Goal: Task Accomplishment & Management: Use online tool/utility

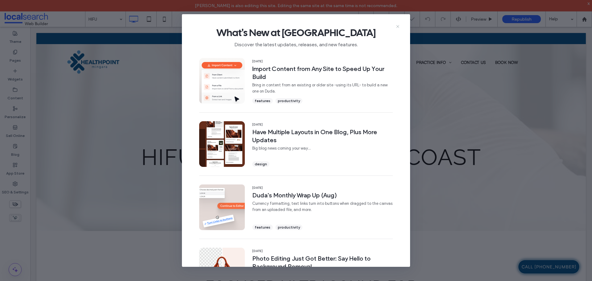
click at [398, 25] on icon at bounding box center [397, 26] width 5 height 5
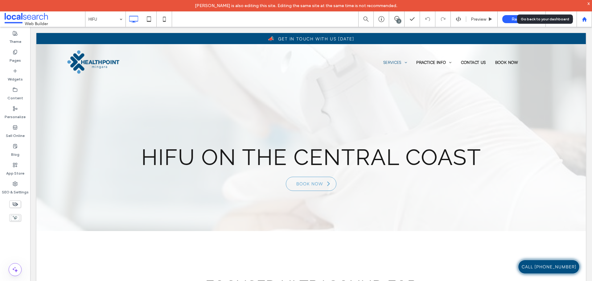
click at [586, 20] on icon at bounding box center [584, 19] width 5 height 5
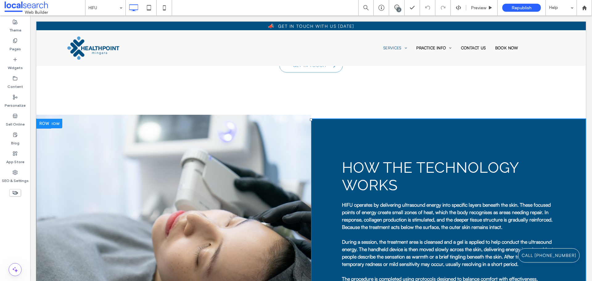
scroll to position [339, 0]
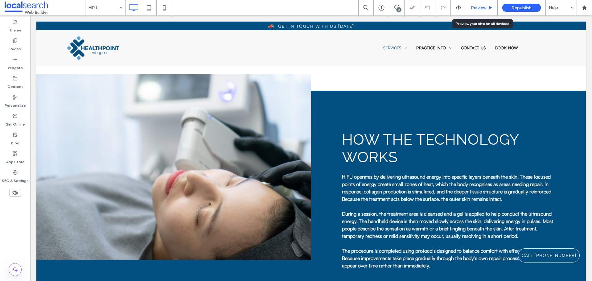
click at [475, 5] on span "Preview" at bounding box center [478, 7] width 15 height 5
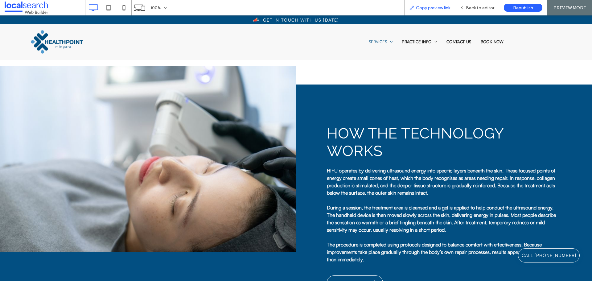
click at [435, 10] on span "Copy preview link" at bounding box center [433, 7] width 34 height 5
click at [475, 5] on span "Back to editor" at bounding box center [480, 7] width 28 height 5
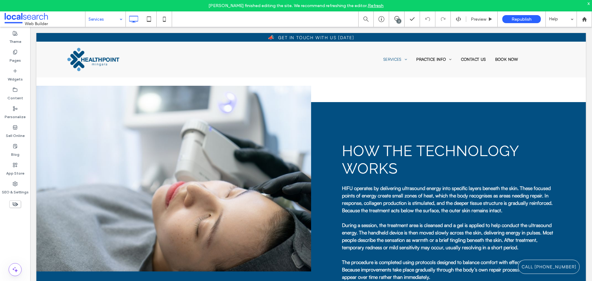
click at [107, 22] on div at bounding box center [296, 140] width 592 height 281
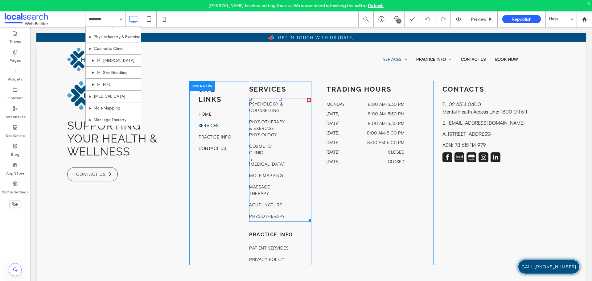
scroll to position [995, 0]
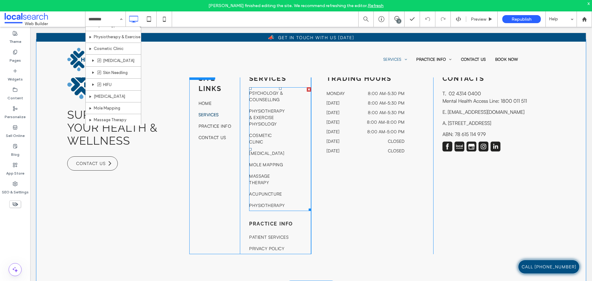
click at [271, 162] on link "Mole Mapping" at bounding box center [266, 164] width 35 height 11
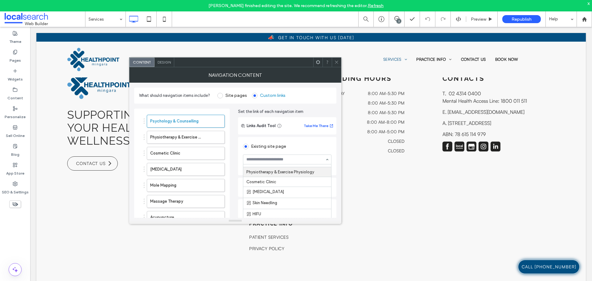
scroll to position [20, 0]
click at [337, 63] on icon at bounding box center [336, 62] width 5 height 5
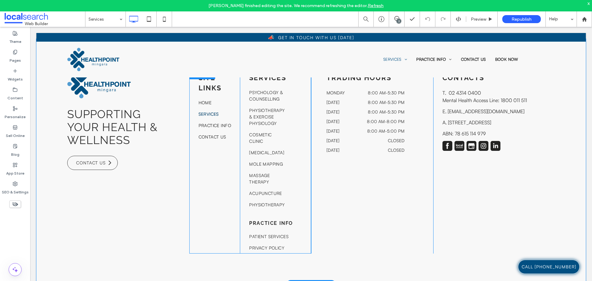
scroll to position [995, 0]
click at [207, 198] on div "Site links Home Services Practice Info Contact Us Click To Paste" at bounding box center [214, 162] width 51 height 184
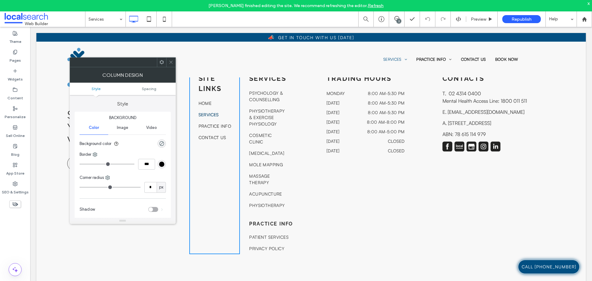
click at [172, 64] on icon at bounding box center [171, 62] width 5 height 5
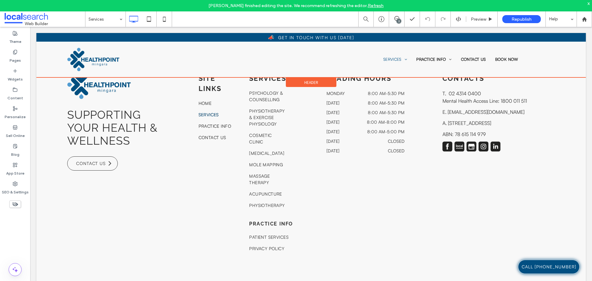
click at [277, 75] on div at bounding box center [310, 55] width 549 height 44
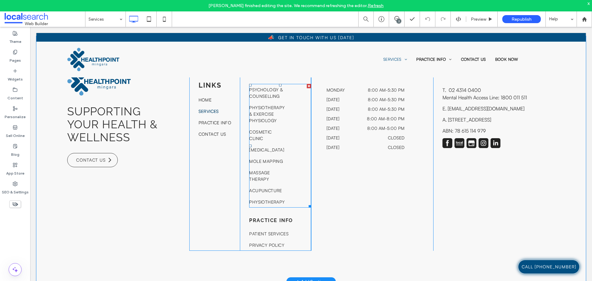
scroll to position [964, 0]
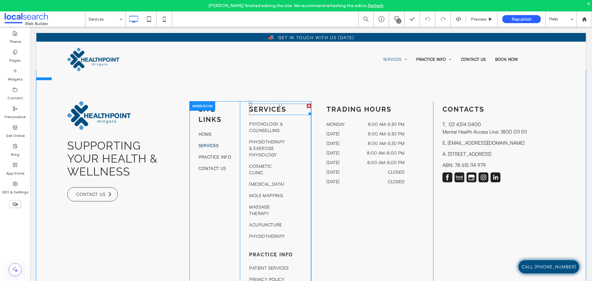
click at [281, 114] on h6 "Services" at bounding box center [280, 109] width 62 height 10
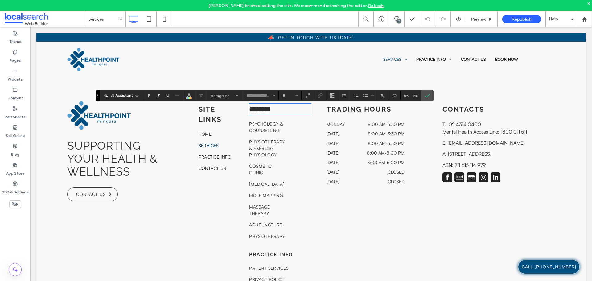
type input "*******"
type input "**"
click at [425, 93] on icon "Confirm" at bounding box center [427, 95] width 5 height 5
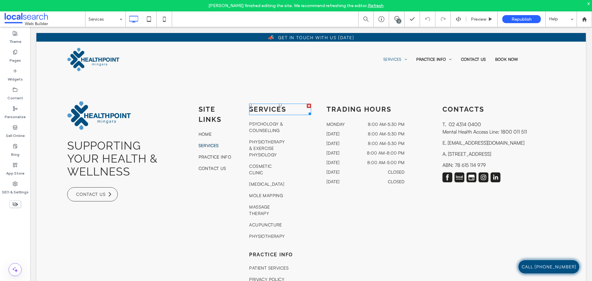
click at [293, 114] on h6 "Services" at bounding box center [280, 109] width 62 height 10
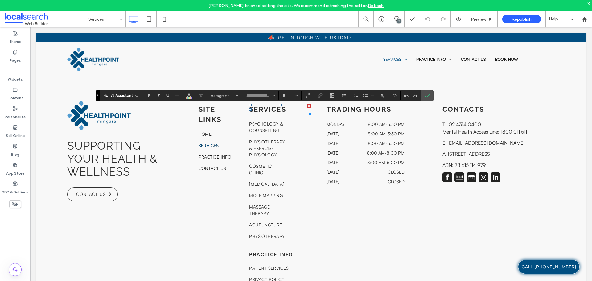
type input "*******"
type input "**"
click at [438, 94] on div "Supporting Your Health & Wellness Contact Us Click To Paste Site links Home Ser…" at bounding box center [310, 192] width 549 height 245
click at [427, 96] on icon "Confirm" at bounding box center [427, 95] width 5 height 5
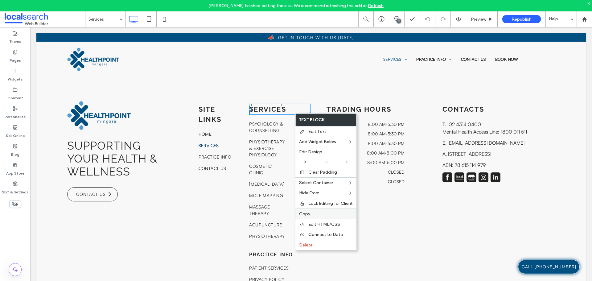
click at [315, 213] on label "Copy" at bounding box center [326, 213] width 54 height 5
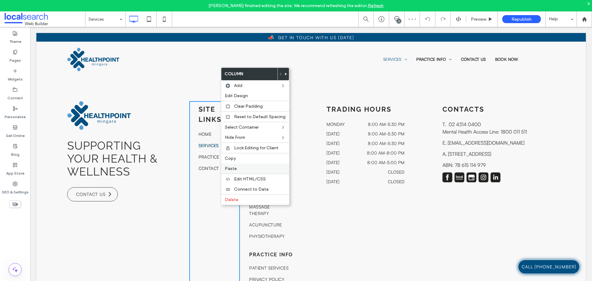
click at [230, 168] on span "Paste" at bounding box center [231, 168] width 12 height 5
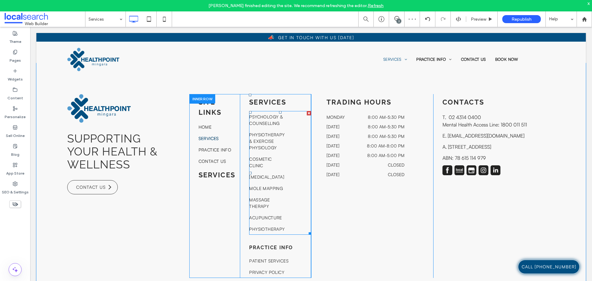
scroll to position [995, 0]
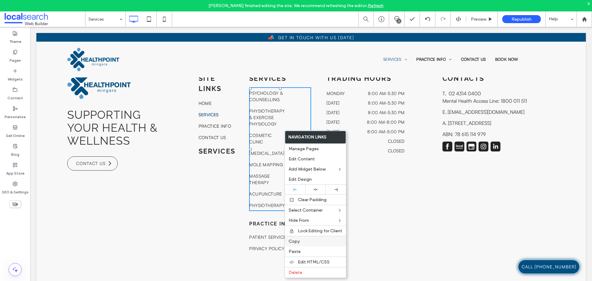
click at [297, 240] on span "Copy" at bounding box center [294, 241] width 11 height 5
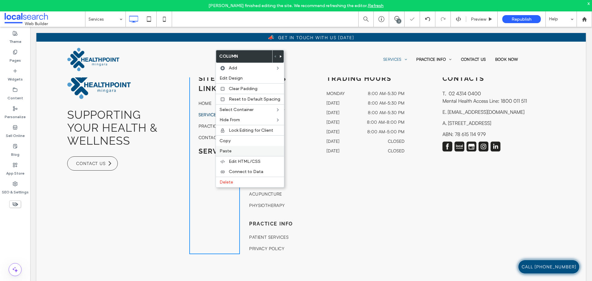
click at [229, 154] on div "Paste" at bounding box center [250, 151] width 68 height 10
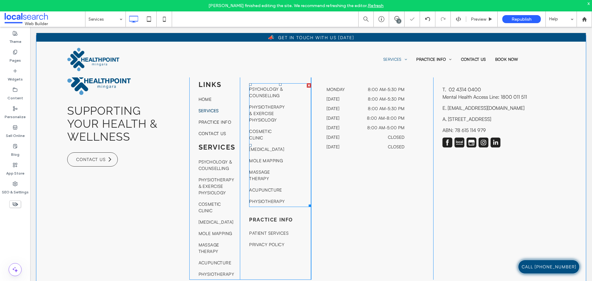
scroll to position [964, 0]
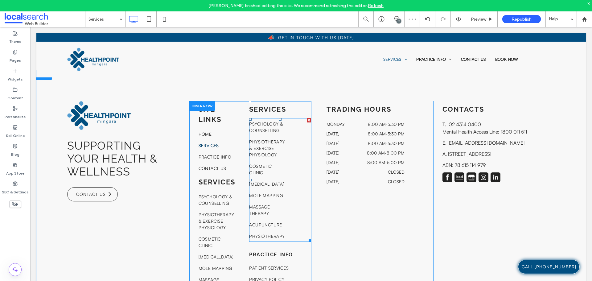
click at [307, 122] on div at bounding box center [309, 120] width 4 height 4
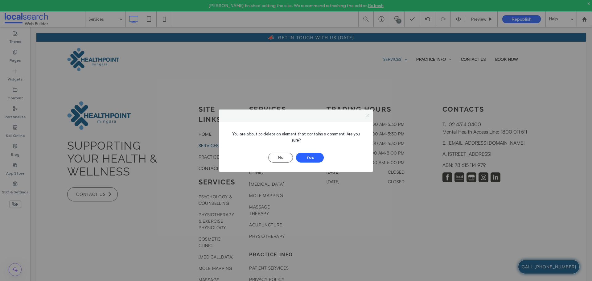
click at [368, 118] on icon at bounding box center [367, 115] width 5 height 5
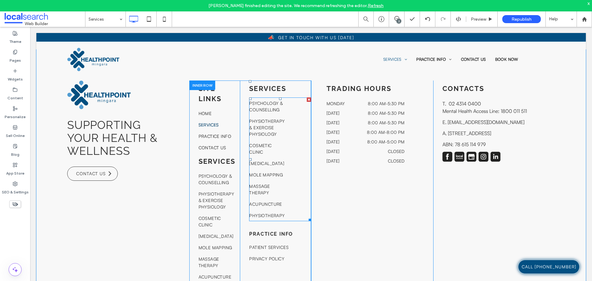
scroll to position [995, 0]
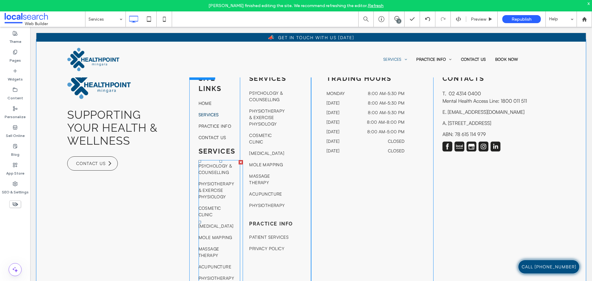
click at [220, 174] on span "Psychology & Counselling" at bounding box center [216, 168] width 35 height 13
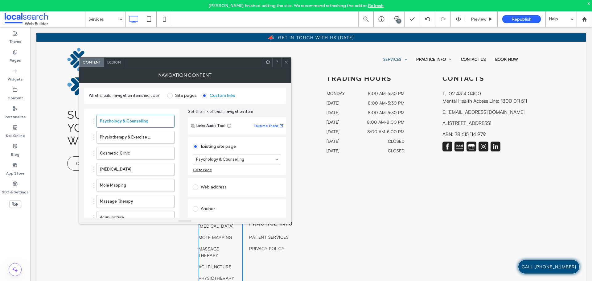
click at [285, 63] on icon at bounding box center [286, 62] width 5 height 5
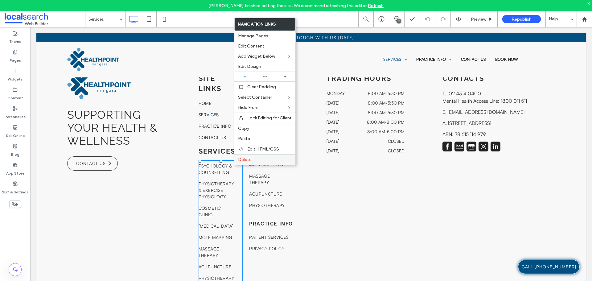
click at [241, 162] on span "Delete" at bounding box center [245, 159] width 14 height 5
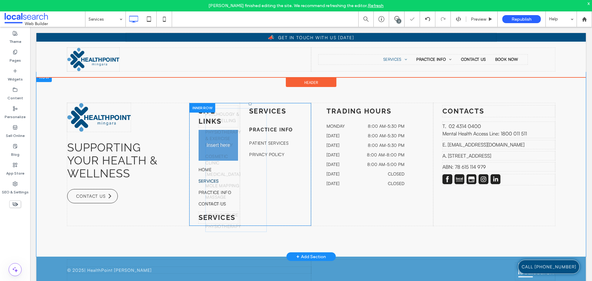
scroll to position [945, 0]
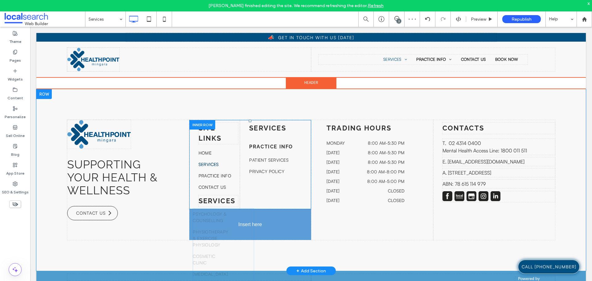
drag, startPoint x: 275, startPoint y: 109, endPoint x: 248, endPoint y: 256, distance: 150.0
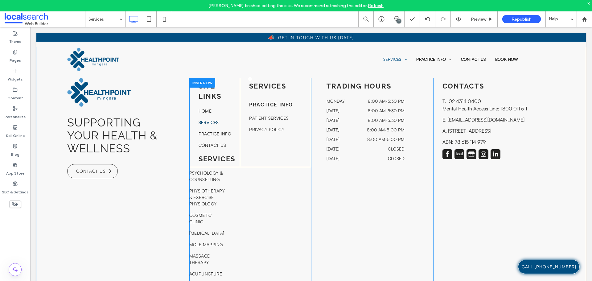
scroll to position [976, 0]
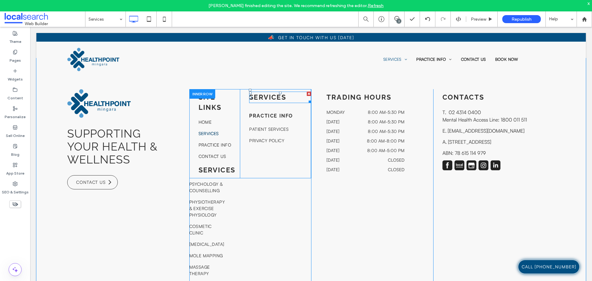
click at [274, 101] on strong "Services" at bounding box center [267, 97] width 37 height 8
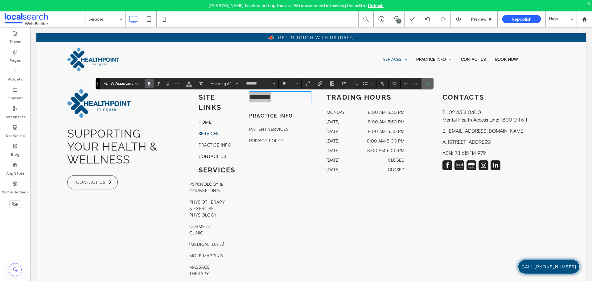
click at [427, 84] on icon "Confirm" at bounding box center [427, 83] width 5 height 5
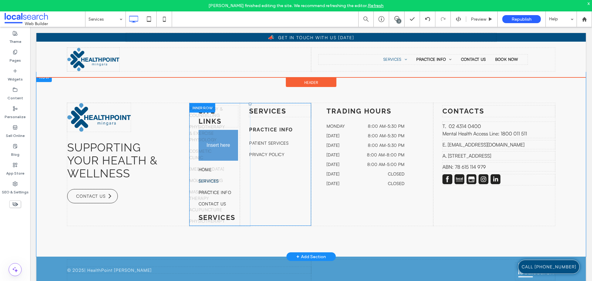
scroll to position [962, 0]
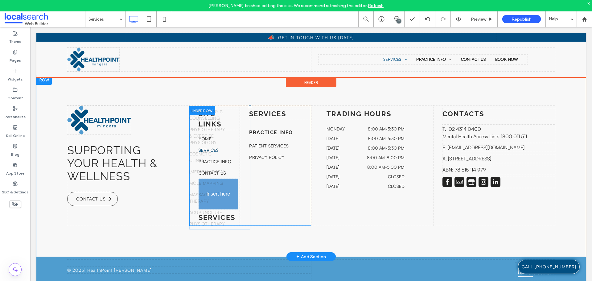
drag, startPoint x: 231, startPoint y: 194, endPoint x: 263, endPoint y: 207, distance: 34.9
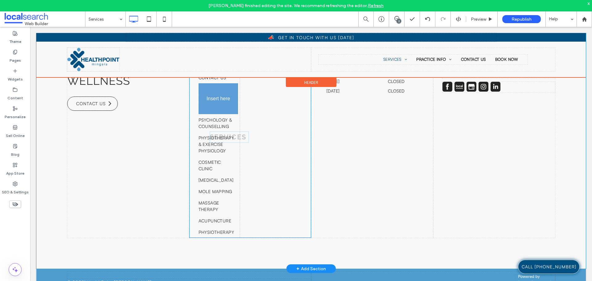
scroll to position [1038, 0]
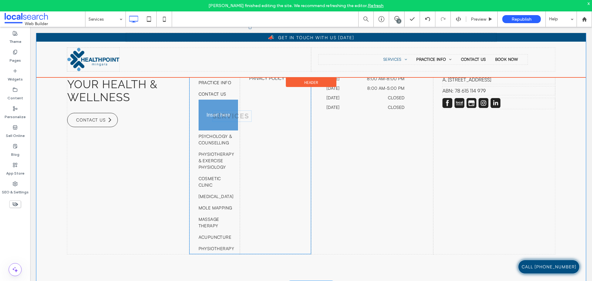
drag, startPoint x: 214, startPoint y: 215, endPoint x: 228, endPoint y: 116, distance: 100.2
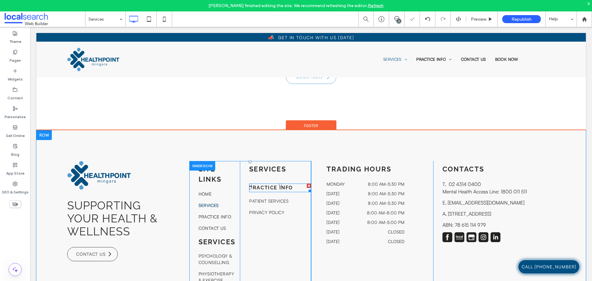
scroll to position [915, 0]
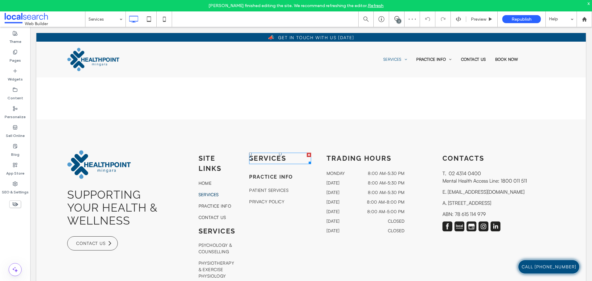
click at [272, 158] on strong "Services" at bounding box center [267, 158] width 37 height 8
click at [271, 158] on strong "********" at bounding box center [260, 158] width 22 height 7
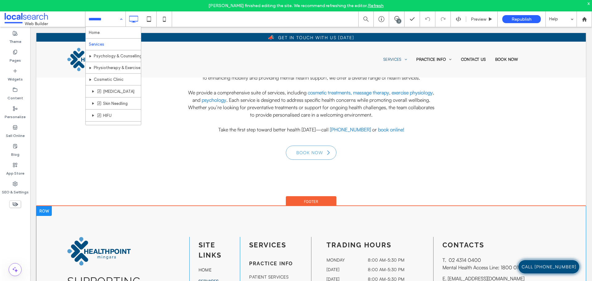
scroll to position [884, 0]
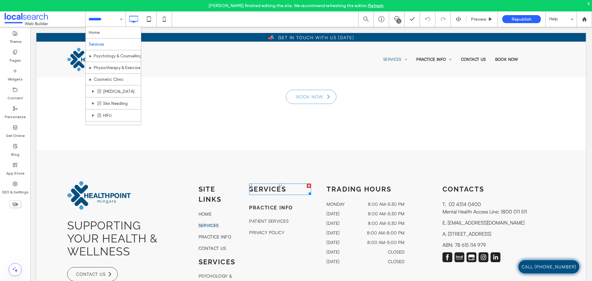
click at [268, 186] on div "Services" at bounding box center [280, 188] width 62 height 11
click at [268, 186] on div "********" at bounding box center [280, 188] width 62 height 11
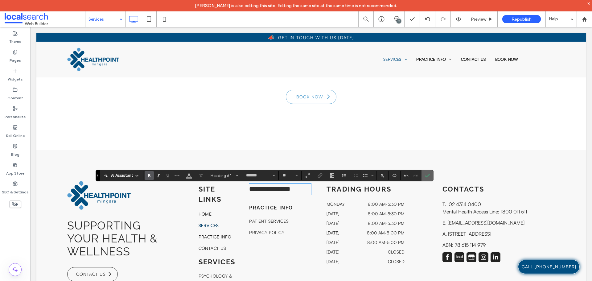
click at [429, 178] on icon "Confirm" at bounding box center [427, 175] width 5 height 5
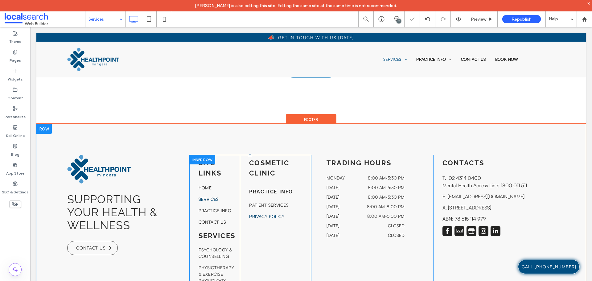
scroll to position [946, 0]
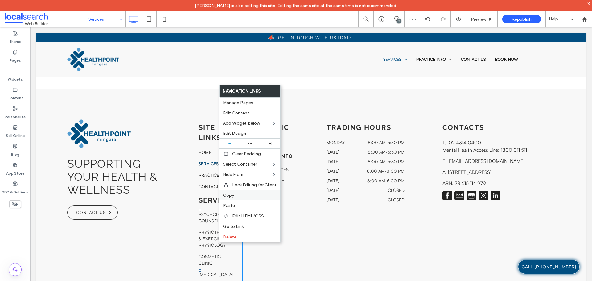
click at [234, 195] on label "Copy" at bounding box center [250, 195] width 54 height 5
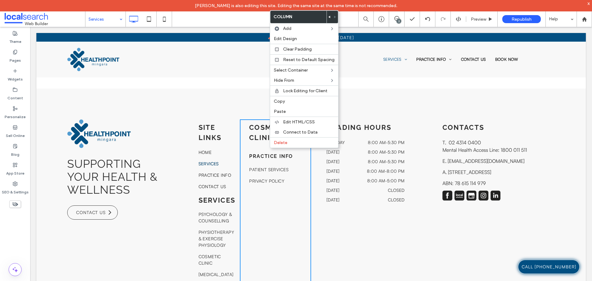
click at [243, 133] on div "Cosmetic Clinic PRACTICE INFO Patient Services Privacy Policy Click To Paste" at bounding box center [275, 225] width 71 height 213
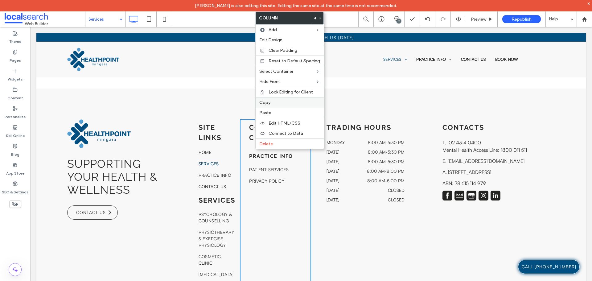
click at [274, 107] on div "Copy" at bounding box center [290, 102] width 68 height 10
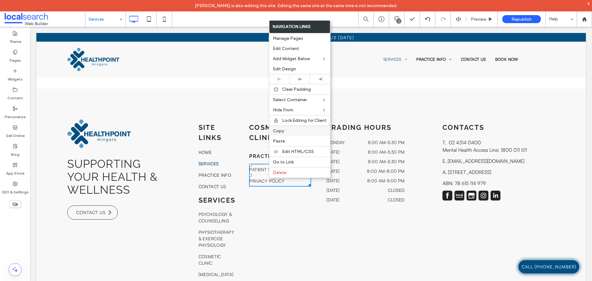
click at [285, 133] on label "Copy" at bounding box center [300, 130] width 54 height 5
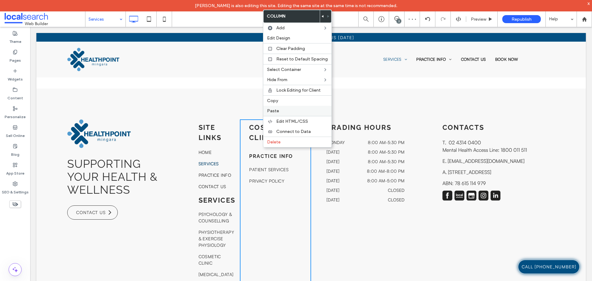
click at [279, 109] on label "Paste" at bounding box center [297, 110] width 61 height 5
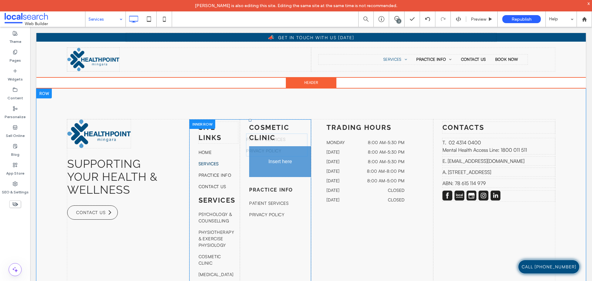
drag, startPoint x: 279, startPoint y: 206, endPoint x: 276, endPoint y: 149, distance: 56.5
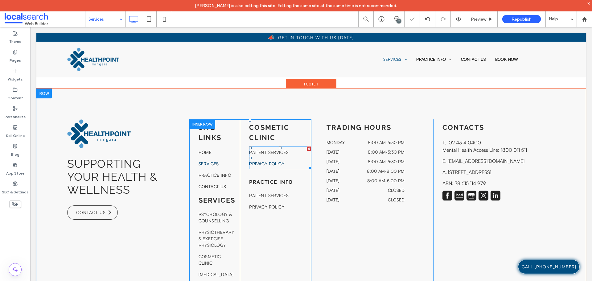
click at [280, 163] on span "Privacy Policy" at bounding box center [266, 163] width 35 height 6
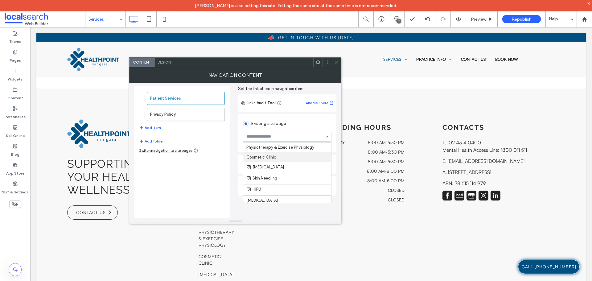
scroll to position [39, 0]
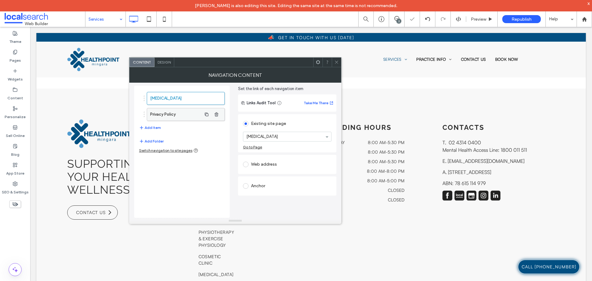
click at [187, 113] on label "Privacy Policy" at bounding box center [175, 114] width 51 height 12
click at [273, 141] on div "Privacy Policy" at bounding box center [287, 137] width 88 height 10
click at [154, 127] on button "Add Item" at bounding box center [150, 127] width 22 height 7
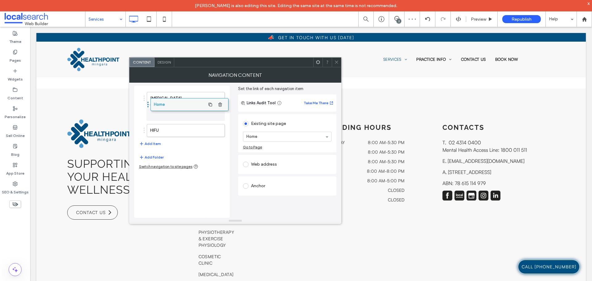
drag, startPoint x: 161, startPoint y: 134, endPoint x: 165, endPoint y: 108, distance: 26.2
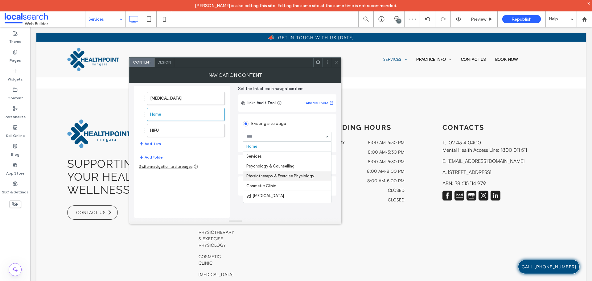
scroll to position [31, 0]
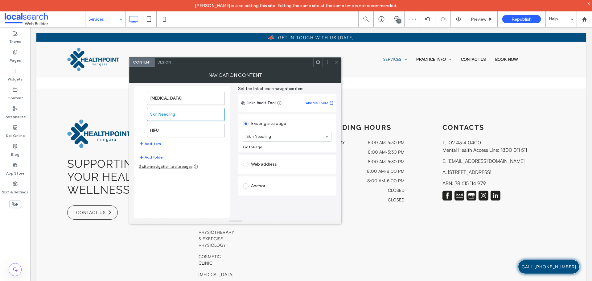
click at [336, 58] on span at bounding box center [336, 62] width 5 height 9
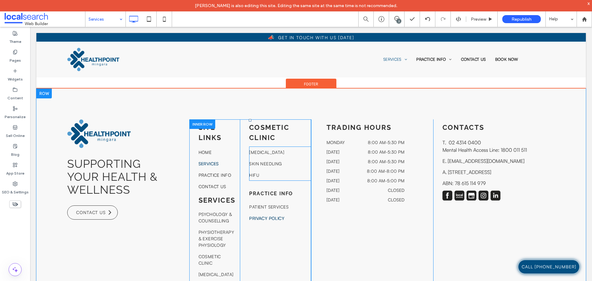
scroll to position [977, 0]
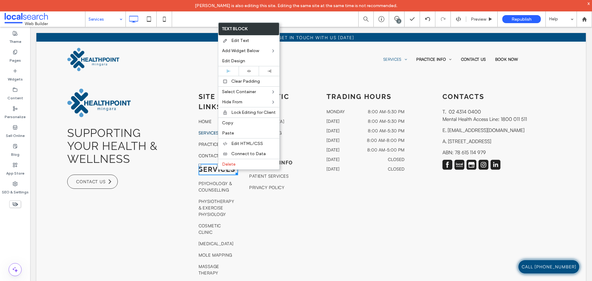
click at [217, 170] on strong "Services" at bounding box center [217, 169] width 37 height 8
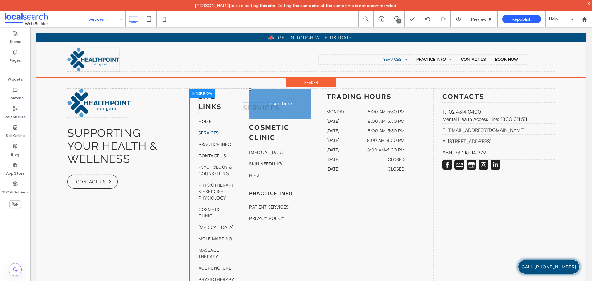
drag, startPoint x: 217, startPoint y: 170, endPoint x: 292, endPoint y: 135, distance: 82.2
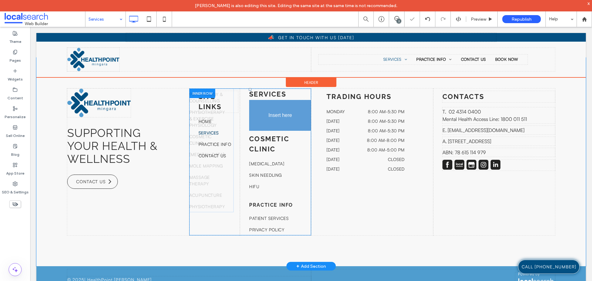
scroll to position [958, 0]
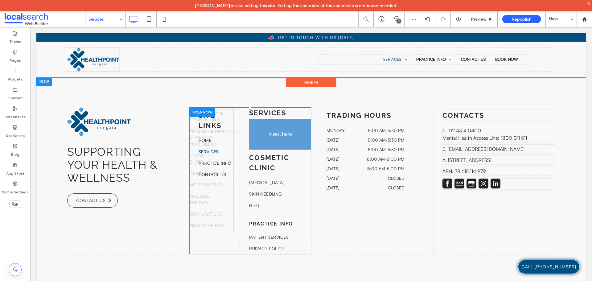
drag, startPoint x: 220, startPoint y: 182, endPoint x: 269, endPoint y: 139, distance: 65.1
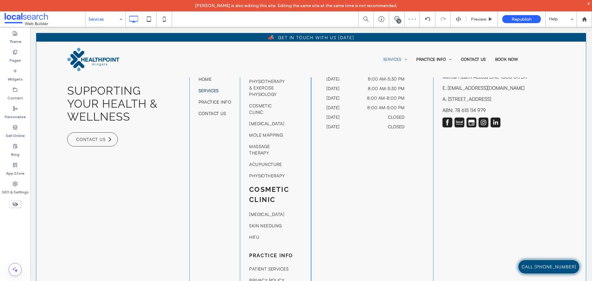
scroll to position [1019, 0]
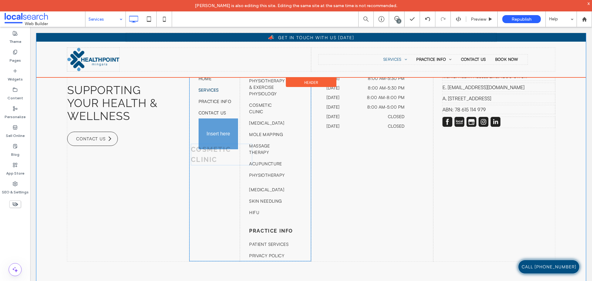
drag, startPoint x: 270, startPoint y: 194, endPoint x: 242, endPoint y: 182, distance: 30.8
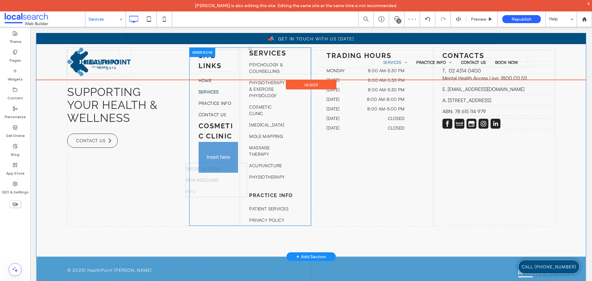
drag, startPoint x: 308, startPoint y: 231, endPoint x: 215, endPoint y: 182, distance: 105.5
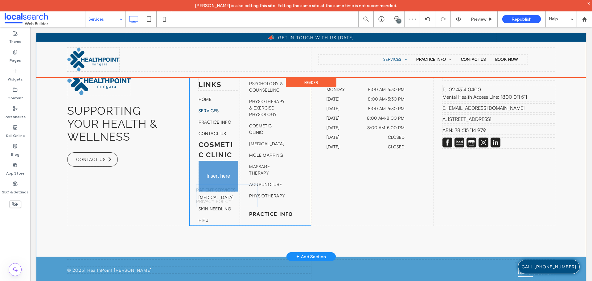
scroll to position [997, 0]
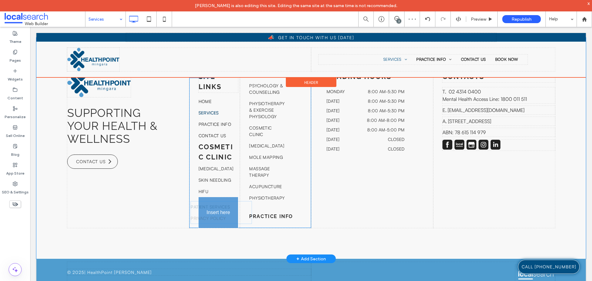
drag, startPoint x: 274, startPoint y: 211, endPoint x: 249, endPoint y: 239, distance: 36.9
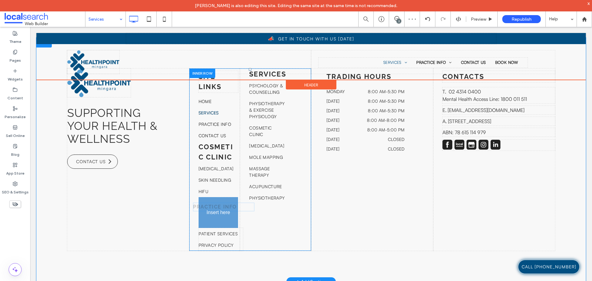
drag, startPoint x: 270, startPoint y: 219, endPoint x: 244, endPoint y: 236, distance: 31.1
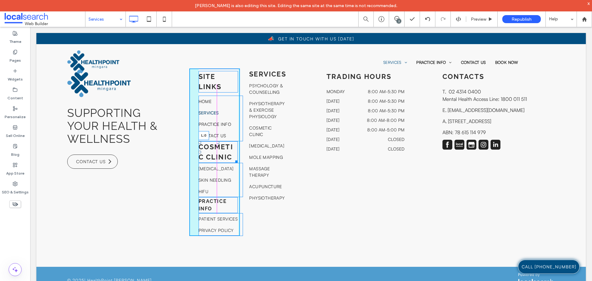
drag, startPoint x: 198, startPoint y: 154, endPoint x: 192, endPoint y: 153, distance: 5.7
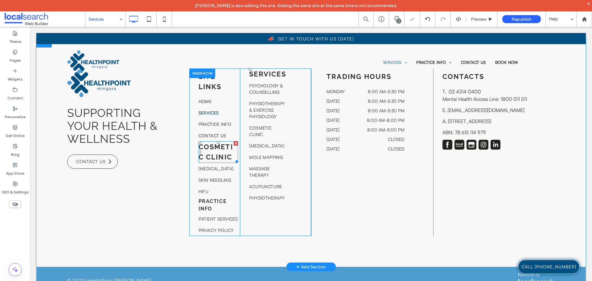
click at [195, 158] on div "Site links Home Services Practice Info Contact Us Cosmetic Clinic Laser Hair Re…" at bounding box center [214, 151] width 51 height 167
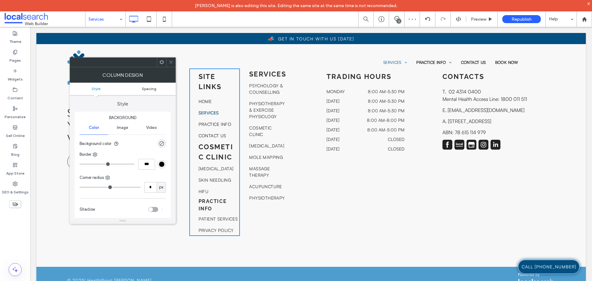
click at [149, 89] on span "Spacing" at bounding box center [149, 88] width 14 height 5
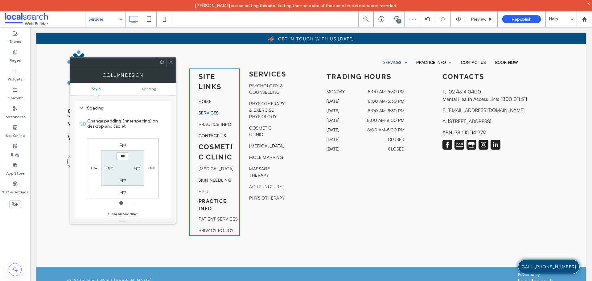
scroll to position [125, 0]
click at [105, 168] on label "30px" at bounding box center [109, 167] width 8 height 5
type input "**"
type input "*"
type input "***"
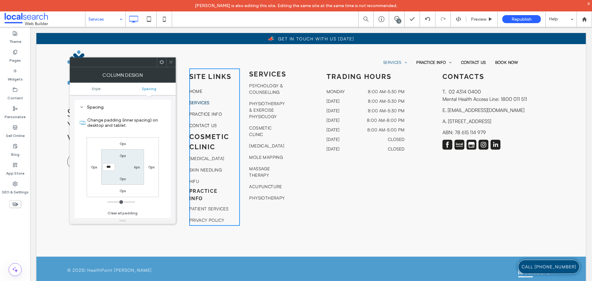
click at [138, 167] on label "6px" at bounding box center [137, 167] width 6 height 5
type input "*"
type input "***"
click at [170, 61] on icon at bounding box center [171, 62] width 5 height 5
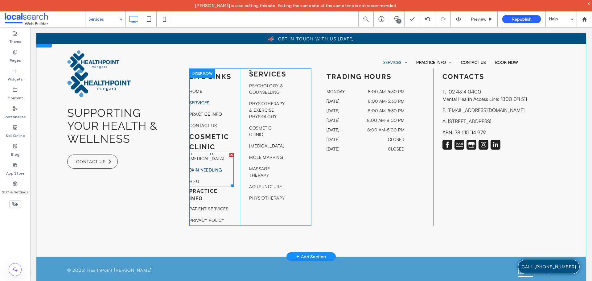
click at [223, 174] on link "Skin Needling" at bounding box center [211, 169] width 44 height 11
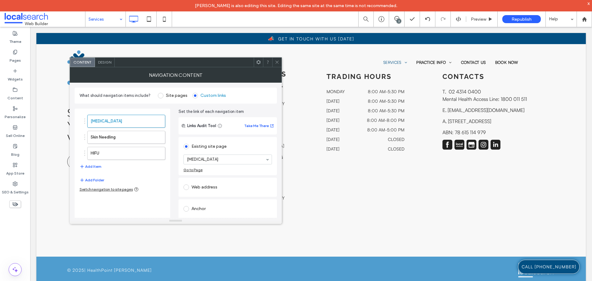
click at [108, 64] on span "Design" at bounding box center [104, 62] width 13 height 5
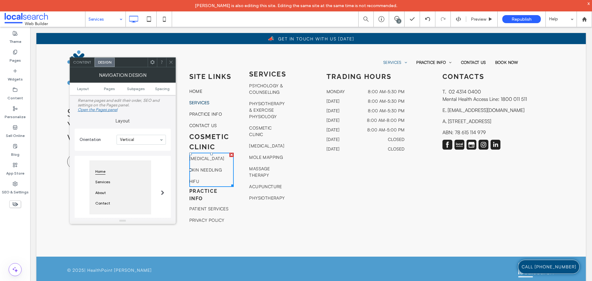
click at [164, 86] on ul "Layout Pages Subpages Spacing" at bounding box center [123, 89] width 106 height 12
click at [164, 88] on span "Spacing" at bounding box center [162, 88] width 14 height 5
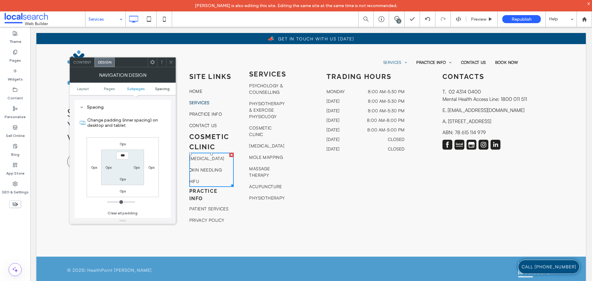
scroll to position [209, 0]
click at [171, 62] on icon at bounding box center [171, 62] width 5 height 5
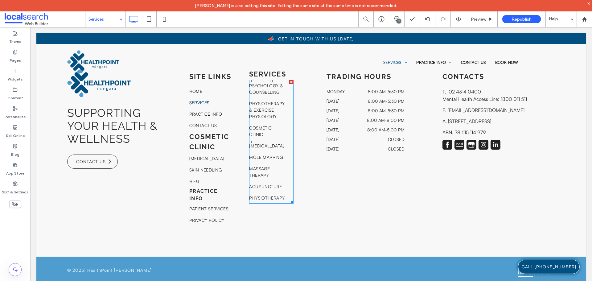
click at [283, 147] on nav "Psychology & Counselling Physiotherapy & Exercise Physiology Cosmetic Clinic Po…" at bounding box center [271, 142] width 44 height 124
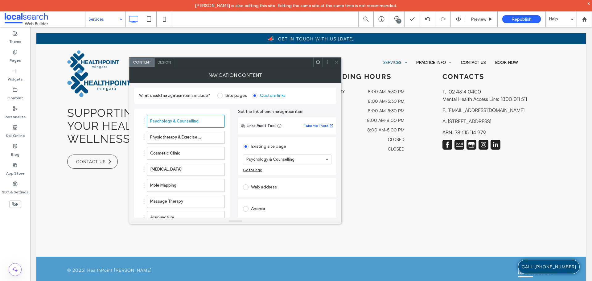
click at [339, 61] on div at bounding box center [336, 62] width 9 height 9
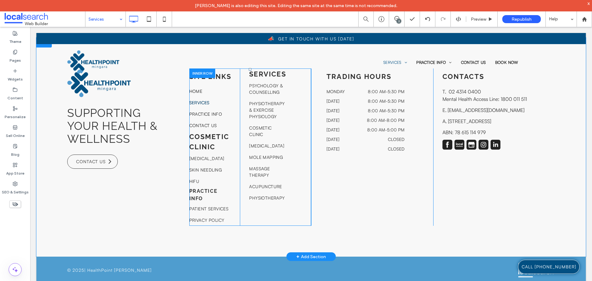
click at [243, 194] on div "Services Psychology & Counselling Physiotherapy & Exercise Physiology Cosmetic …" at bounding box center [275, 146] width 71 height 157
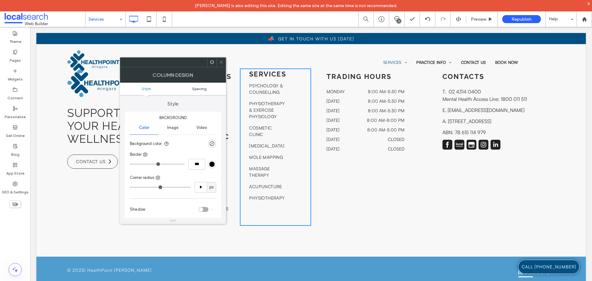
click at [201, 91] on span "Spacing" at bounding box center [199, 88] width 14 height 5
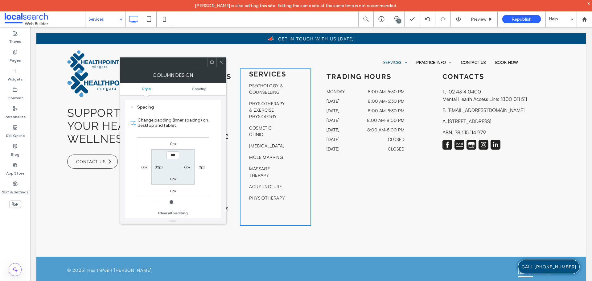
scroll to position [125, 0]
click at [158, 170] on div "30px" at bounding box center [159, 167] width 8 height 6
click at [157, 167] on label "30px" at bounding box center [159, 167] width 8 height 5
type input "**"
type input "*"
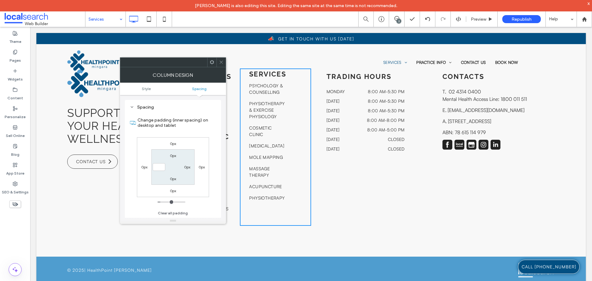
type input "***"
click at [223, 62] on icon at bounding box center [221, 62] width 5 height 5
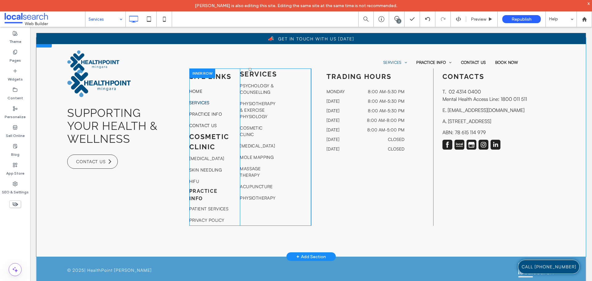
click at [235, 85] on div "Site links Home Services Practice Info Contact Us Cosmetic Clinic Laser Hair Re…" at bounding box center [214, 146] width 51 height 157
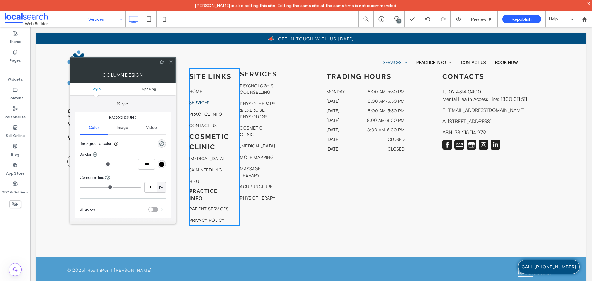
click at [162, 88] on link "Spacing" at bounding box center [149, 88] width 53 height 5
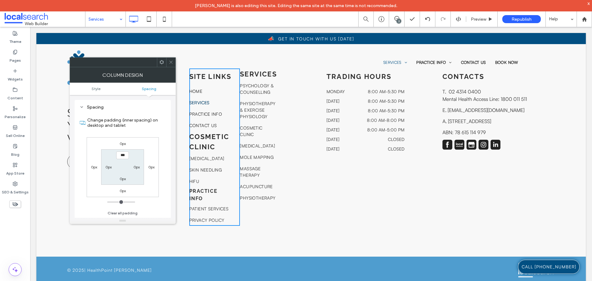
click at [171, 63] on use at bounding box center [170, 62] width 3 height 3
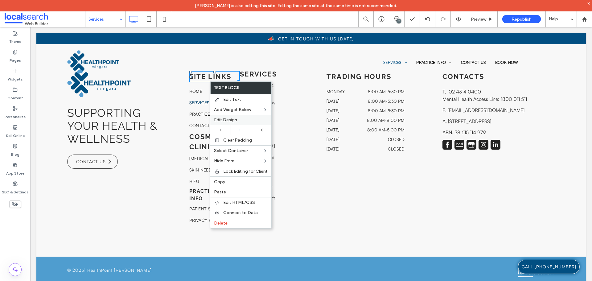
click at [228, 118] on span "Edit Design" at bounding box center [225, 119] width 23 height 5
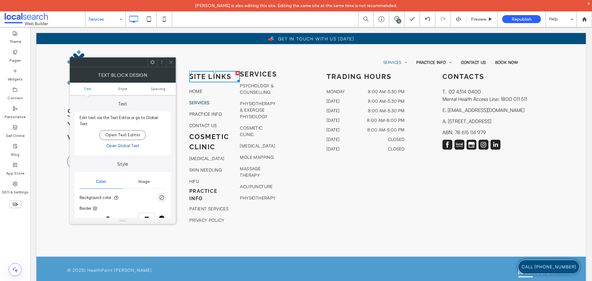
click at [158, 92] on ul "Text Style Spacing" at bounding box center [123, 89] width 106 height 12
click at [158, 88] on span "Spacing" at bounding box center [158, 88] width 14 height 5
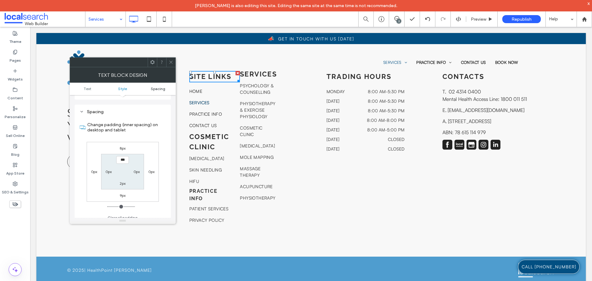
scroll to position [154, 0]
click at [170, 61] on icon at bounding box center [171, 62] width 5 height 5
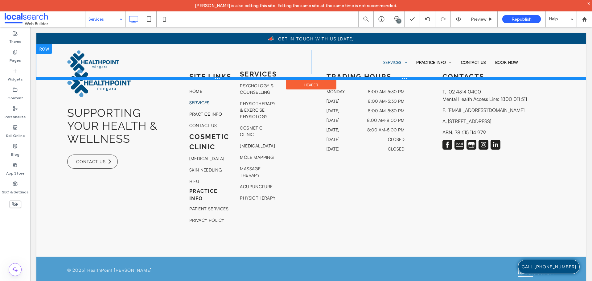
click at [283, 79] on div at bounding box center [310, 78] width 549 height 3
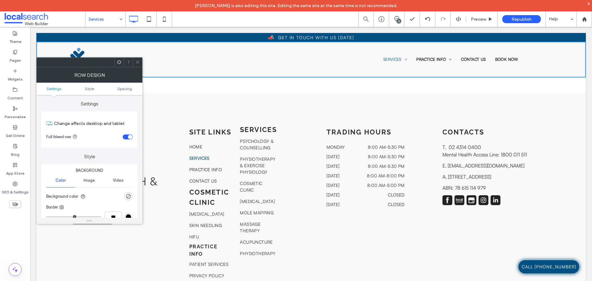
scroll to position [935, 0]
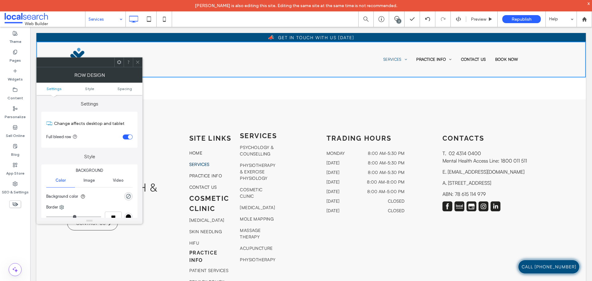
click at [276, 138] on h6 "Services" at bounding box center [259, 136] width 39 height 10
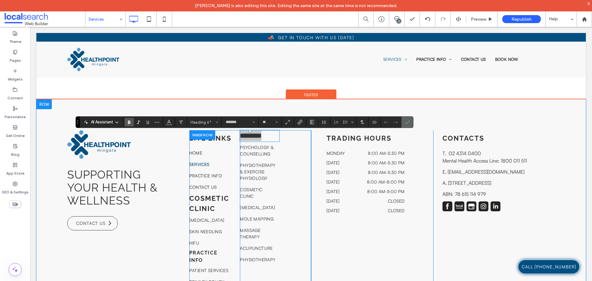
click at [406, 123] on use "Confirm" at bounding box center [407, 122] width 5 height 4
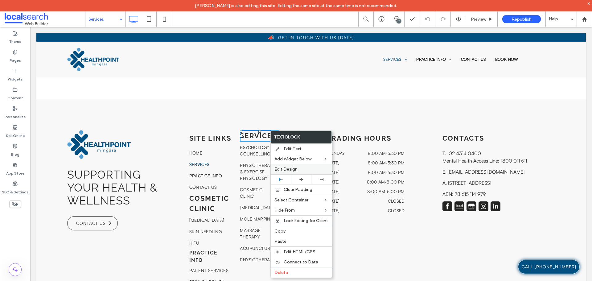
click at [295, 170] on span "Edit Design" at bounding box center [285, 168] width 23 height 5
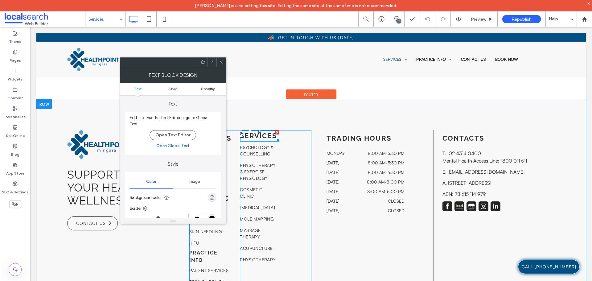
click at [215, 87] on link "Spacing" at bounding box center [208, 88] width 35 height 5
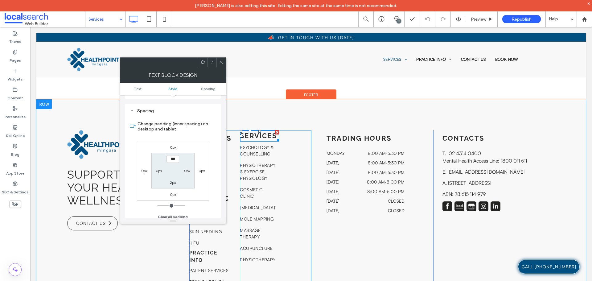
scroll to position [154, 0]
click at [173, 146] on div "0px" at bounding box center [173, 147] width 6 height 6
click at [173, 145] on label "0px" at bounding box center [173, 147] width 6 height 5
type input "*"
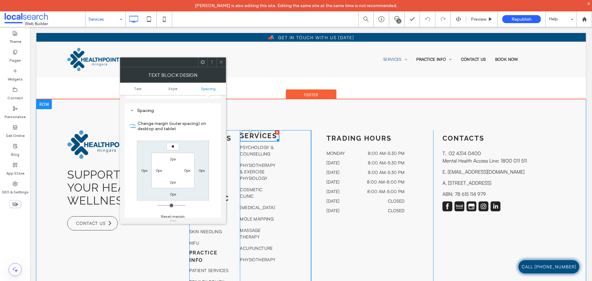
type input "**"
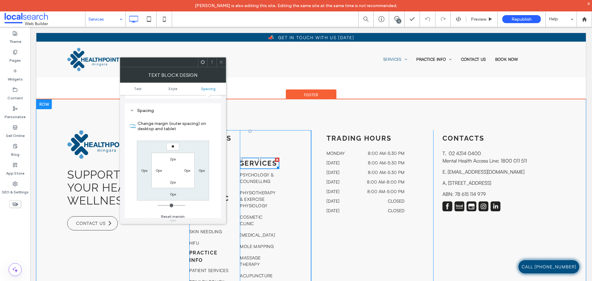
type input "**"
type input "*"
type input "***"
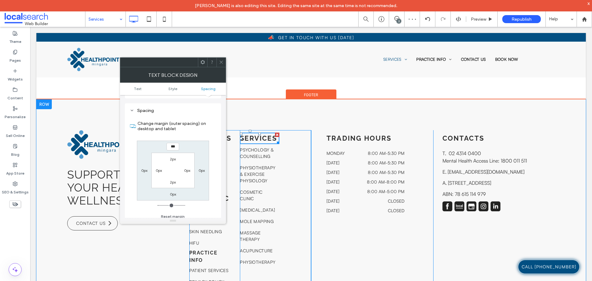
click at [222, 60] on icon at bounding box center [221, 62] width 5 height 5
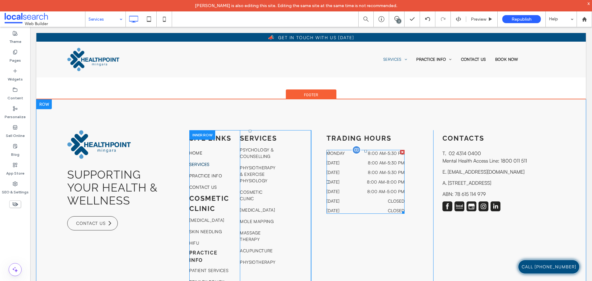
scroll to position [966, 0]
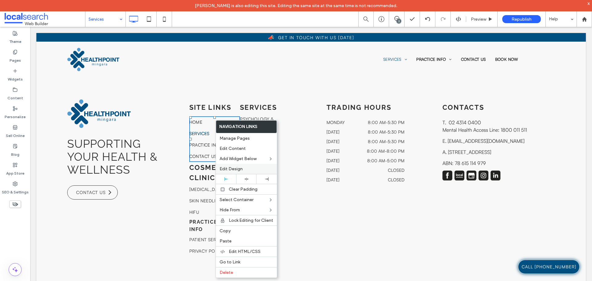
click at [248, 170] on label "Edit Design" at bounding box center [246, 168] width 54 height 5
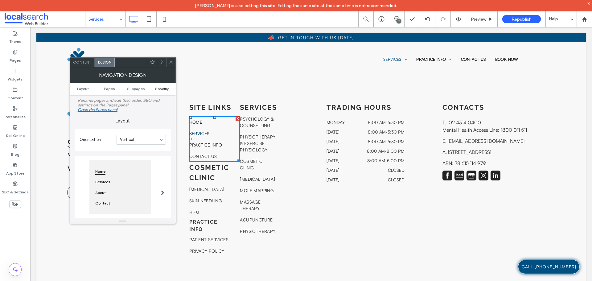
click at [166, 89] on span "Spacing" at bounding box center [162, 88] width 14 height 5
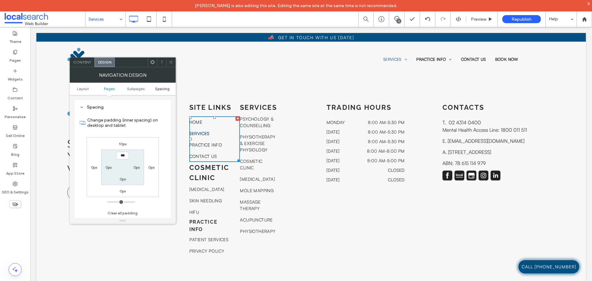
scroll to position [209, 0]
drag, startPoint x: 172, startPoint y: 62, endPoint x: 224, endPoint y: 113, distance: 72.8
click at [172, 62] on icon at bounding box center [171, 62] width 5 height 5
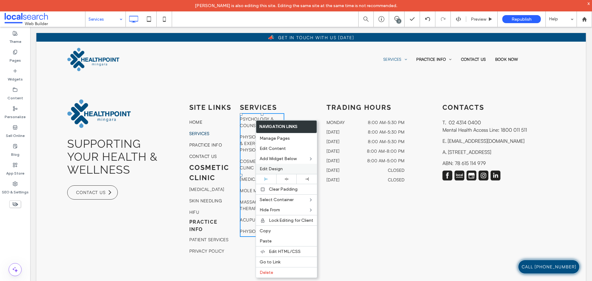
click at [281, 171] on span "Edit Design" at bounding box center [271, 168] width 23 height 5
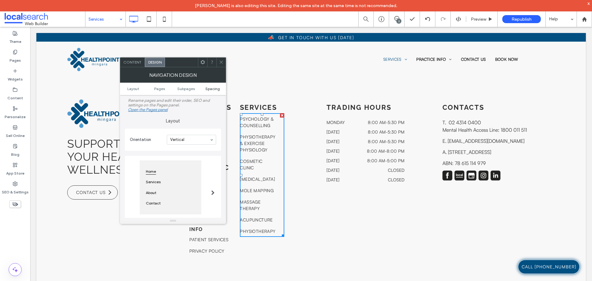
click at [211, 86] on span "Spacing" at bounding box center [212, 88] width 14 height 5
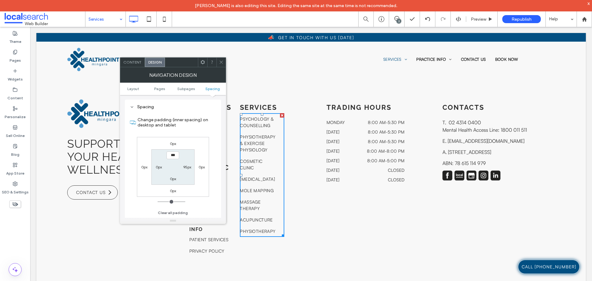
click at [173, 144] on label "0px" at bounding box center [173, 143] width 6 height 5
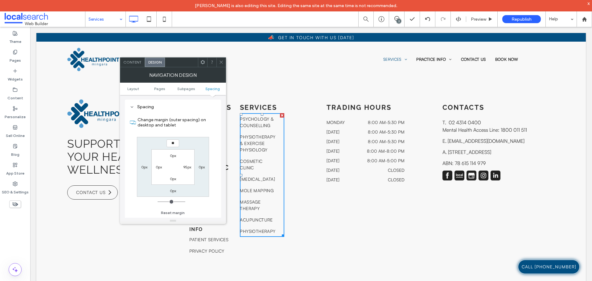
type input "**"
type input "****"
click at [221, 66] on span at bounding box center [221, 62] width 5 height 9
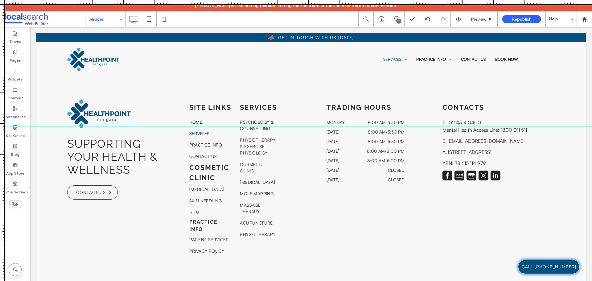
drag, startPoint x: 338, startPoint y: 4, endPoint x: 336, endPoint y: 126, distance: 122.4
click at [336, 281] on div at bounding box center [296, 281] width 592 height 0
click at [350, 4] on div at bounding box center [296, 2] width 592 height 5
drag, startPoint x: 350, startPoint y: 4, endPoint x: 388, endPoint y: -6, distance: 38.9
click at [388, 0] on html "John Hernandez is also editing this site. Editing the same site at the same tim…" at bounding box center [296, 140] width 592 height 281
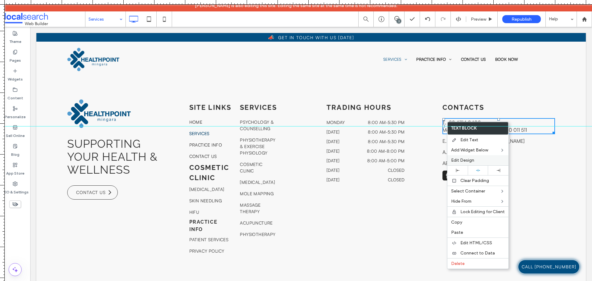
click at [462, 160] on span "Edit Design" at bounding box center [462, 160] width 23 height 5
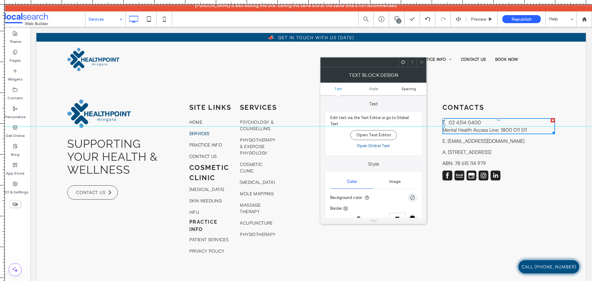
click at [408, 89] on span "Spacing" at bounding box center [408, 88] width 14 height 5
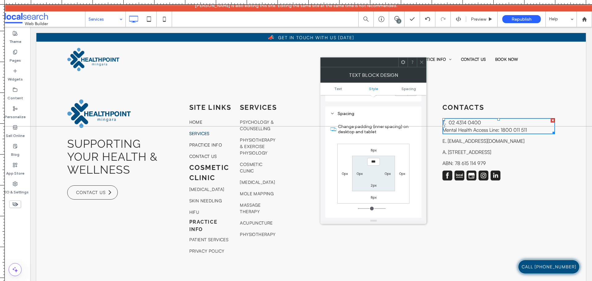
scroll to position [154, 0]
click at [375, 145] on label "8px" at bounding box center [374, 147] width 6 height 5
type input "*"
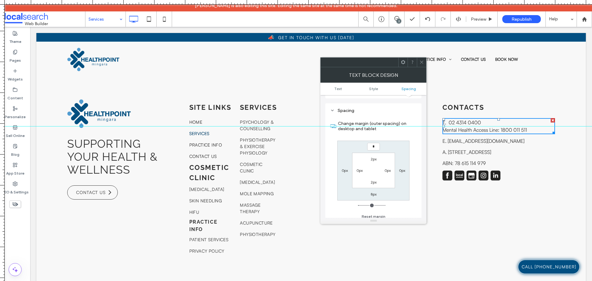
type input "*"
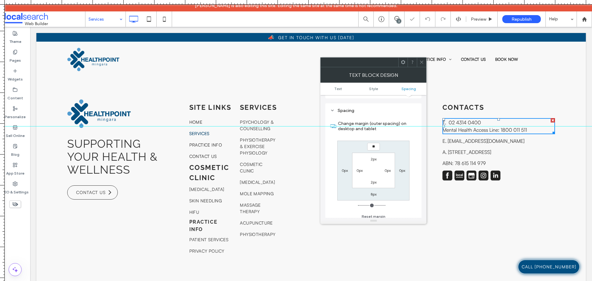
type input "*"
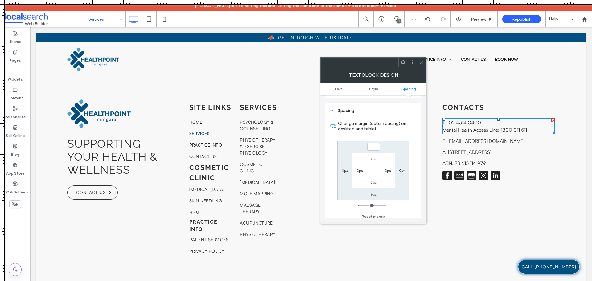
type input "***"
click at [419, 61] on div at bounding box center [421, 62] width 9 height 9
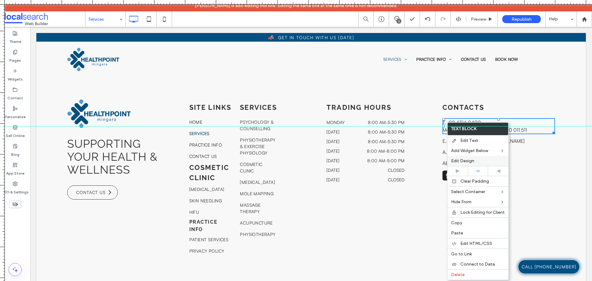
click at [467, 162] on span "Edit Design" at bounding box center [462, 160] width 23 height 5
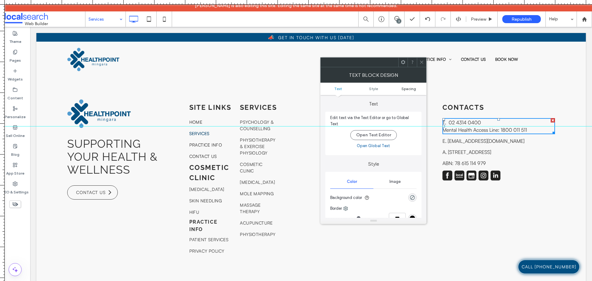
click at [416, 89] on span "Spacing" at bounding box center [408, 88] width 14 height 5
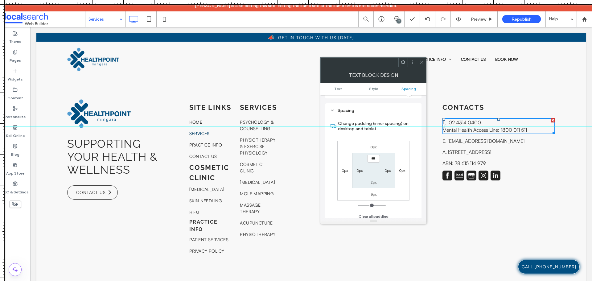
click at [421, 60] on icon at bounding box center [421, 62] width 5 height 5
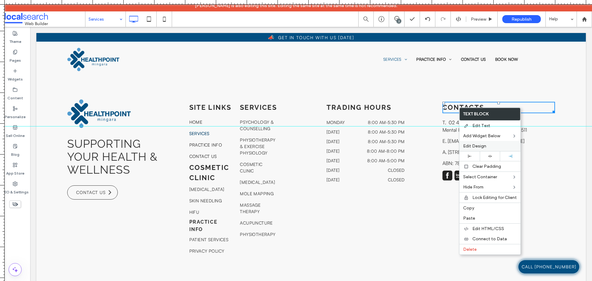
click at [479, 147] on span "Edit Design" at bounding box center [474, 145] width 23 height 5
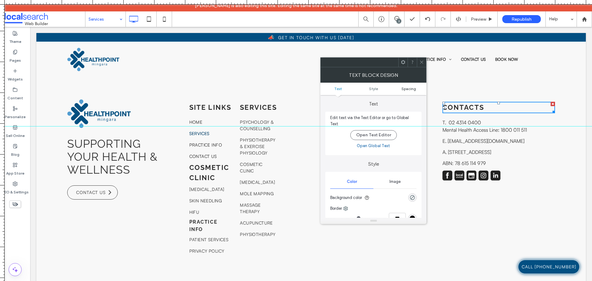
click at [405, 88] on span "Spacing" at bounding box center [408, 88] width 14 height 5
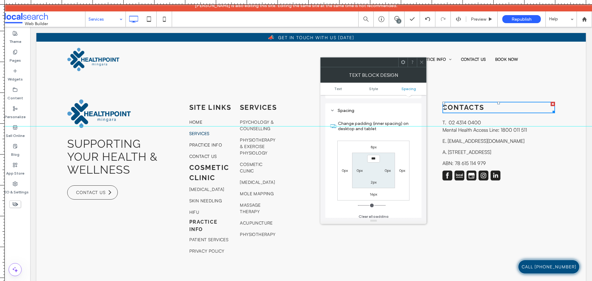
click at [372, 192] on label "16px" at bounding box center [373, 194] width 7 height 5
type input "**"
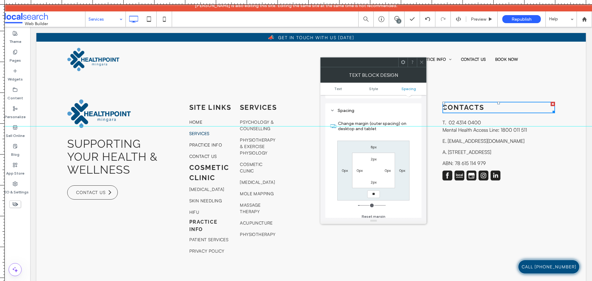
type input "**"
type input "****"
click at [421, 59] on span at bounding box center [421, 62] width 5 height 9
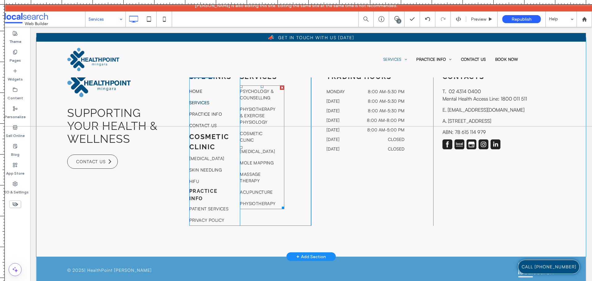
scroll to position [1006, 0]
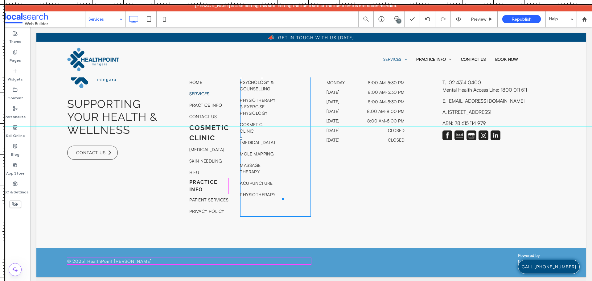
drag, startPoint x: 280, startPoint y: 201, endPoint x: 334, endPoint y: 232, distance: 62.0
click at [306, 204] on div "Services Psychology & Counselling Physiotherapy & Exercise Physiology Cosmetic …" at bounding box center [275, 137] width 71 height 157
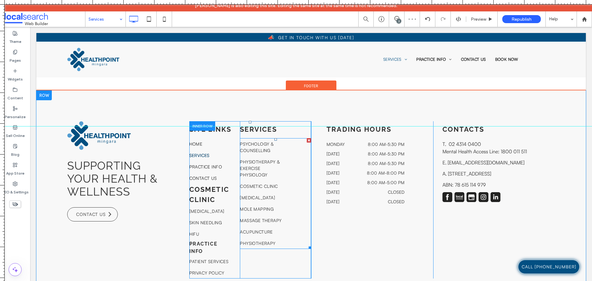
scroll to position [975, 0]
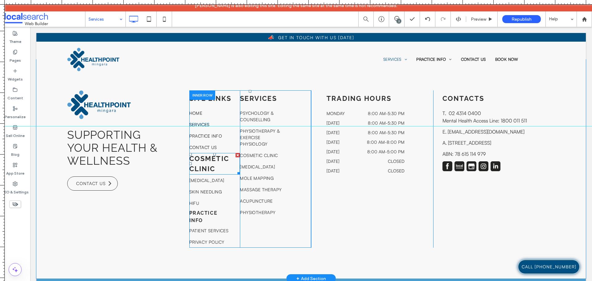
click at [232, 168] on h6 "Cosmetic Clinic" at bounding box center [214, 164] width 51 height 20
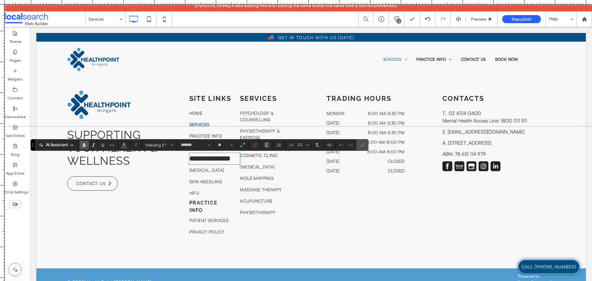
click at [235, 189] on div "**********" at bounding box center [214, 163] width 51 height 147
drag, startPoint x: 364, startPoint y: 145, endPoint x: 216, endPoint y: 151, distance: 147.5
click at [364, 145] on icon "Confirm" at bounding box center [362, 144] width 5 height 5
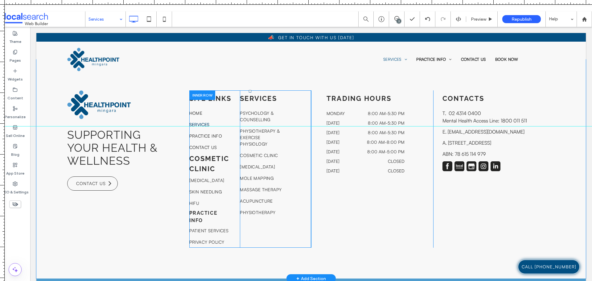
click at [235, 220] on div "Site links Home Services Practice Info Contact Us Cosmetic Clinic Laser Hair Re…" at bounding box center [214, 168] width 51 height 157
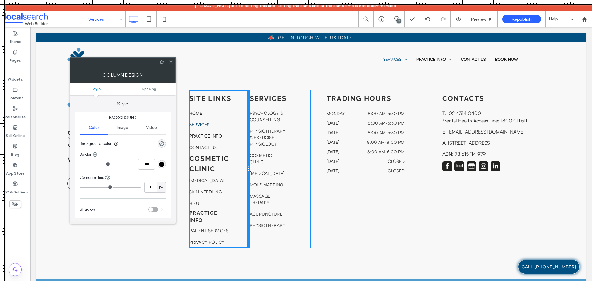
drag, startPoint x: 238, startPoint y: 171, endPoint x: 243, endPoint y: 172, distance: 5.4
click at [243, 172] on div "Site links Home Services Practice Info Contact Us Cosmetic Clinic Laser Hair Re…" at bounding box center [219, 168] width 60 height 157
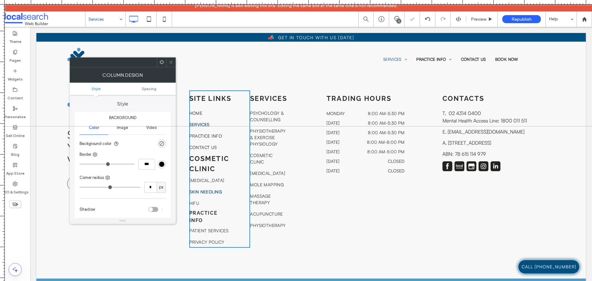
click at [219, 195] on span "Skin Needling" at bounding box center [205, 191] width 32 height 6
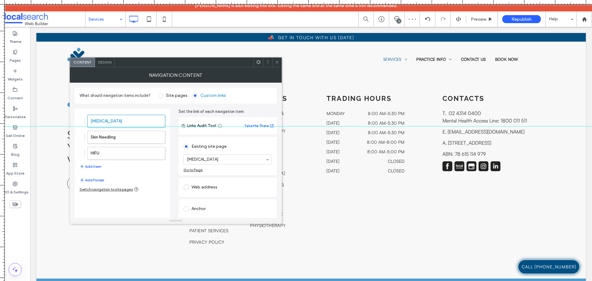
drag, startPoint x: 277, startPoint y: 60, endPoint x: 276, endPoint y: 66, distance: 6.1
click at [277, 60] on icon at bounding box center [277, 62] width 5 height 5
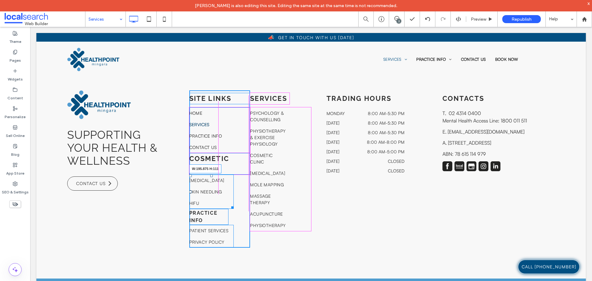
drag, startPoint x: 230, startPoint y: 216, endPoint x: 245, endPoint y: 216, distance: 14.8
click at [245, 216] on div "Site links Home Services Practice Info Contact Us Cosmetic Clinic Laser Hair Re…" at bounding box center [219, 168] width 61 height 157
drag, startPoint x: 232, startPoint y: 248, endPoint x: 251, endPoint y: 253, distance: 19.8
click at [251, 253] on div "Supporting Your Health & Wellness Contact Us Click To Paste Site links Home Ser…" at bounding box center [310, 168] width 549 height 219
drag, startPoint x: 227, startPoint y: 226, endPoint x: 249, endPoint y: 227, distance: 22.9
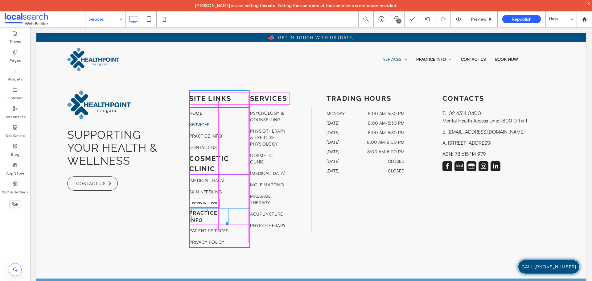
click at [249, 227] on div "Site links Home Services Practice Info Contact Us Cosmetic Clinic Laser Hair Re…" at bounding box center [250, 168] width 122 height 157
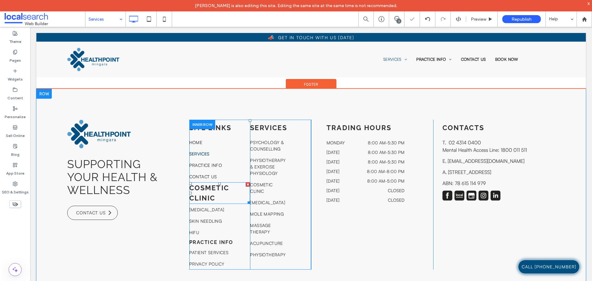
scroll to position [944, 0]
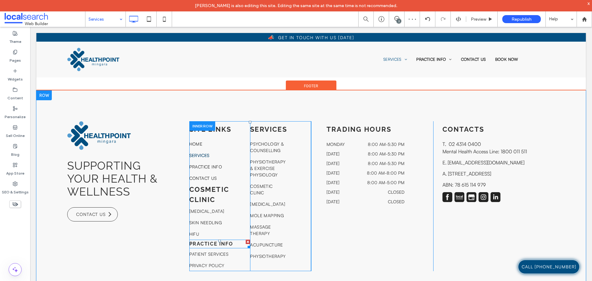
click at [219, 246] on strong "PRACTICE INFO" at bounding box center [211, 244] width 44 height 6
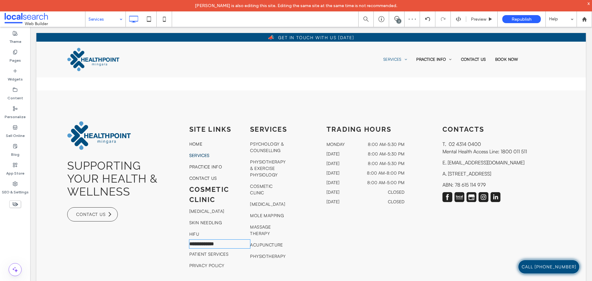
type input "*******"
type input "**"
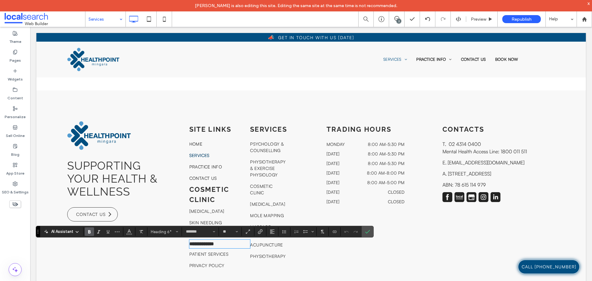
click at [215, 194] on strong "Cosmetic Clinic" at bounding box center [209, 194] width 40 height 18
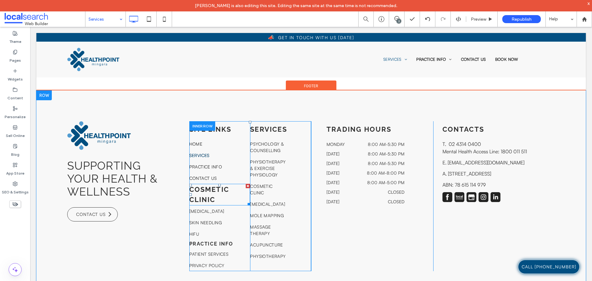
click at [215, 194] on strong "Cosmetic Clinic" at bounding box center [209, 194] width 40 height 18
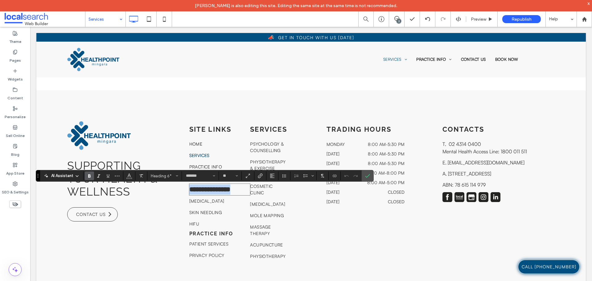
drag, startPoint x: 217, startPoint y: 204, endPoint x: 184, endPoint y: 189, distance: 37.1
click at [184, 189] on div "**********" at bounding box center [311, 191] width 488 height 141
click at [230, 176] on input "**" at bounding box center [228, 175] width 12 height 5
click at [233, 125] on label "16" at bounding box center [230, 124] width 20 height 9
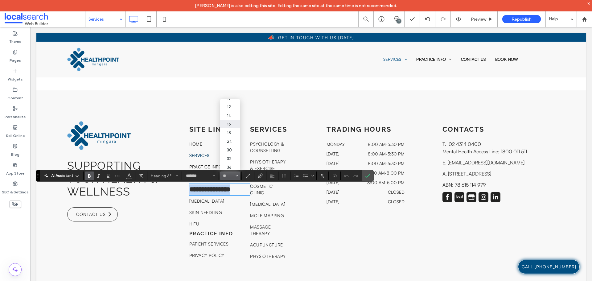
type input "**"
click at [370, 178] on icon "Confirm" at bounding box center [367, 175] width 5 height 5
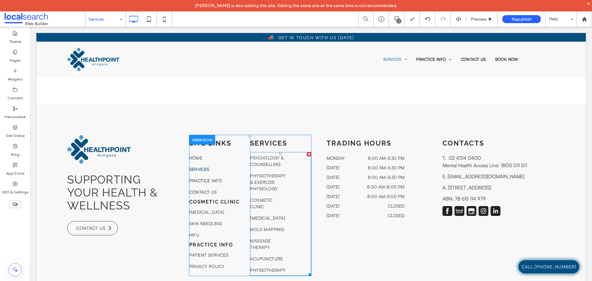
scroll to position [982, 0]
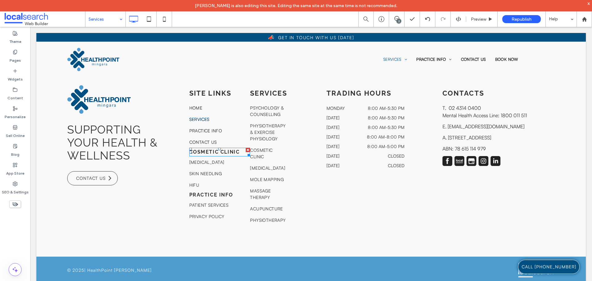
click at [229, 152] on strong "Cosmetic Clinic" at bounding box center [214, 152] width 51 height 6
click at [218, 152] on strong "**********" at bounding box center [203, 152] width 28 height 5
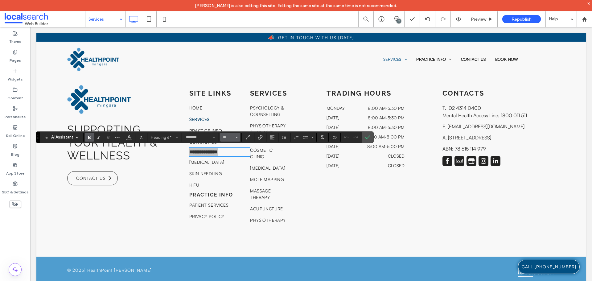
click at [238, 137] on icon "Size" at bounding box center [237, 137] width 2 height 2
click at [226, 137] on input "Size-input" at bounding box center [228, 137] width 12 height 5
type input "**"
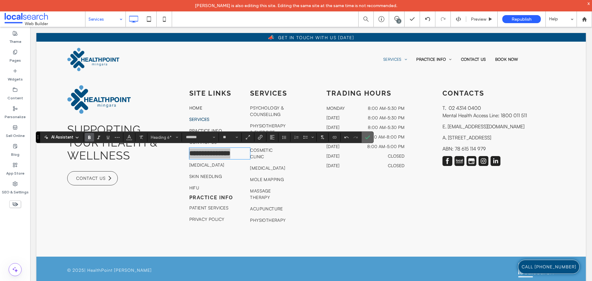
click at [370, 135] on icon "Confirm" at bounding box center [367, 137] width 5 height 5
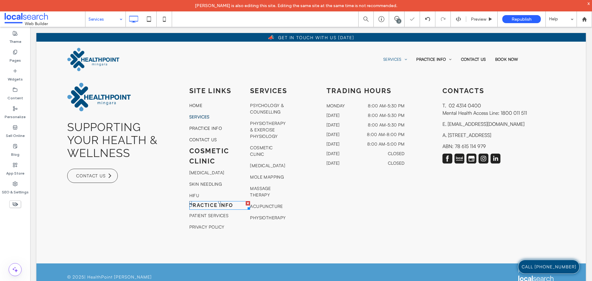
click at [216, 204] on div "PRACTICE INFO" at bounding box center [219, 205] width 61 height 9
click at [216, 204] on div "**********" at bounding box center [219, 205] width 61 height 9
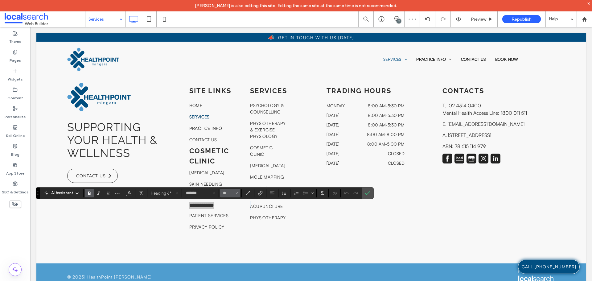
click at [231, 189] on button "**" at bounding box center [230, 193] width 20 height 9
click at [228, 190] on button "**" at bounding box center [230, 193] width 20 height 9
click at [227, 192] on input "**" at bounding box center [228, 193] width 12 height 5
type input "**"
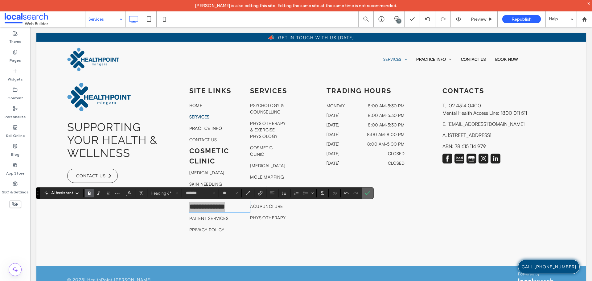
click at [368, 191] on icon "Confirm" at bounding box center [367, 193] width 5 height 5
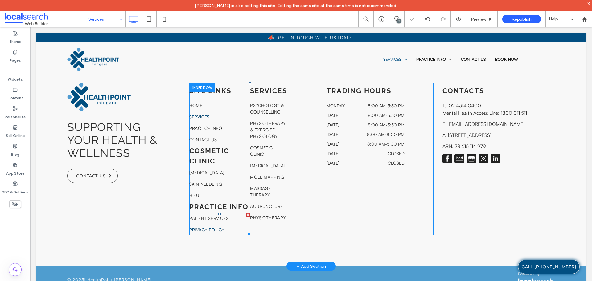
click at [240, 229] on link "Privacy Policy" at bounding box center [219, 229] width 61 height 11
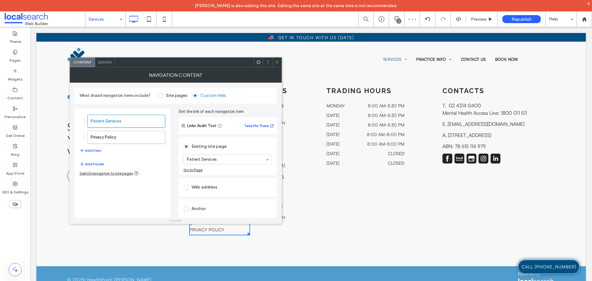
click at [278, 60] on icon at bounding box center [277, 62] width 5 height 5
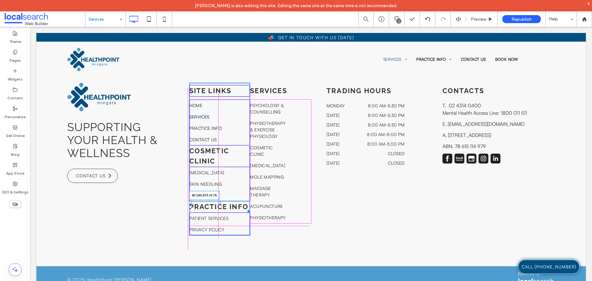
drag, startPoint x: 246, startPoint y: 213, endPoint x: 283, endPoint y: 207, distance: 37.9
click at [245, 212] on div "PRACTICE INFO W:194.875 H:76" at bounding box center [219, 206] width 61 height 11
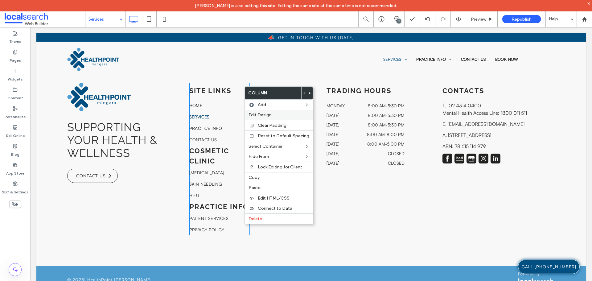
click at [266, 114] on span "Edit Design" at bounding box center [259, 114] width 23 height 5
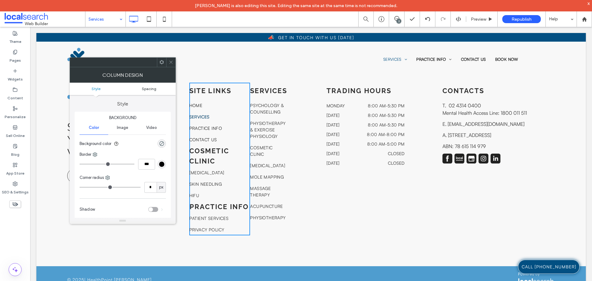
click at [149, 88] on span "Spacing" at bounding box center [149, 88] width 14 height 5
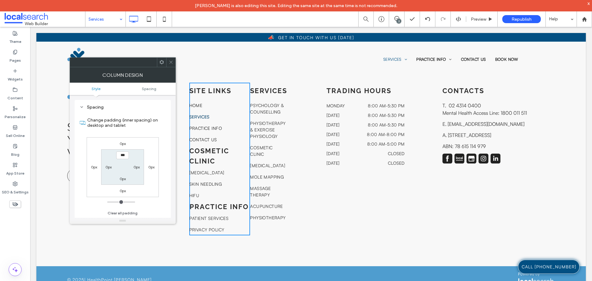
scroll to position [125, 0]
click at [150, 164] on div "0px" at bounding box center [151, 167] width 6 height 6
click at [151, 166] on label "0px" at bounding box center [151, 167] width 6 height 5
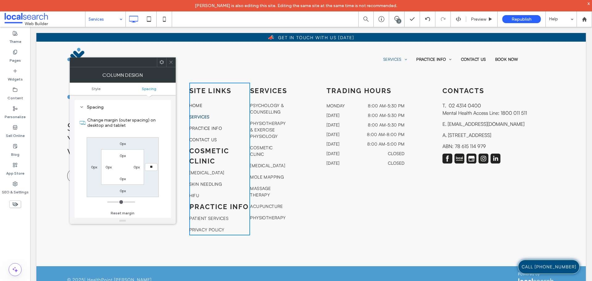
type input "**"
type input "****"
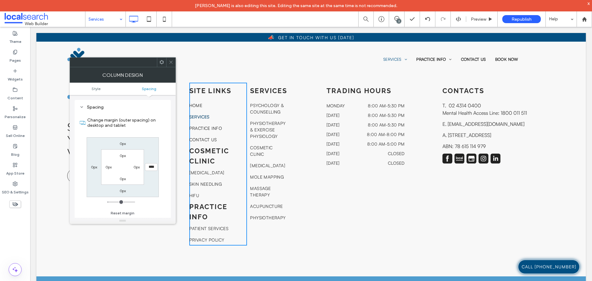
click at [172, 63] on icon at bounding box center [171, 62] width 5 height 5
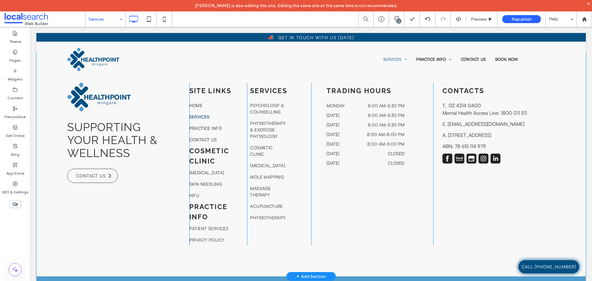
click at [354, 241] on div "Trading Hours Monday 8:00 am - 5:30 pm Tuesday 8:00 am - 5:30 pm Wednesday 8:00…" at bounding box center [372, 164] width 122 height 163
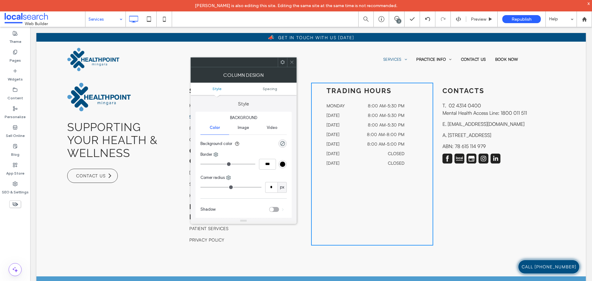
click at [293, 62] on icon at bounding box center [291, 62] width 5 height 5
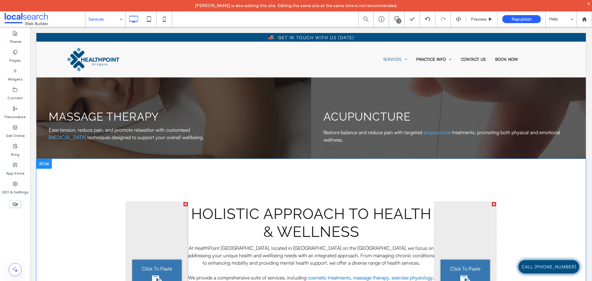
scroll to position [489, 0]
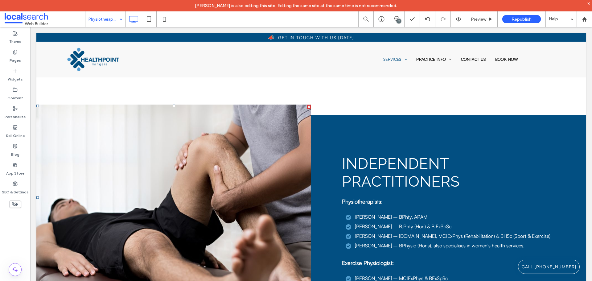
scroll to position [436, 0]
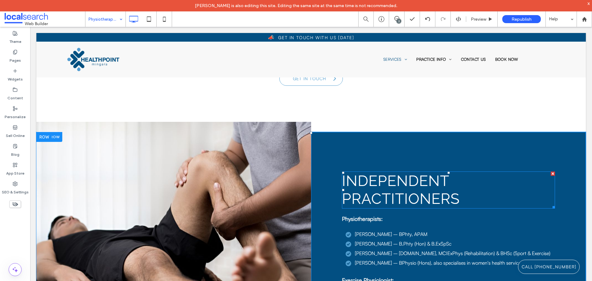
click at [399, 196] on span "Independent Practitioners" at bounding box center [401, 189] width 118 height 35
type input "*******"
type input "**"
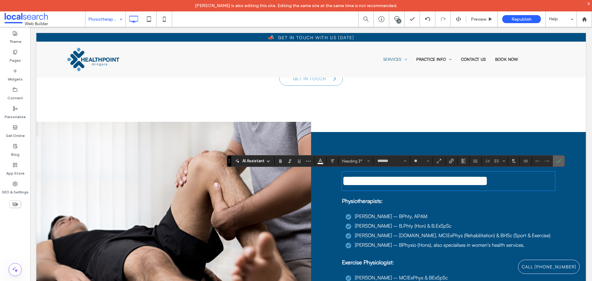
click at [558, 161] on icon "Confirm" at bounding box center [558, 160] width 5 height 5
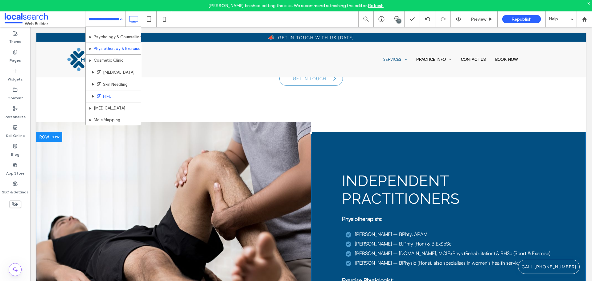
scroll to position [62, 0]
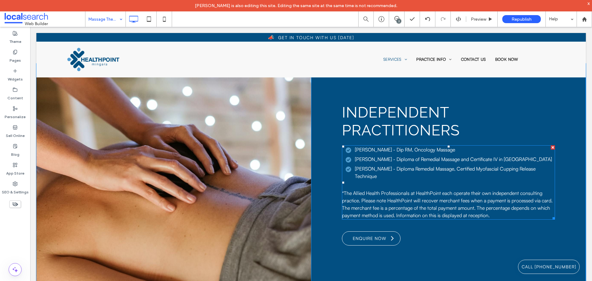
scroll to position [432, 0]
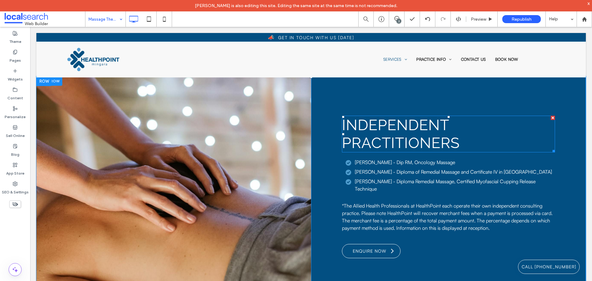
click at [383, 134] on span "Independent Practitioners" at bounding box center [401, 133] width 118 height 35
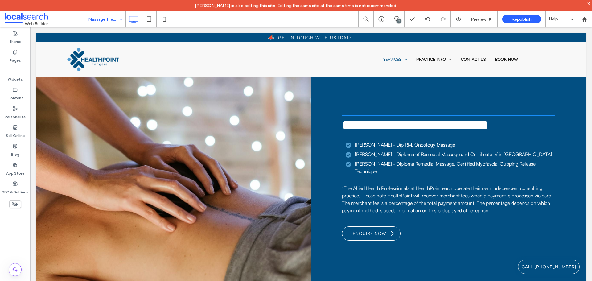
click at [383, 132] on span "**********" at bounding box center [415, 125] width 146 height 14
type input "*******"
type input "**"
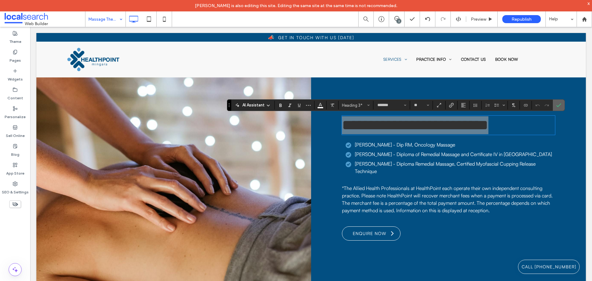
click at [557, 100] on span "Confirm" at bounding box center [557, 105] width 3 height 11
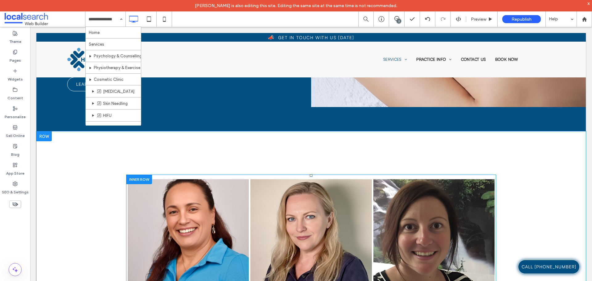
scroll to position [955, 0]
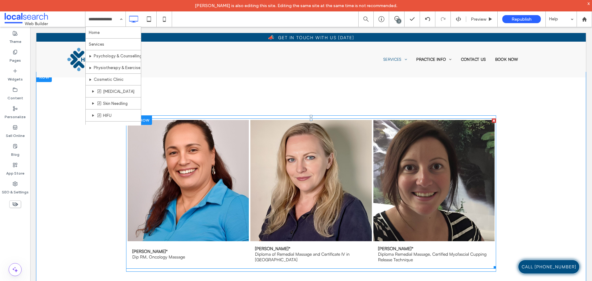
click at [168, 204] on link at bounding box center [188, 180] width 121 height 121
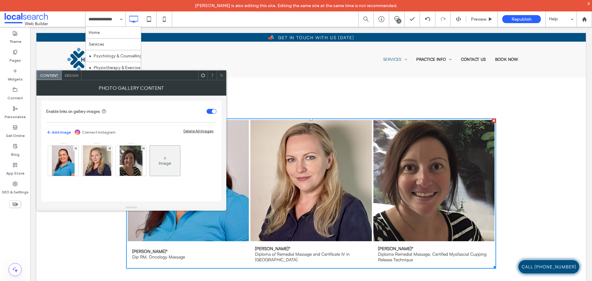
click at [168, 204] on div at bounding box center [131, 207] width 190 height 6
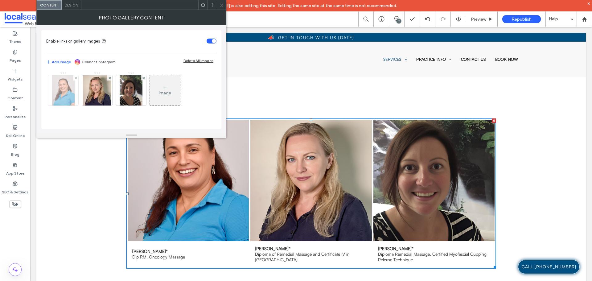
click at [74, 97] on img at bounding box center [63, 90] width 23 height 30
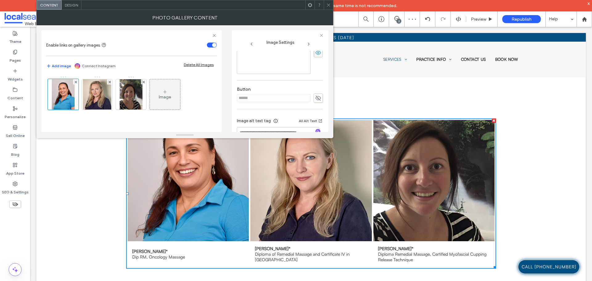
scroll to position [183, 0]
click at [318, 108] on icon at bounding box center [318, 108] width 6 height 7
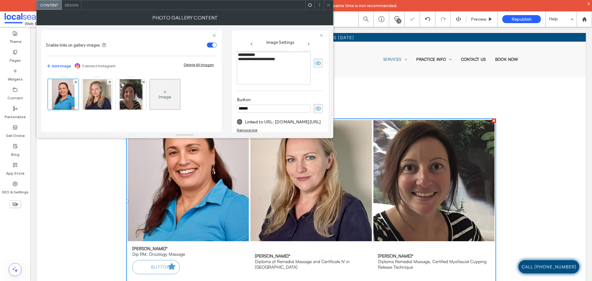
drag, startPoint x: 287, startPoint y: 109, endPoint x: 229, endPoint y: 108, distance: 58.0
click at [229, 108] on div "**********" at bounding box center [184, 78] width 287 height 107
click at [315, 108] on icon at bounding box center [318, 108] width 6 height 7
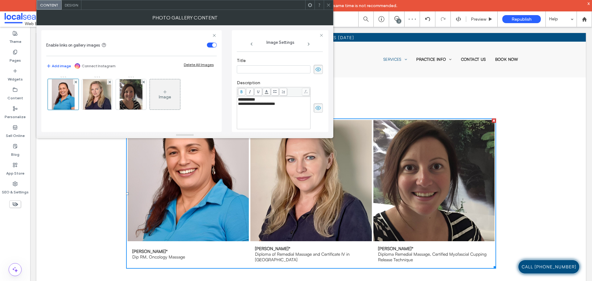
scroll to position [90, 0]
click at [315, 116] on icon at bounding box center [318, 117] width 6 height 7
click at [326, 6] on icon at bounding box center [328, 5] width 5 height 5
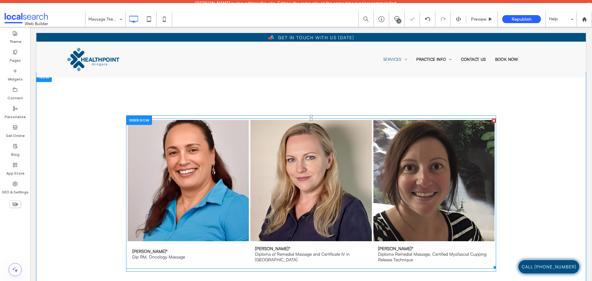
click at [329, 153] on link at bounding box center [310, 180] width 121 height 121
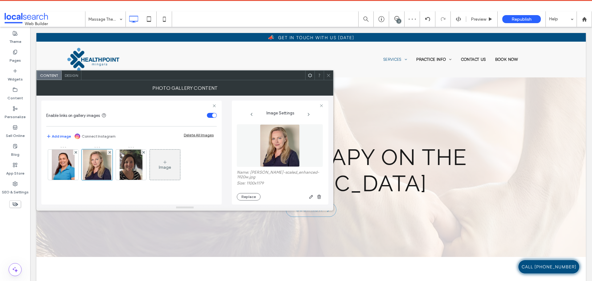
click at [317, 274] on icon at bounding box center [318, 277] width 6 height 7
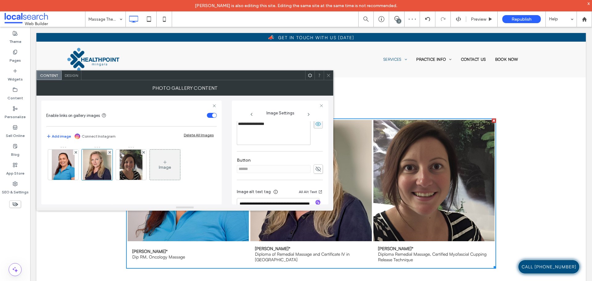
scroll to position [196, 0]
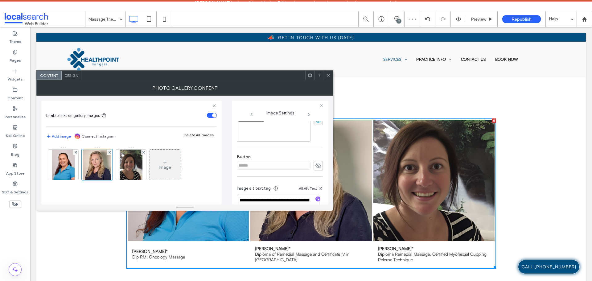
click at [315, 163] on icon at bounding box center [318, 165] width 6 height 7
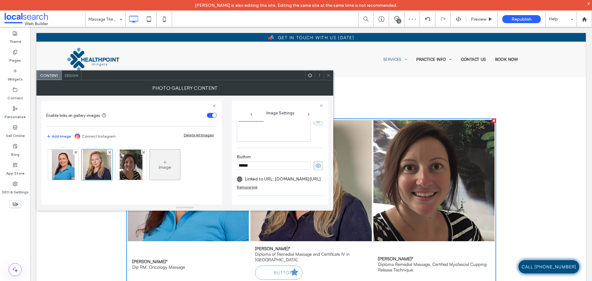
drag, startPoint x: 273, startPoint y: 164, endPoint x: 233, endPoint y: 165, distance: 40.4
click at [233, 165] on div "**********" at bounding box center [280, 152] width 96 height 104
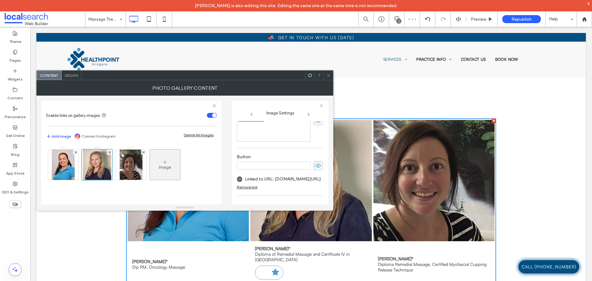
click at [315, 162] on icon at bounding box center [318, 165] width 6 height 7
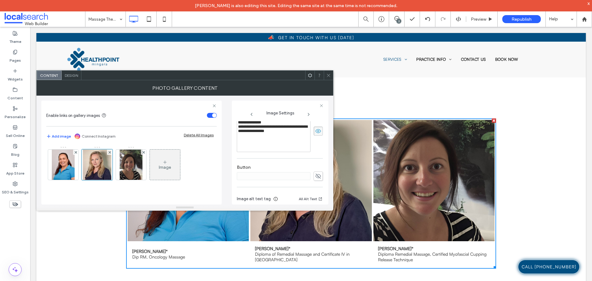
scroll to position [216, 0]
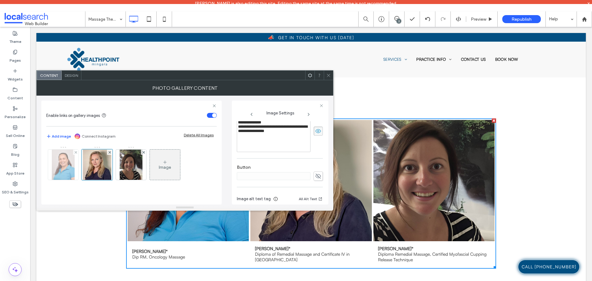
click at [66, 165] on img at bounding box center [63, 165] width 23 height 30
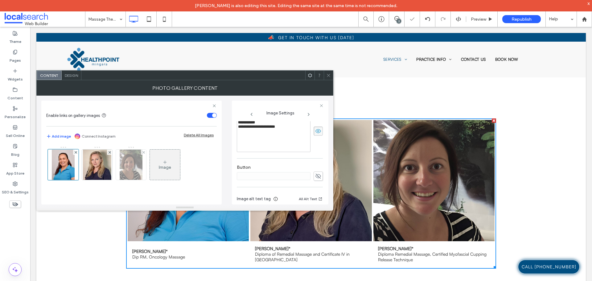
scroll to position [115, 0]
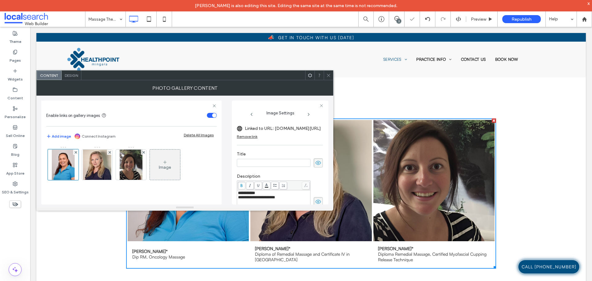
click at [314, 162] on span at bounding box center [318, 162] width 9 height 9
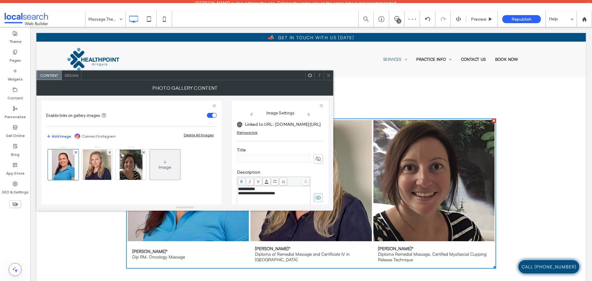
scroll to position [57, 0]
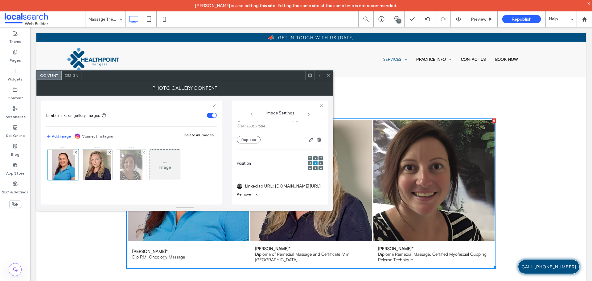
click at [129, 175] on img at bounding box center [131, 165] width 23 height 30
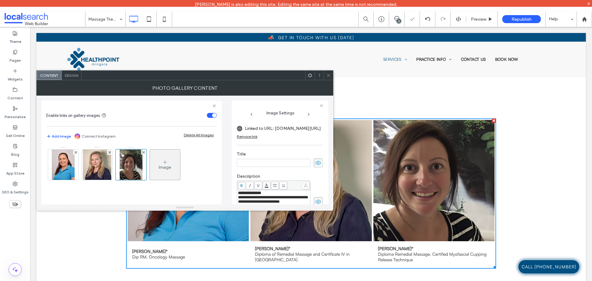
click at [315, 161] on icon at bounding box center [318, 162] width 6 height 7
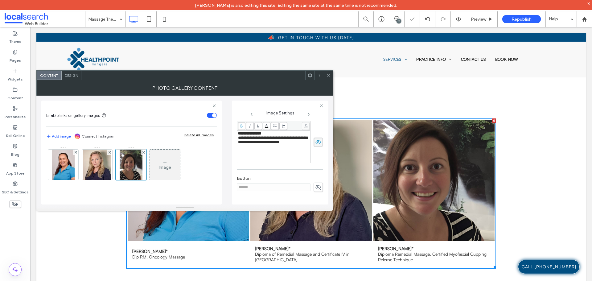
scroll to position [176, 0]
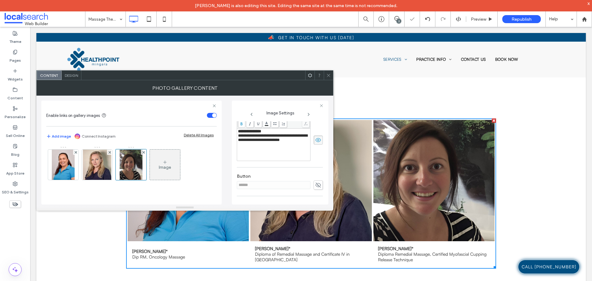
click at [315, 185] on icon at bounding box center [318, 185] width 6 height 7
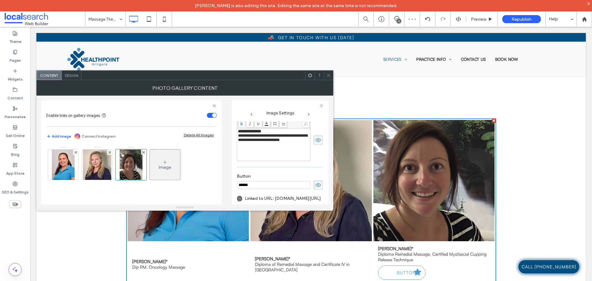
drag, startPoint x: 284, startPoint y: 185, endPoint x: 228, endPoint y: 184, distance: 56.1
click at [228, 184] on div "**********" at bounding box center [184, 150] width 287 height 109
click at [315, 185] on icon at bounding box center [318, 185] width 6 height 7
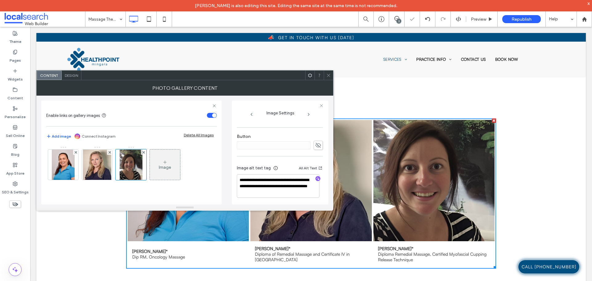
scroll to position [217, 0]
click at [324, 77] on div at bounding box center [328, 75] width 9 height 9
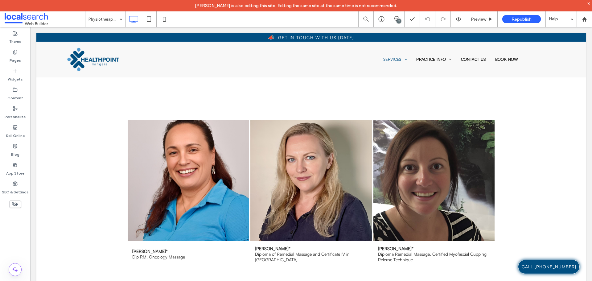
click at [109, 19] on input at bounding box center [103, 18] width 31 height 15
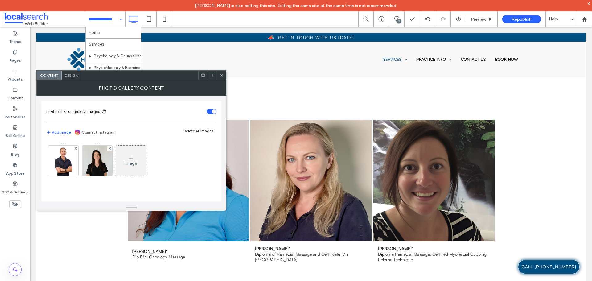
click at [189, 148] on div "Image" at bounding box center [131, 162] width 170 height 40
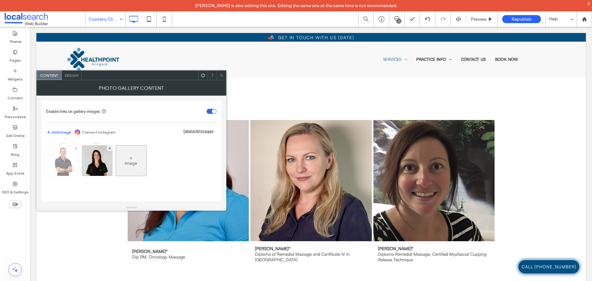
click at [77, 161] on div at bounding box center [63, 161] width 30 height 30
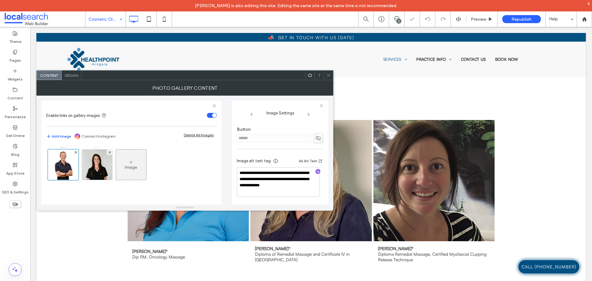
scroll to position [219, 0]
drag, startPoint x: 310, startPoint y: 142, endPoint x: 312, endPoint y: 139, distance: 3.9
click at [311, 141] on div "******" at bounding box center [280, 137] width 86 height 9
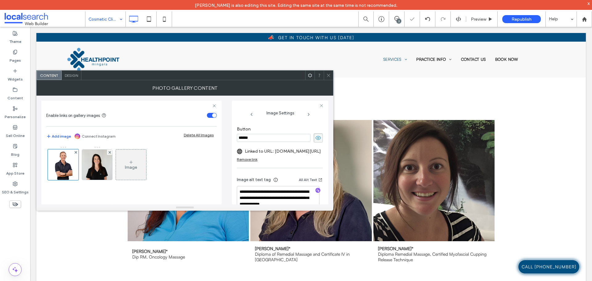
drag, startPoint x: 288, startPoint y: 139, endPoint x: 232, endPoint y: 138, distance: 55.8
click at [232, 138] on div "**********" at bounding box center [280, 152] width 96 height 104
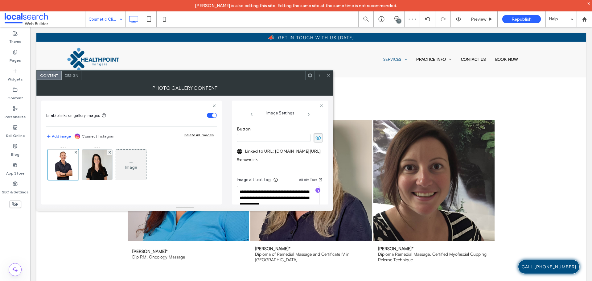
click at [316, 139] on use at bounding box center [318, 138] width 6 height 4
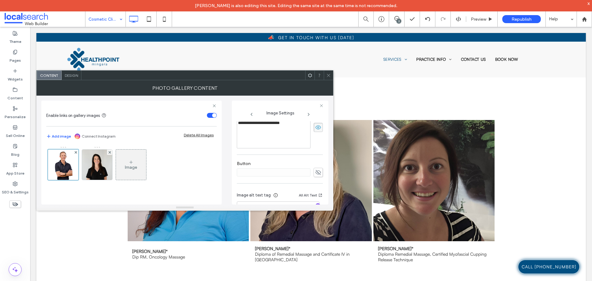
scroll to position [126, 0]
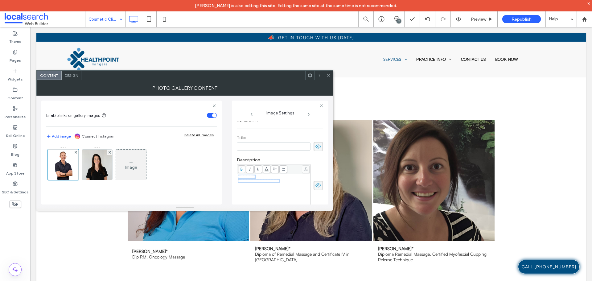
drag, startPoint x: 302, startPoint y: 180, endPoint x: 229, endPoint y: 175, distance: 73.2
click at [229, 175] on div "**********" at bounding box center [184, 150] width 287 height 109
copy div "**********"
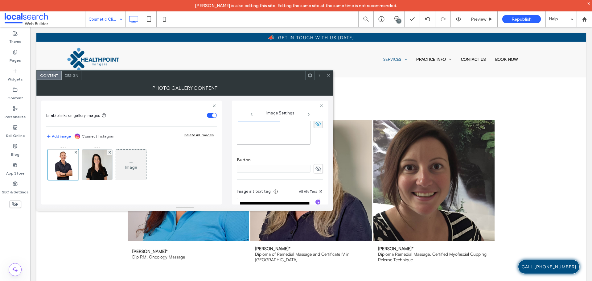
scroll to position [219, 0]
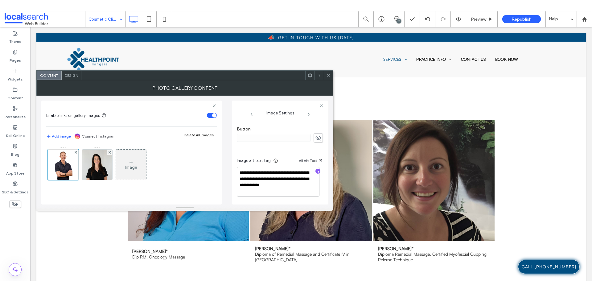
drag, startPoint x: 254, startPoint y: 192, endPoint x: 238, endPoint y: 166, distance: 29.8
click at [238, 166] on div "**********" at bounding box center [280, 178] width 86 height 52
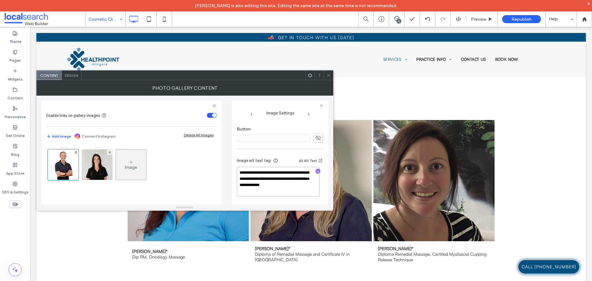
paste textarea
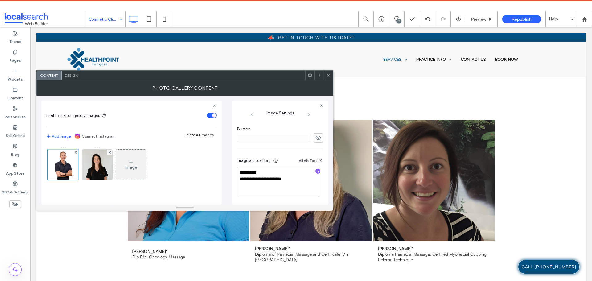
scroll to position [218, 0]
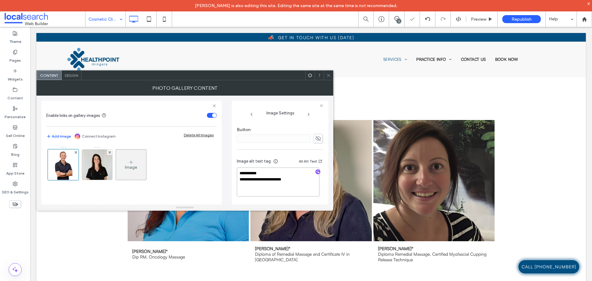
click at [241, 178] on textarea "**********" at bounding box center [278, 181] width 83 height 29
click at [260, 176] on textarea "**********" at bounding box center [278, 183] width 83 height 27
type textarea "**********"
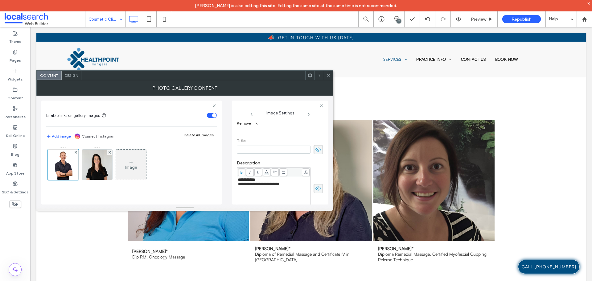
click at [315, 150] on icon at bounding box center [318, 149] width 6 height 7
click at [107, 166] on img at bounding box center [97, 165] width 31 height 30
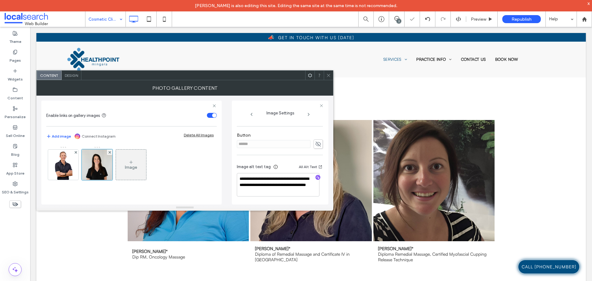
scroll to position [221, 0]
click at [315, 142] on icon at bounding box center [318, 144] width 6 height 7
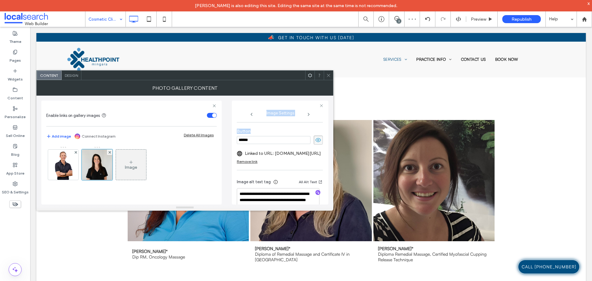
drag, startPoint x: 276, startPoint y: 146, endPoint x: 224, endPoint y: 146, distance: 52.4
click at [224, 146] on div "**********" at bounding box center [184, 150] width 287 height 109
click at [274, 142] on input "******" at bounding box center [274, 140] width 74 height 8
drag, startPoint x: 268, startPoint y: 142, endPoint x: 221, endPoint y: 142, distance: 47.2
click at [221, 142] on div "**********" at bounding box center [184, 150] width 287 height 109
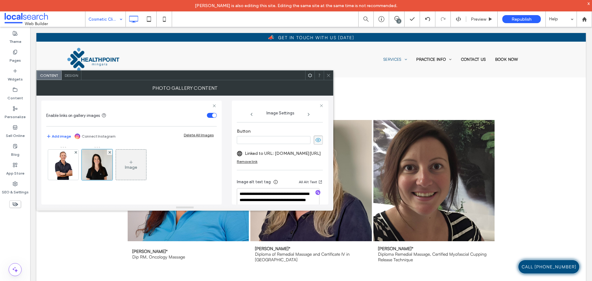
click at [315, 142] on icon at bounding box center [318, 140] width 6 height 7
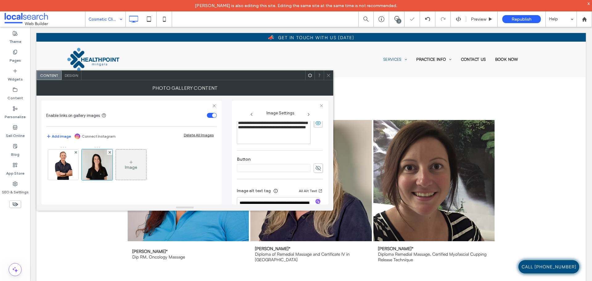
scroll to position [160, 0]
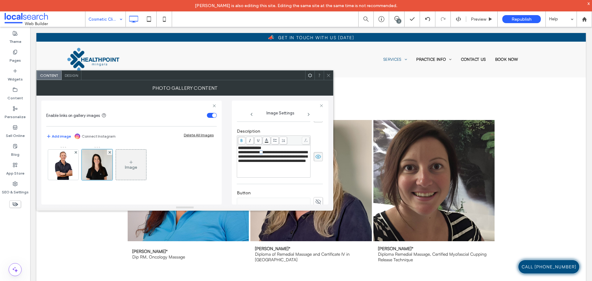
drag, startPoint x: 268, startPoint y: 155, endPoint x: 264, endPoint y: 155, distance: 4.6
click at [264, 155] on span "**********" at bounding box center [272, 156] width 69 height 13
click at [270, 154] on span "**********" at bounding box center [272, 156] width 69 height 13
drag, startPoint x: 269, startPoint y: 154, endPoint x: 238, endPoint y: 150, distance: 30.7
click at [238, 150] on div "**********" at bounding box center [274, 154] width 72 height 17
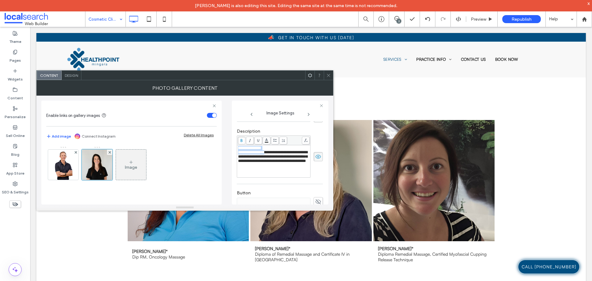
copy div "**********"
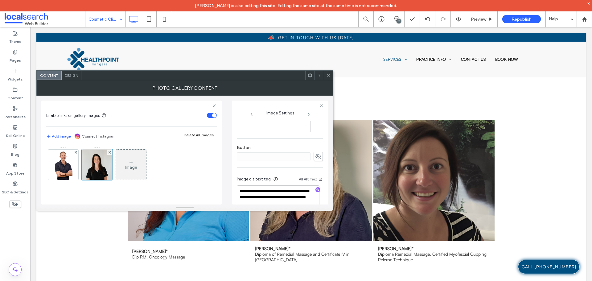
scroll to position [221, 0]
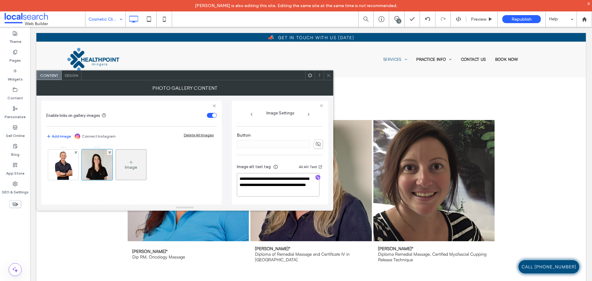
drag, startPoint x: 272, startPoint y: 191, endPoint x: 229, endPoint y: 174, distance: 45.5
click at [229, 174] on div "**********" at bounding box center [184, 150] width 287 height 109
paste textarea
click at [240, 183] on textarea "**********" at bounding box center [278, 185] width 83 height 23
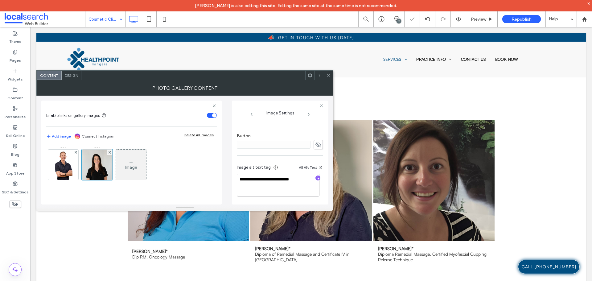
scroll to position [220, 0]
click at [267, 177] on textarea "**********" at bounding box center [278, 185] width 83 height 22
click at [302, 180] on textarea "**********" at bounding box center [278, 187] width 83 height 20
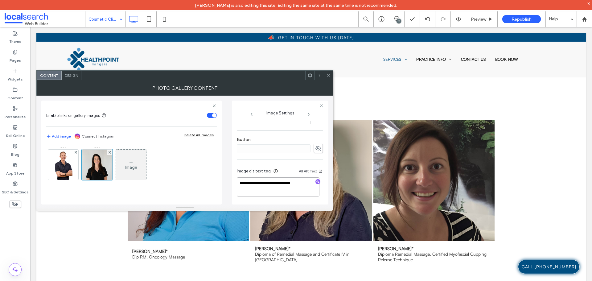
type textarea "**********"
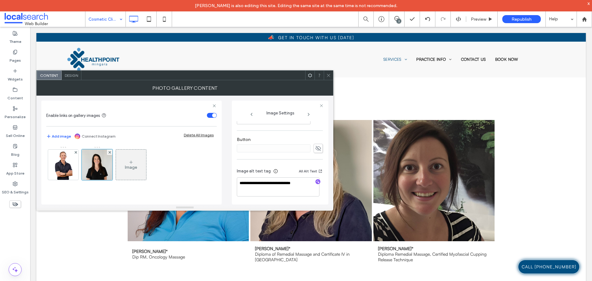
click at [328, 77] on icon at bounding box center [328, 75] width 5 height 5
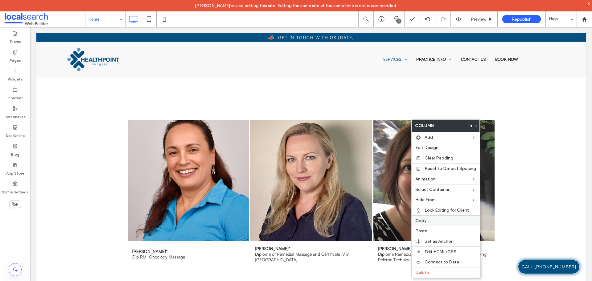
click at [430, 221] on label "Copy" at bounding box center [445, 220] width 61 height 5
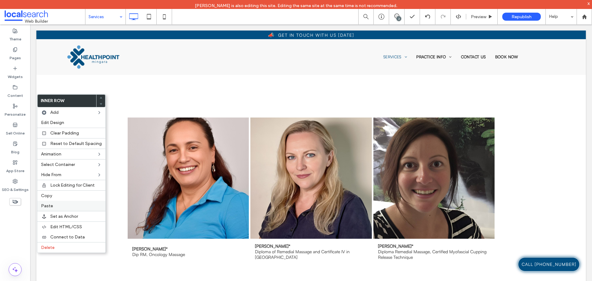
click at [52, 205] on label "Paste" at bounding box center [71, 205] width 61 height 5
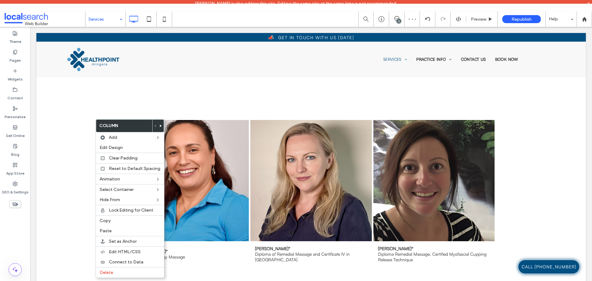
click at [160, 126] on use at bounding box center [161, 126] width 2 height 2
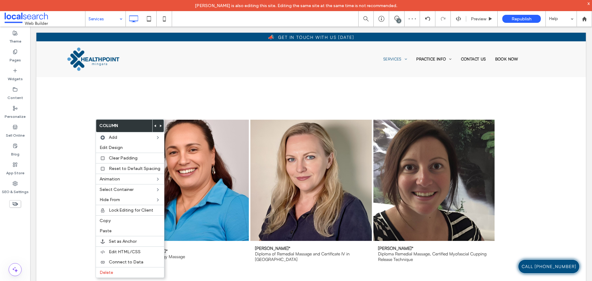
click at [160, 127] on icon at bounding box center [161, 126] width 2 height 2
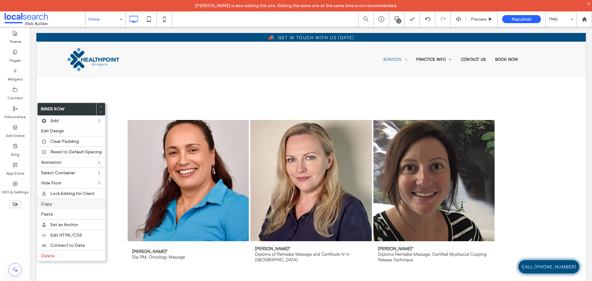
click at [61, 203] on label "Copy" at bounding box center [71, 203] width 61 height 5
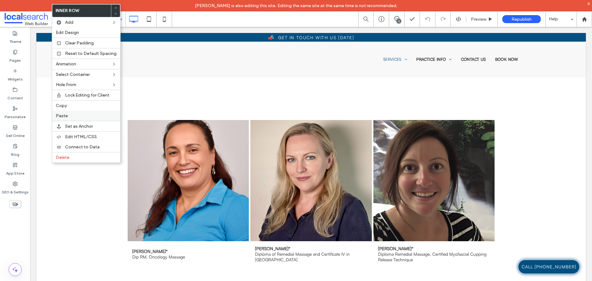
click at [64, 117] on span "Paste" at bounding box center [62, 115] width 12 height 5
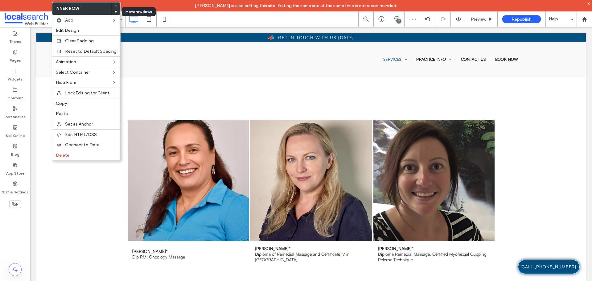
click at [116, 12] on div at bounding box center [115, 12] width 9 height 6
click at [114, 12] on use at bounding box center [115, 12] width 3 height 2
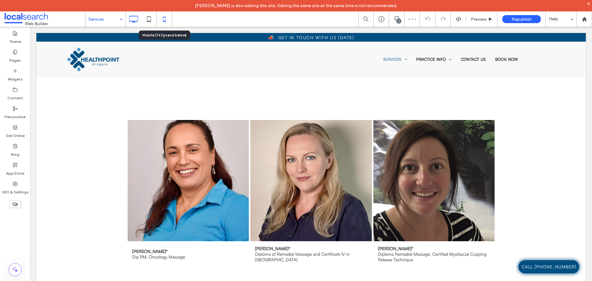
click at [161, 18] on icon at bounding box center [164, 19] width 12 height 12
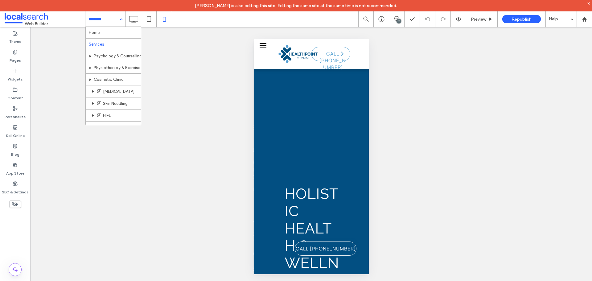
click at [121, 20] on div "Home Services Psychology & Counselling Physiotherapy & Exercise Physiology Cosm…" at bounding box center [105, 18] width 40 height 15
click at [134, 20] on icon at bounding box center [133, 19] width 12 height 12
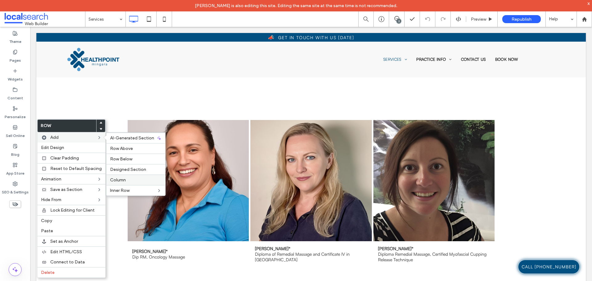
click at [121, 178] on span "Column" at bounding box center [118, 179] width 16 height 5
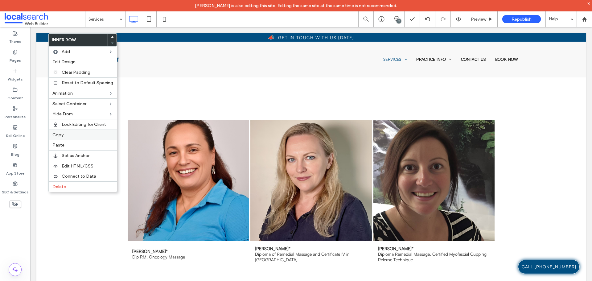
click at [68, 137] on label "Copy" at bounding box center [82, 134] width 61 height 5
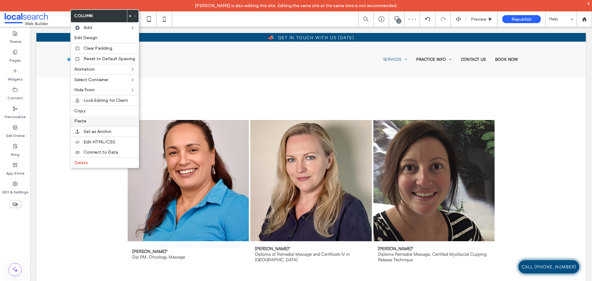
click at [91, 124] on div "Paste" at bounding box center [105, 121] width 68 height 10
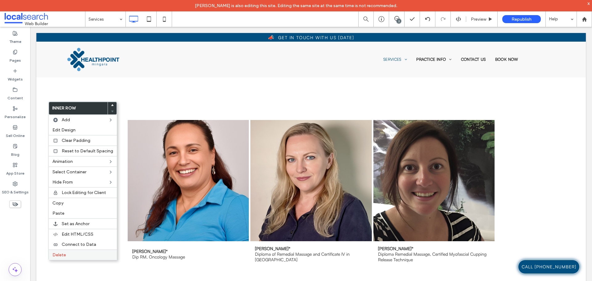
click at [63, 253] on span "Delete" at bounding box center [59, 254] width 14 height 5
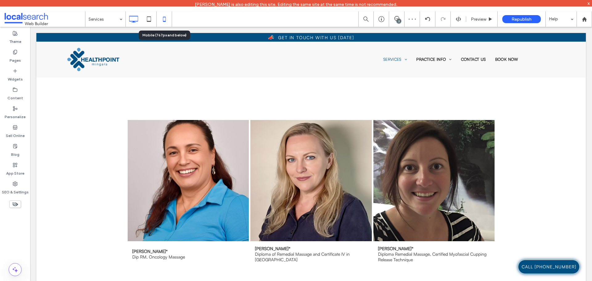
click at [164, 14] on icon at bounding box center [164, 19] width 12 height 12
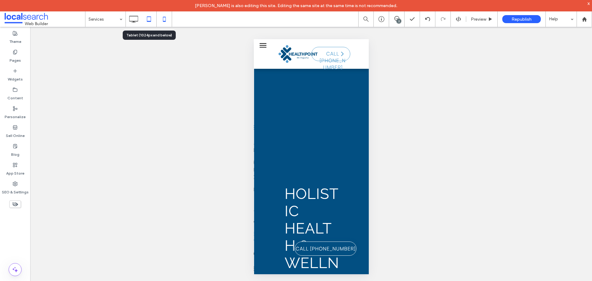
click at [150, 15] on icon at bounding box center [149, 19] width 12 height 12
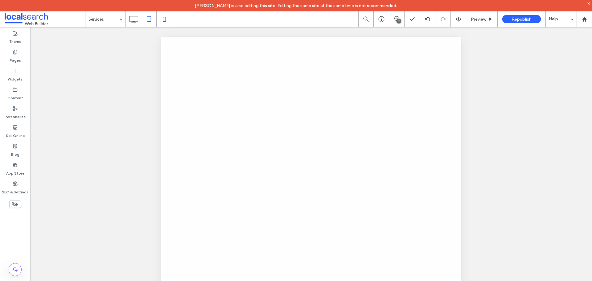
click at [133, 22] on div at bounding box center [296, 140] width 592 height 281
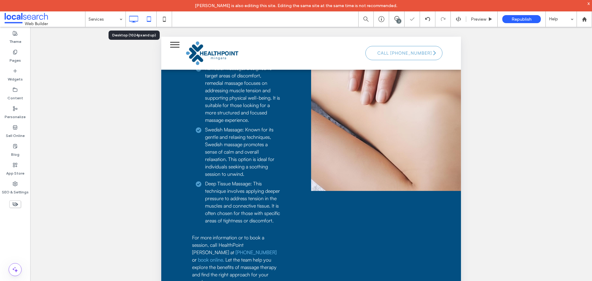
click at [138, 22] on icon at bounding box center [133, 19] width 12 height 12
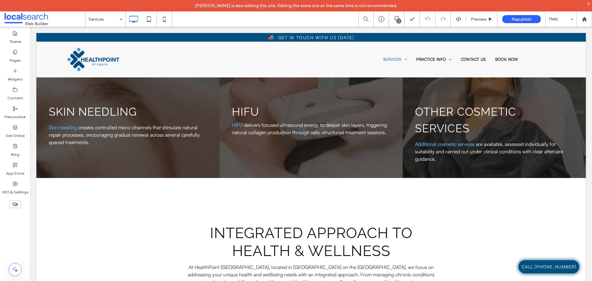
scroll to position [894, 0]
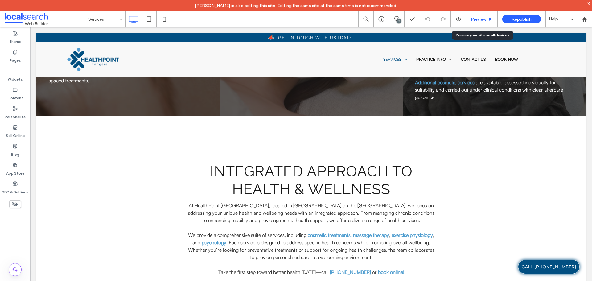
click at [478, 14] on div "Preview" at bounding box center [481, 18] width 31 height 15
click at [474, 20] on span "Preview" at bounding box center [478, 19] width 15 height 5
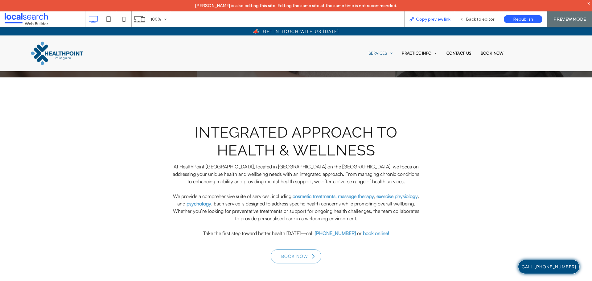
click at [425, 19] on span "Copy preview link" at bounding box center [433, 19] width 34 height 5
click at [442, 19] on span "Copy preview link" at bounding box center [433, 19] width 34 height 5
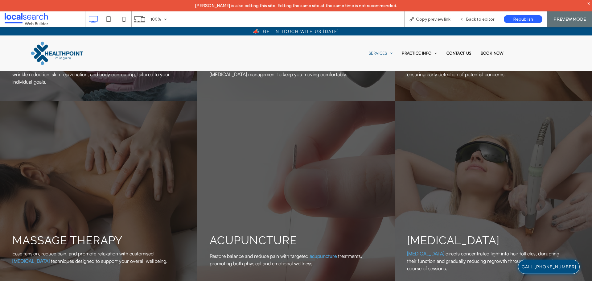
scroll to position [678, 0]
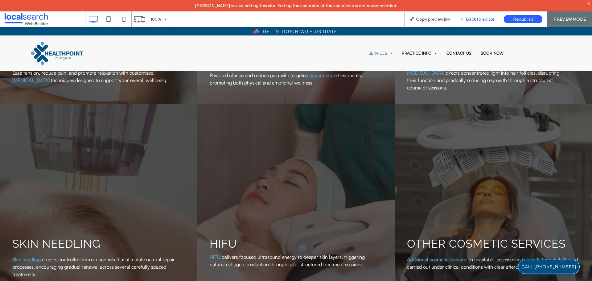
click at [475, 18] on span "Back to editor" at bounding box center [480, 19] width 28 height 5
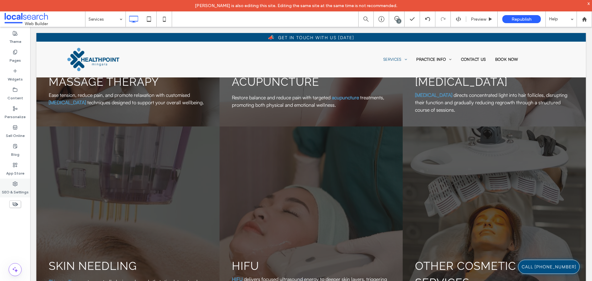
click at [20, 188] on label "SEO & Settings" at bounding box center [15, 190] width 27 height 9
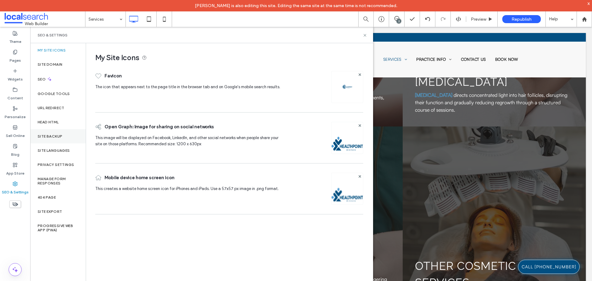
click at [59, 131] on div "Site Backup" at bounding box center [57, 136] width 55 height 14
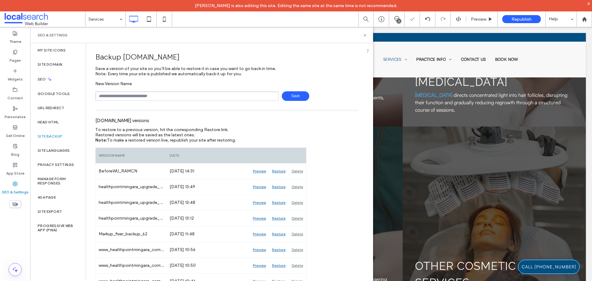
click at [129, 95] on input "text" at bounding box center [186, 96] width 183 height 10
type input "**********"
click at [293, 96] on span "Save" at bounding box center [295, 96] width 27 height 10
click at [363, 33] on icon at bounding box center [365, 35] width 5 height 5
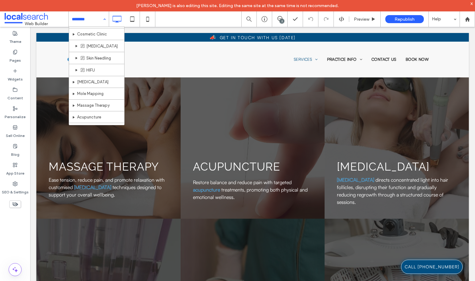
scroll to position [28, 0]
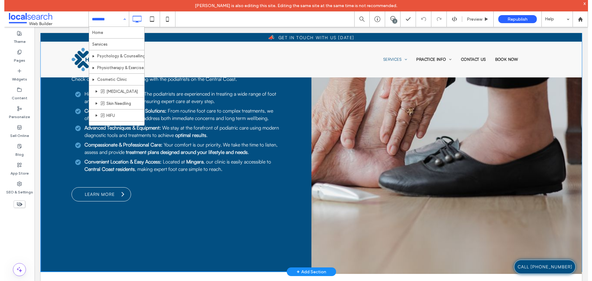
scroll to position [621, 0]
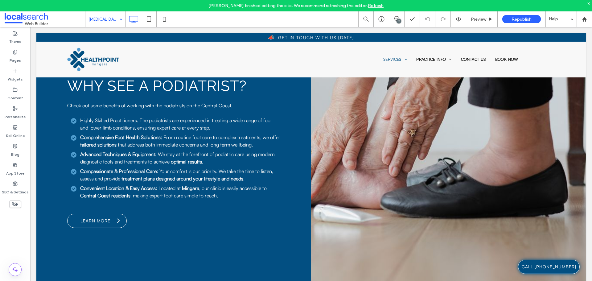
click at [91, 21] on input at bounding box center [103, 18] width 31 height 15
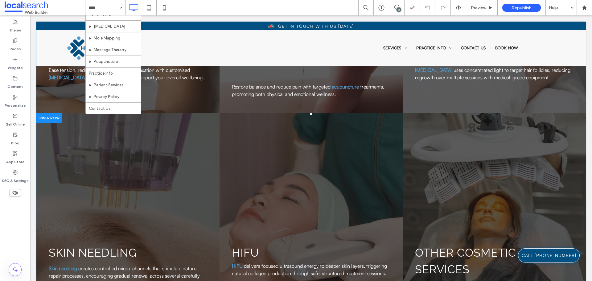
scroll to position [1233, 0]
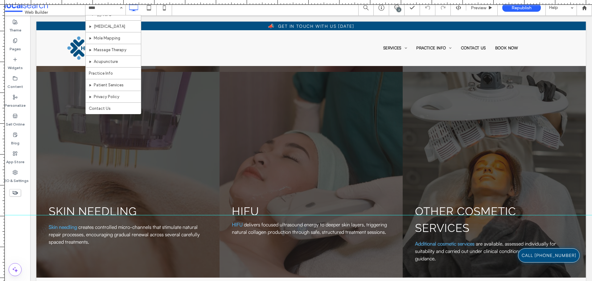
drag, startPoint x: 346, startPoint y: 3, endPoint x: 368, endPoint y: 215, distance: 213.2
click at [368, 281] on div at bounding box center [296, 281] width 592 height 0
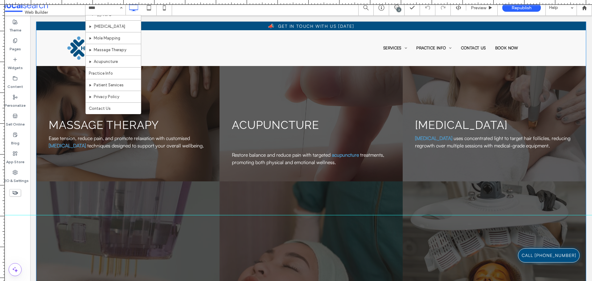
scroll to position [1110, 0]
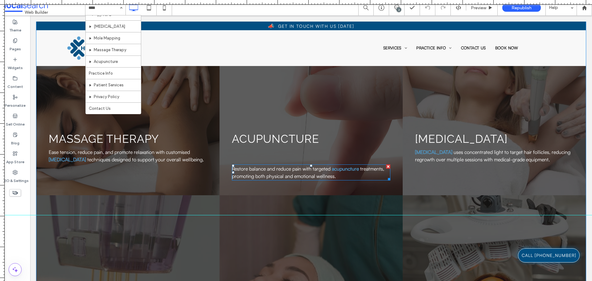
click at [277, 166] on span "Restore balance and reduce pain with targeted" at bounding box center [281, 169] width 99 height 6
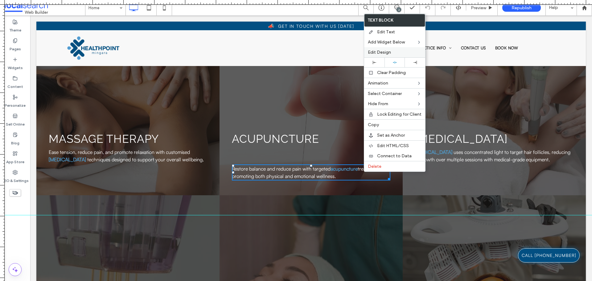
click at [387, 52] on span "Edit Design" at bounding box center [379, 52] width 23 height 5
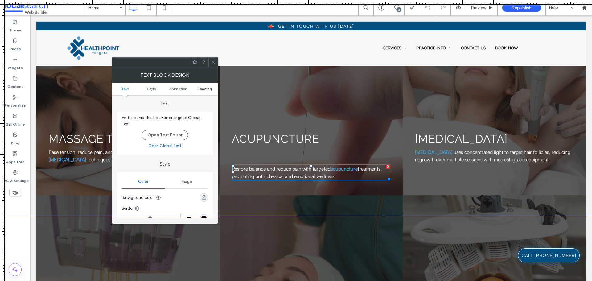
click at [211, 88] on span "Spacing" at bounding box center [204, 88] width 14 height 5
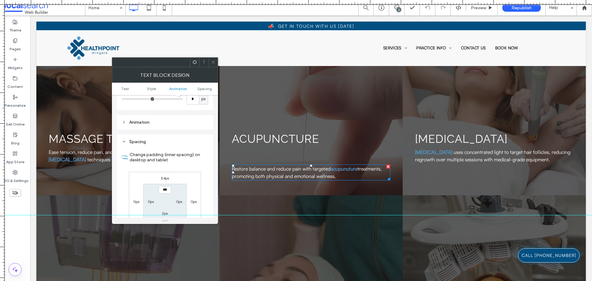
scroll to position [173, 0]
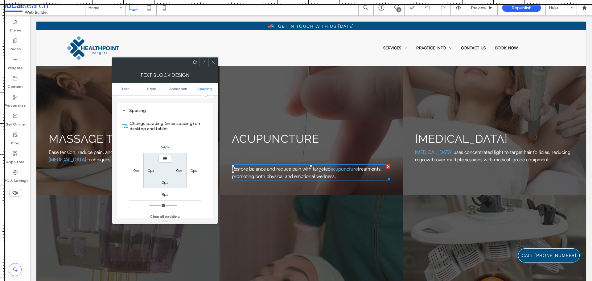
click at [162, 145] on label "54px" at bounding box center [165, 147] width 8 height 5
type input "**"
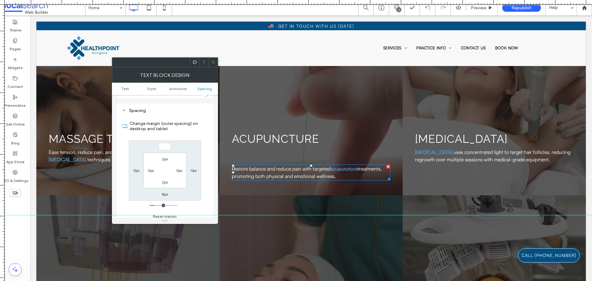
type input "*"
type input "***"
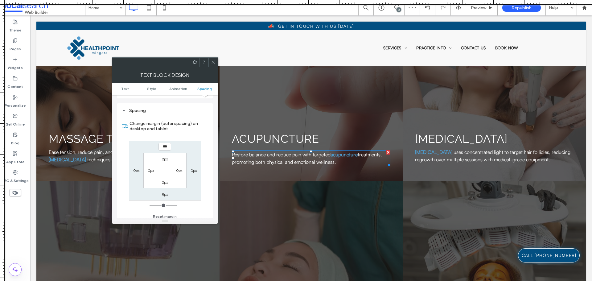
click at [211, 60] on span at bounding box center [213, 62] width 5 height 9
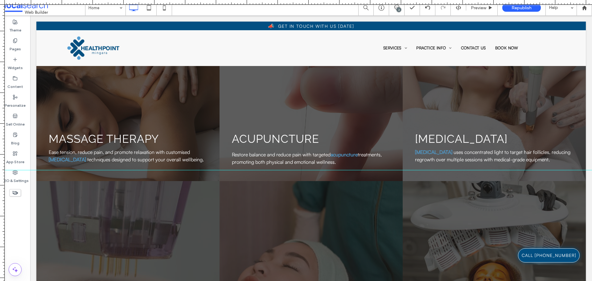
drag, startPoint x: 263, startPoint y: 217, endPoint x: 272, endPoint y: 178, distance: 39.3
click at [272, 173] on div at bounding box center [296, 169] width 592 height 5
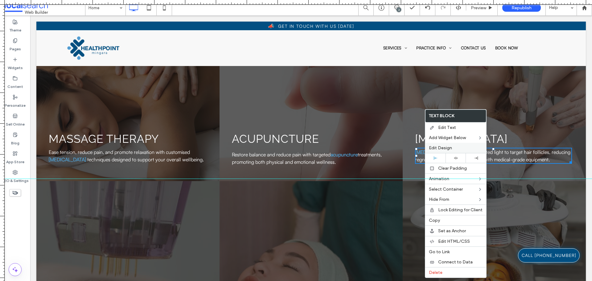
click at [441, 146] on span "Edit Design" at bounding box center [440, 147] width 23 height 5
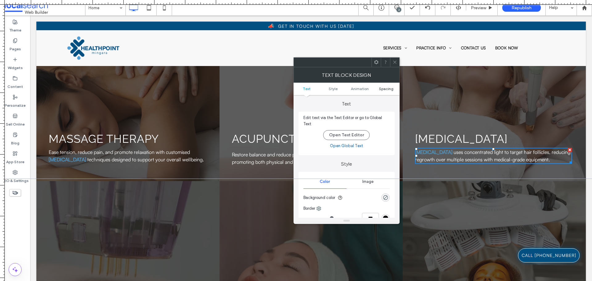
click at [387, 88] on span "Spacing" at bounding box center [386, 88] width 14 height 5
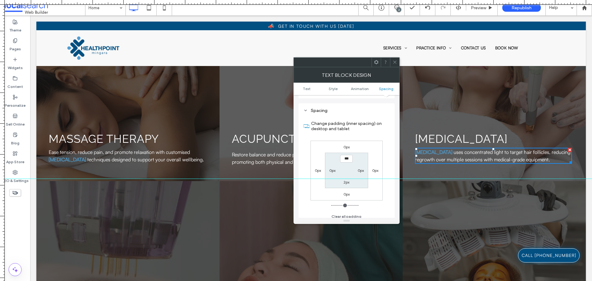
click at [396, 62] on icon at bounding box center [394, 62] width 5 height 5
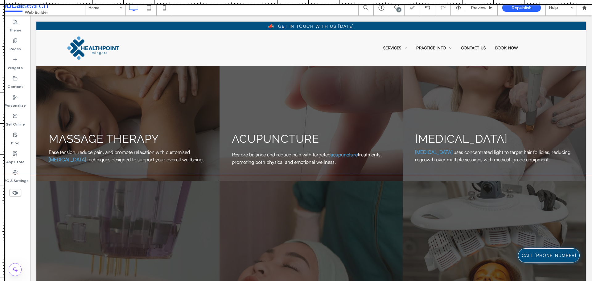
drag, startPoint x: 371, startPoint y: 178, endPoint x: 376, endPoint y: 178, distance: 5.6
click at [376, 178] on div at bounding box center [296, 174] width 592 height 5
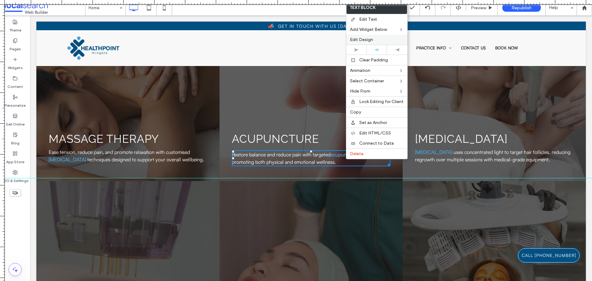
click at [369, 42] on span "Edit Design" at bounding box center [361, 39] width 23 height 5
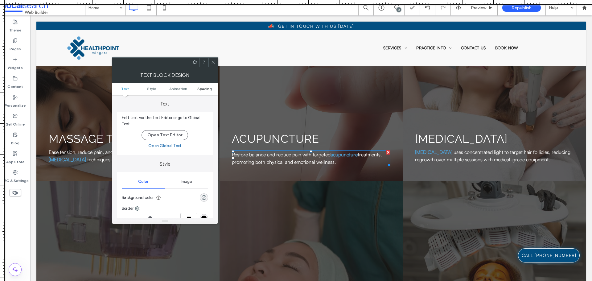
click at [214, 88] on link "Spacing" at bounding box center [204, 88] width 27 height 5
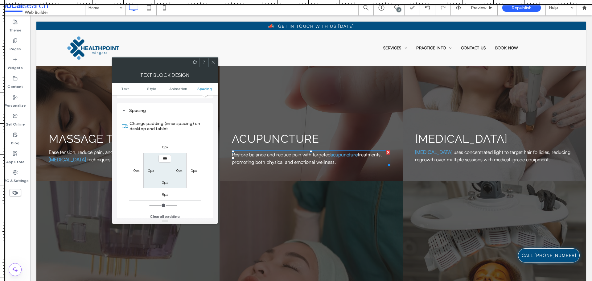
click at [166, 145] on label "0px" at bounding box center [165, 147] width 6 height 5
type input "*"
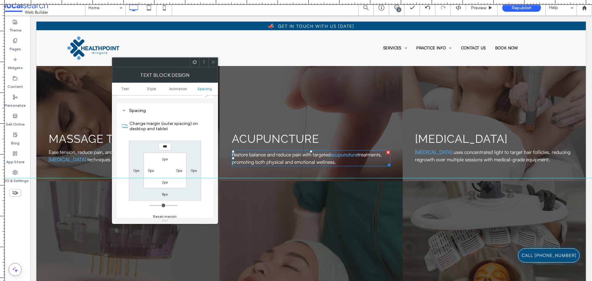
type input "***"
type input "*"
type input "*****"
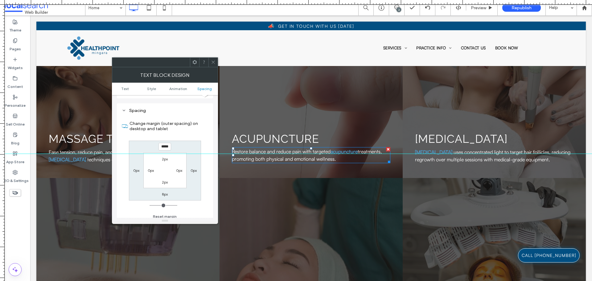
drag, startPoint x: 238, startPoint y: 180, endPoint x: 243, endPoint y: 154, distance: 26.6
click at [243, 154] on div at bounding box center [296, 153] width 592 height 5
click at [214, 60] on icon at bounding box center [213, 62] width 5 height 5
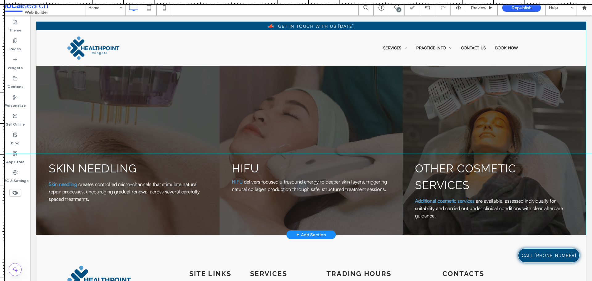
scroll to position [1264, 0]
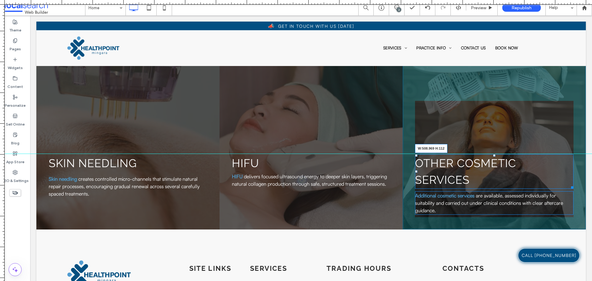
drag, startPoint x: 566, startPoint y: 193, endPoint x: 561, endPoint y: 206, distance: 14.3
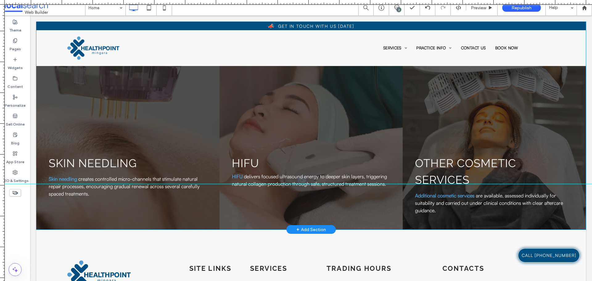
drag, startPoint x: 362, startPoint y: 153, endPoint x: 382, endPoint y: 184, distance: 36.8
click at [382, 184] on div at bounding box center [296, 183] width 592 height 5
drag, startPoint x: 434, startPoint y: 0, endPoint x: 476, endPoint y: 8, distance: 42.3
click at [476, 8] on span "Preview" at bounding box center [478, 7] width 15 height 5
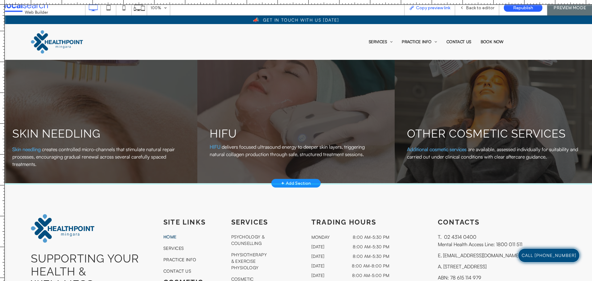
scroll to position [1257, 0]
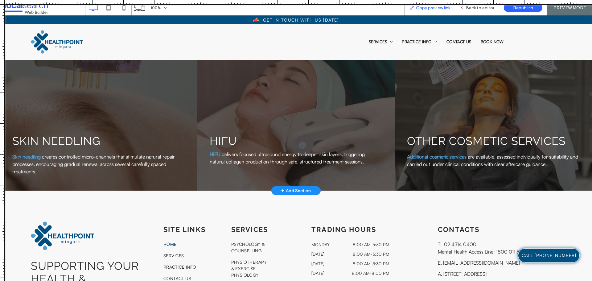
click at [432, 9] on span "Copy preview link" at bounding box center [433, 7] width 34 height 5
drag, startPoint x: 239, startPoint y: 184, endPoint x: 241, endPoint y: 180, distance: 4.4
click at [241, 180] on div at bounding box center [296, 180] width 592 height 5
drag, startPoint x: 302, startPoint y: 158, endPoint x: 488, endPoint y: 10, distance: 237.2
click at [489, 10] on div "Back to editor" at bounding box center [477, 7] width 44 height 15
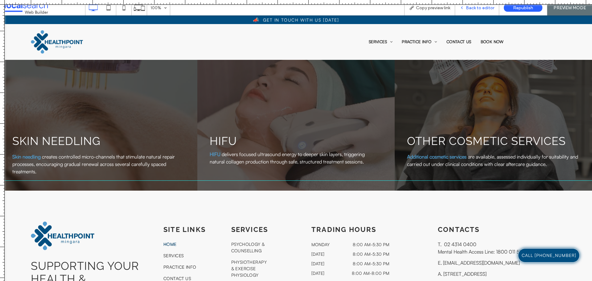
click at [485, 9] on span "Back to editor" at bounding box center [480, 7] width 28 height 5
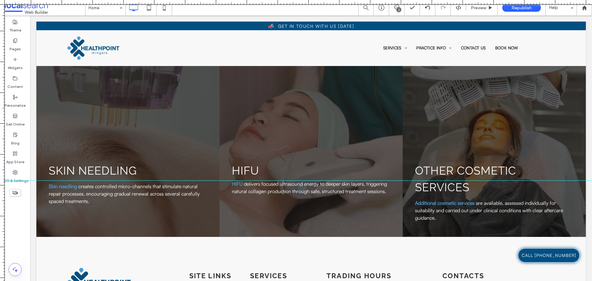
scroll to position [1264, 0]
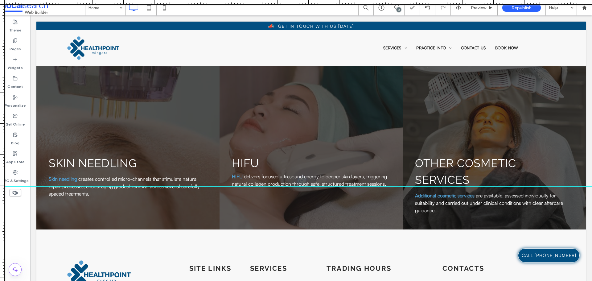
drag, startPoint x: 309, startPoint y: 180, endPoint x: 310, endPoint y: 186, distance: 6.0
click at [310, 186] on div at bounding box center [296, 186] width 592 height 0
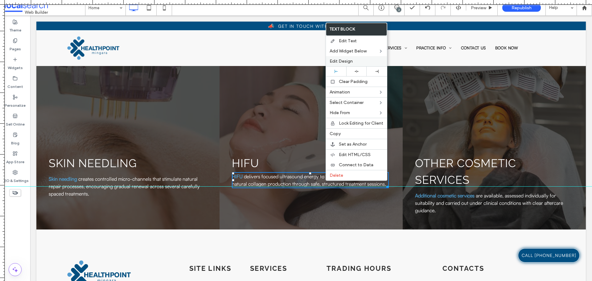
click at [349, 57] on div "Edit Design" at bounding box center [356, 61] width 61 height 10
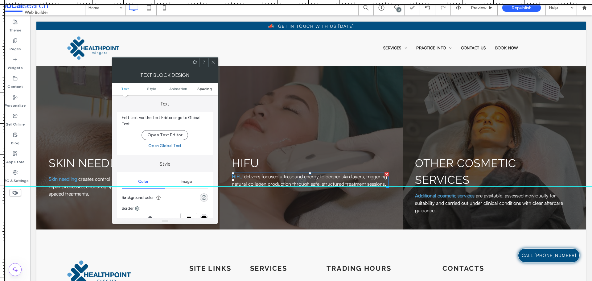
click at [207, 88] on span "Spacing" at bounding box center [204, 88] width 14 height 5
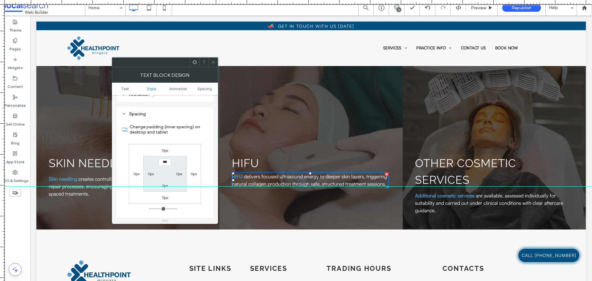
scroll to position [173, 0]
click at [165, 145] on label "0px" at bounding box center [165, 147] width 6 height 5
type input "*"
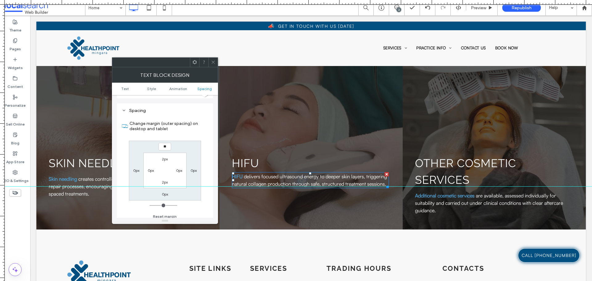
type input "**"
type input "****"
type input "*"
type input "***"
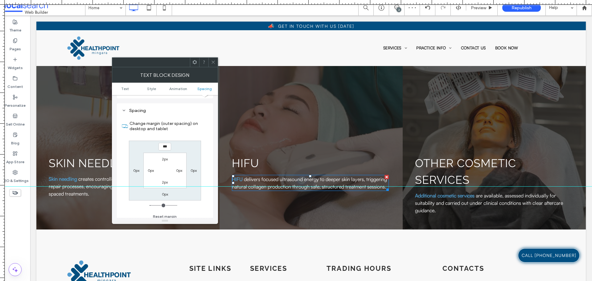
click at [212, 60] on icon at bounding box center [213, 62] width 5 height 5
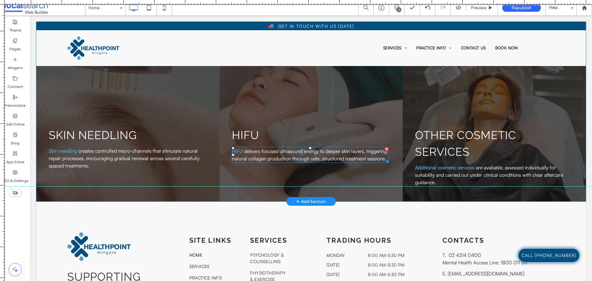
scroll to position [1295, 0]
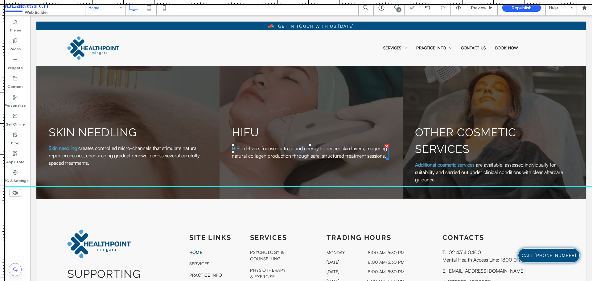
click at [100, 11] on input at bounding box center [103, 7] width 31 height 15
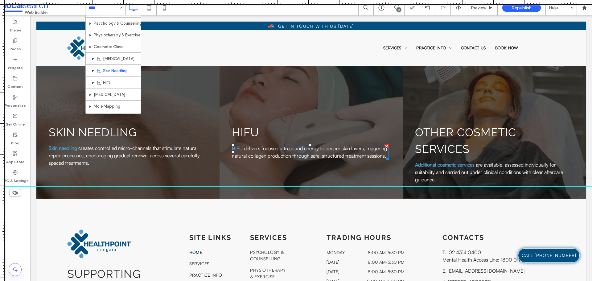
scroll to position [31, 0]
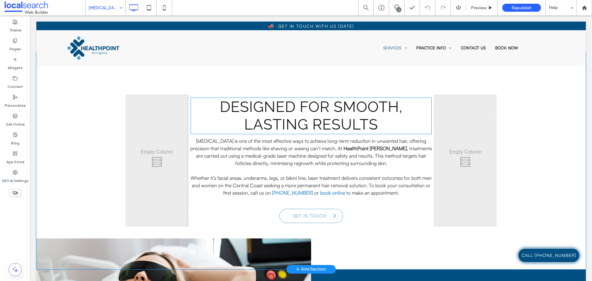
scroll to position [250, 0]
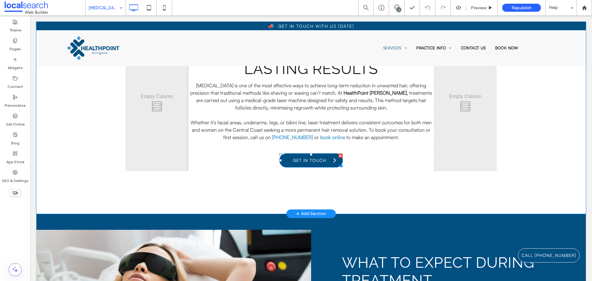
click at [309, 160] on span "Get in Touch" at bounding box center [310, 160] width 38 height 12
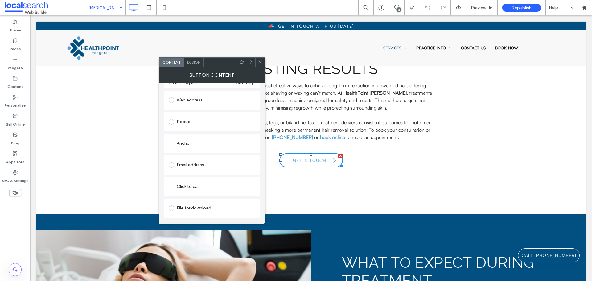
scroll to position [6, 0]
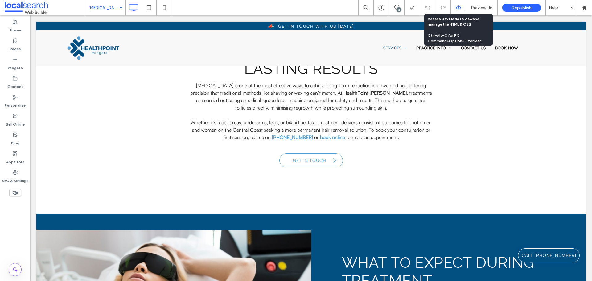
click at [458, 7] on use at bounding box center [458, 7] width 5 height 5
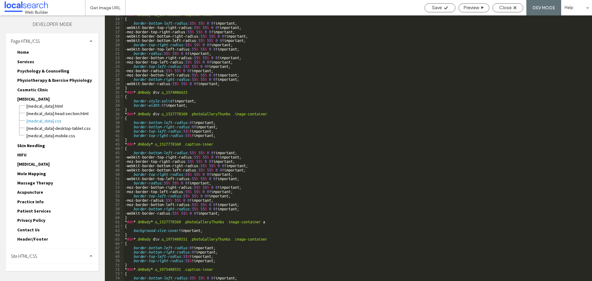
scroll to position [55, 0]
click at [81, 40] on div "Page HTML/CSS" at bounding box center [52, 40] width 92 height 15
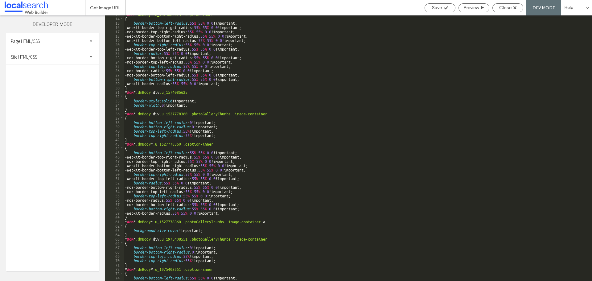
click at [76, 54] on div "Site HTML/CSS" at bounding box center [52, 56] width 92 height 15
click at [60, 83] on span "site.css" at bounding box center [64, 83] width 70 height 6
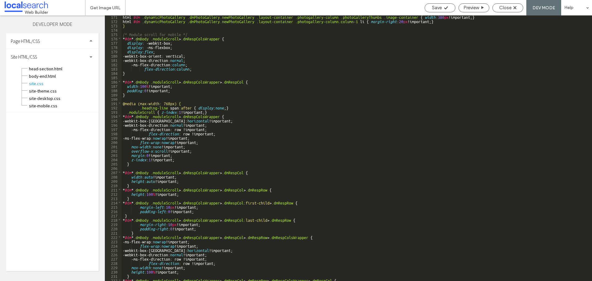
scroll to position [719, 0]
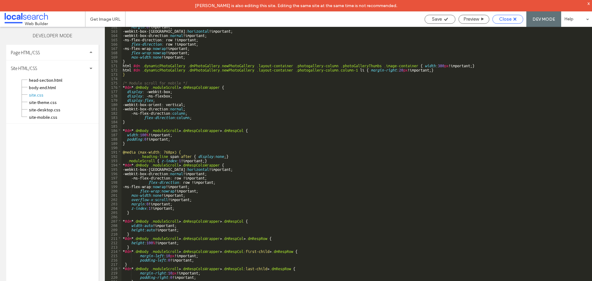
click at [509, 18] on span "Close" at bounding box center [505, 19] width 12 height 6
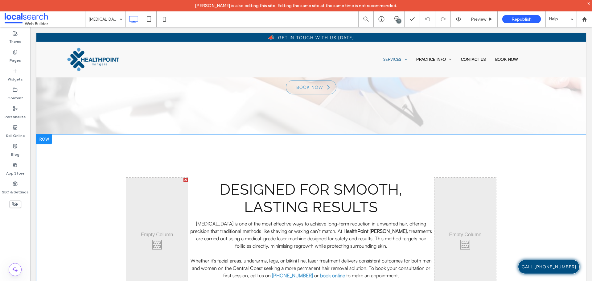
scroll to position [247, 0]
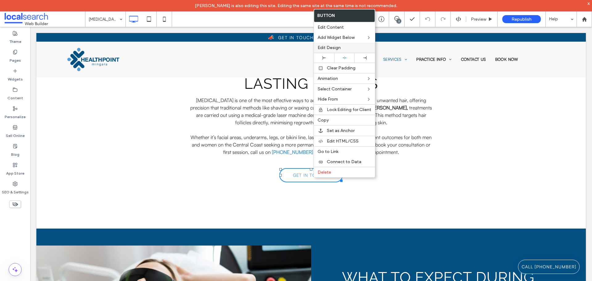
click at [339, 48] on span "Edit Design" at bounding box center [329, 47] width 23 height 5
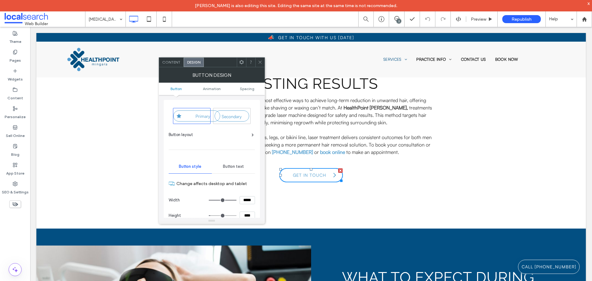
click at [260, 64] on icon at bounding box center [260, 62] width 5 height 5
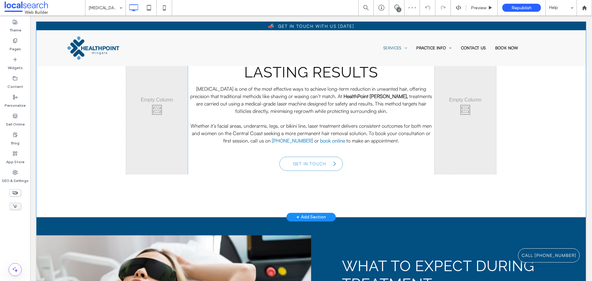
scroll to position [216, 0]
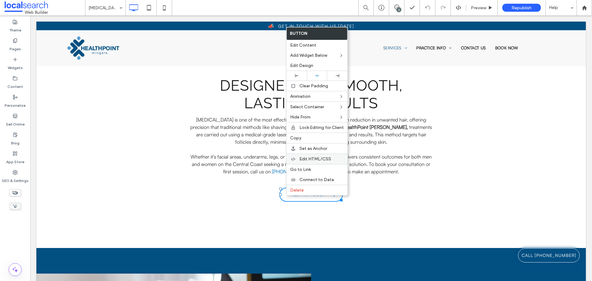
click at [309, 156] on span "Edit HTML/CSS" at bounding box center [315, 158] width 32 height 5
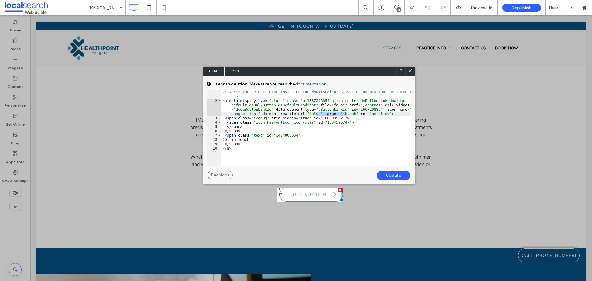
drag, startPoint x: 316, startPoint y: 113, endPoint x: 346, endPoint y: 113, distance: 29.3
click at [346, 113] on div "<!-- *** ADD OR EDIT HTML INSIDE OF THE dmRespCol DIVS, SEE DOCUMENTATION FOR G…" at bounding box center [316, 134] width 190 height 89
click at [390, 173] on div "Update" at bounding box center [394, 175] width 34 height 9
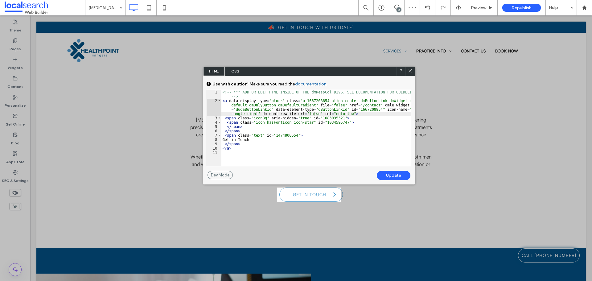
click at [396, 177] on div "Update" at bounding box center [394, 175] width 34 height 9
click at [411, 70] on icon at bounding box center [410, 70] width 5 height 5
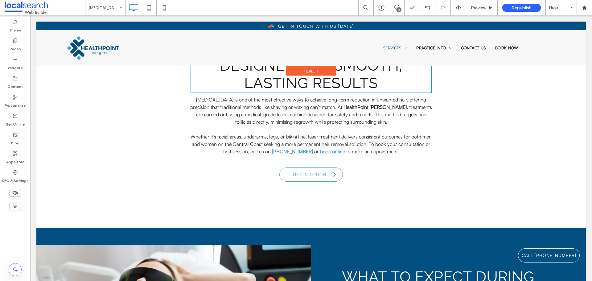
scroll to position [247, 0]
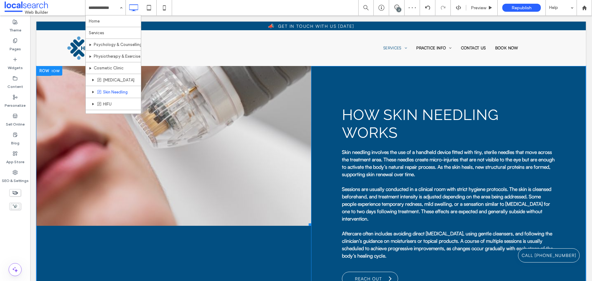
scroll to position [247, 0]
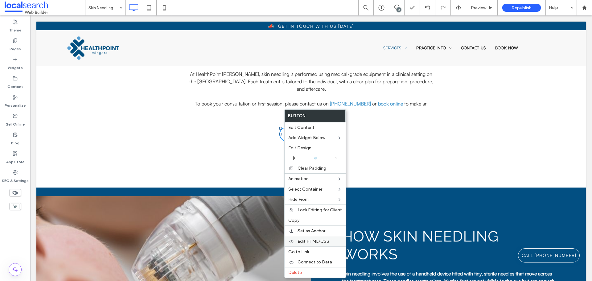
click at [316, 242] on span "Edit HTML/CSS" at bounding box center [313, 241] width 32 height 5
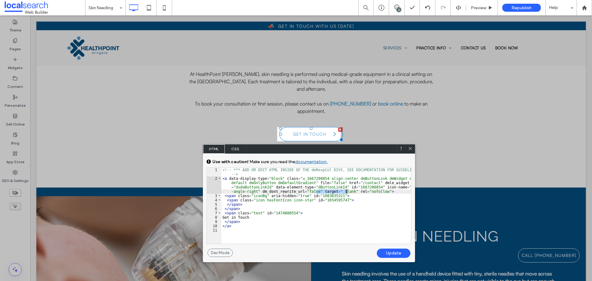
drag, startPoint x: 316, startPoint y: 192, endPoint x: 347, endPoint y: 190, distance: 30.9
click at [347, 190] on div "<!-- *** ADD OR EDIT HTML INSIDE OF THE dmRespCol DIVS, SEE DOCUMENTATION FOR G…" at bounding box center [316, 212] width 190 height 89
click at [402, 252] on div "Update" at bounding box center [394, 252] width 34 height 9
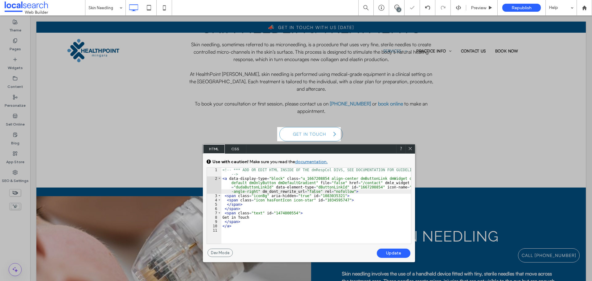
click at [409, 148] on use at bounding box center [409, 148] width 3 height 3
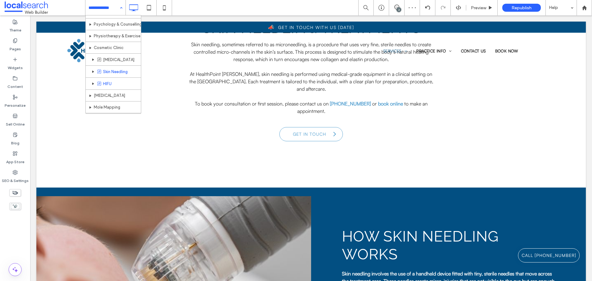
scroll to position [31, 0]
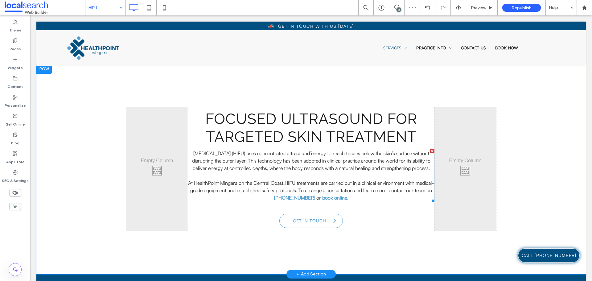
scroll to position [154, 0]
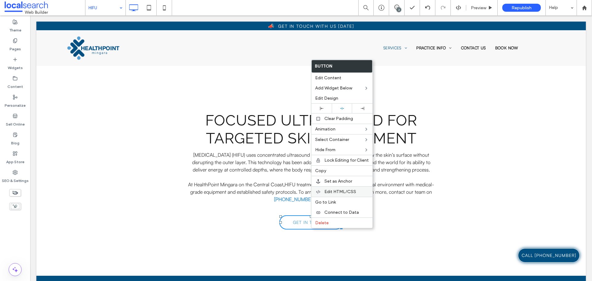
click at [343, 189] on span "Edit HTML/CSS" at bounding box center [340, 191] width 32 height 5
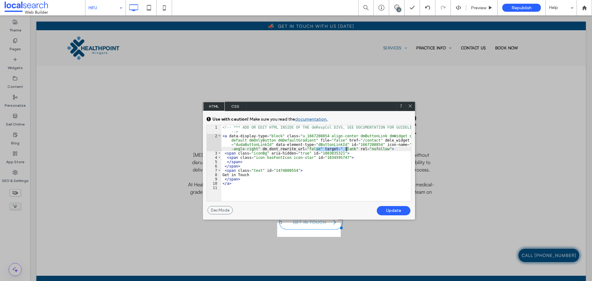
drag, startPoint x: 315, startPoint y: 149, endPoint x: 347, endPoint y: 148, distance: 31.5
click at [347, 148] on div "<!-- *** ADD OR EDIT HTML INSIDE OF THE dmRespCol DIVS, SEE DOCUMENTATION FOR G…" at bounding box center [316, 169] width 190 height 89
click at [388, 210] on div "Update" at bounding box center [394, 210] width 34 height 9
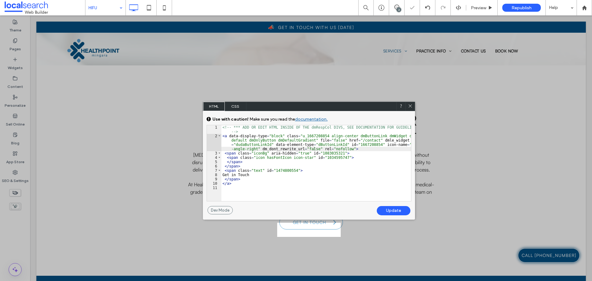
click at [411, 106] on icon at bounding box center [410, 106] width 5 height 5
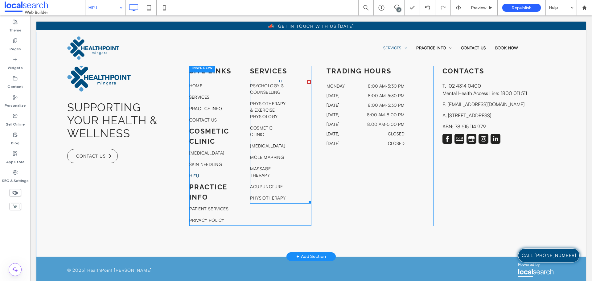
scroll to position [1179, 0]
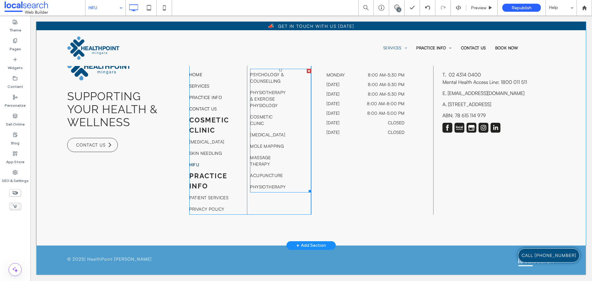
click at [259, 117] on span "Cosmetic Clinic" at bounding box center [267, 119] width 35 height 13
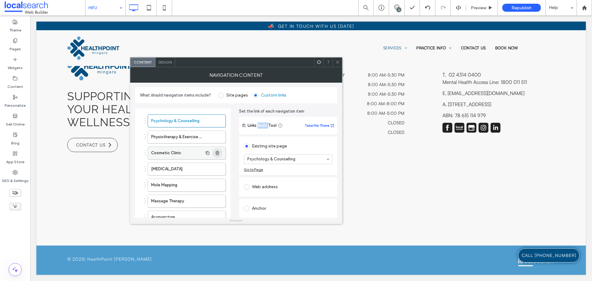
scroll to position [0, 0]
click at [219, 167] on icon "button" at bounding box center [217, 169] width 5 height 5
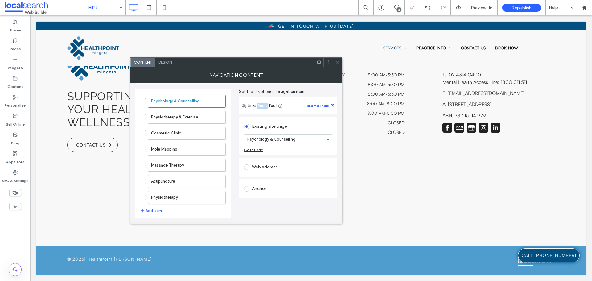
scroll to position [41, 0]
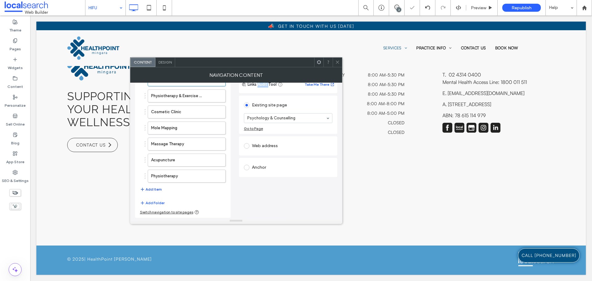
click at [153, 190] on button "Add Item" at bounding box center [151, 189] width 22 height 7
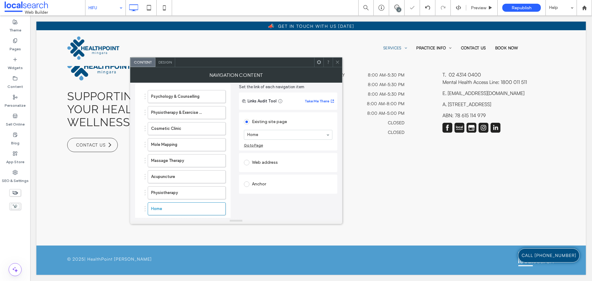
scroll to position [10, 0]
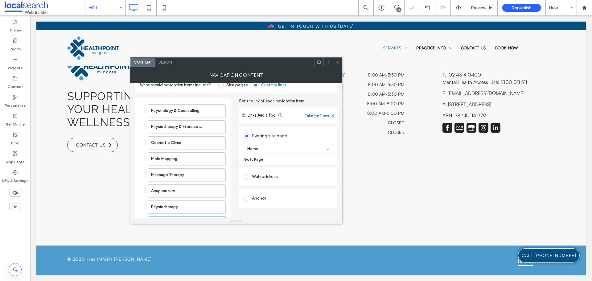
click at [280, 142] on section "Home" at bounding box center [288, 149] width 88 height 16
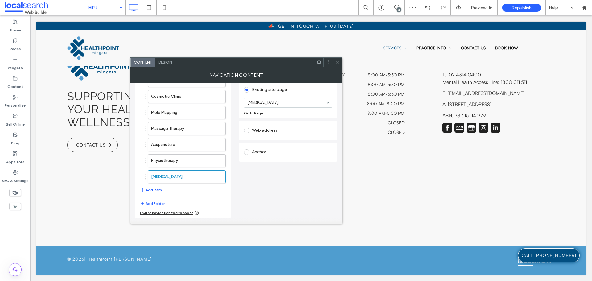
scroll to position [57, 0]
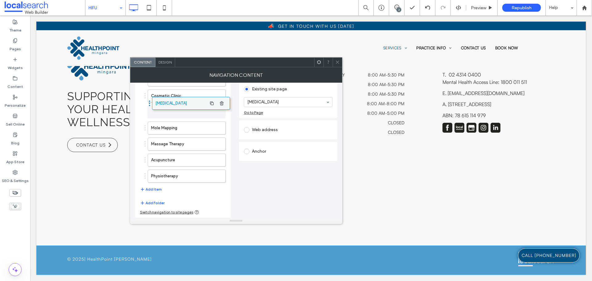
drag, startPoint x: 170, startPoint y: 178, endPoint x: 175, endPoint y: 105, distance: 72.9
click at [220, 163] on span "button" at bounding box center [217, 160] width 10 height 10
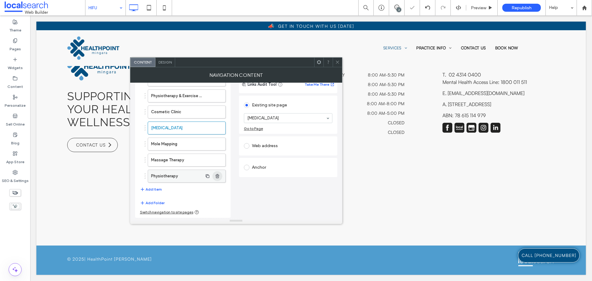
scroll to position [41, 0]
click at [219, 173] on span "button" at bounding box center [217, 176] width 10 height 10
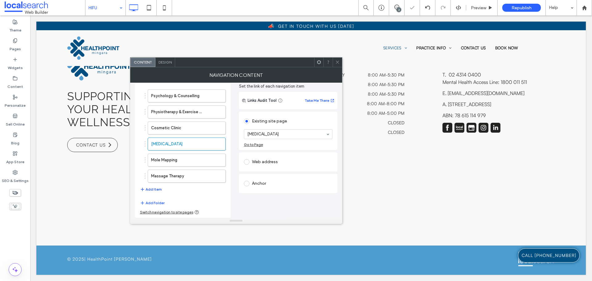
click at [145, 187] on span "button" at bounding box center [143, 189] width 6 height 7
click at [150, 205] on button "Add Item" at bounding box center [151, 205] width 22 height 7
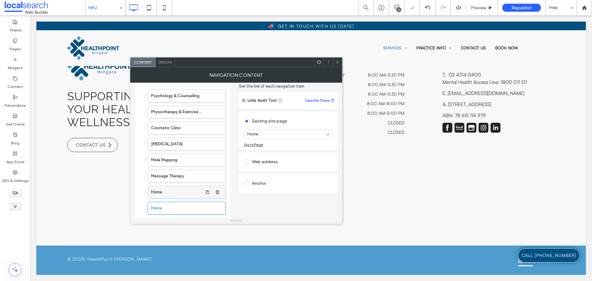
click at [180, 193] on label "Home" at bounding box center [176, 192] width 51 height 12
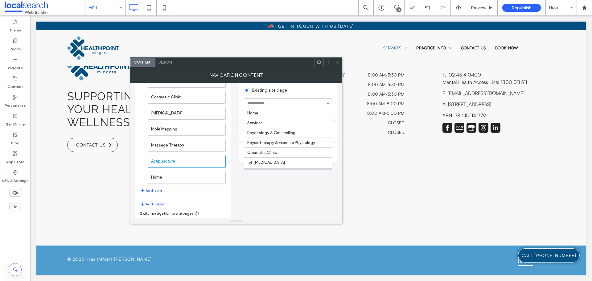
scroll to position [100, 0]
click at [194, 179] on label "Home" at bounding box center [176, 177] width 51 height 12
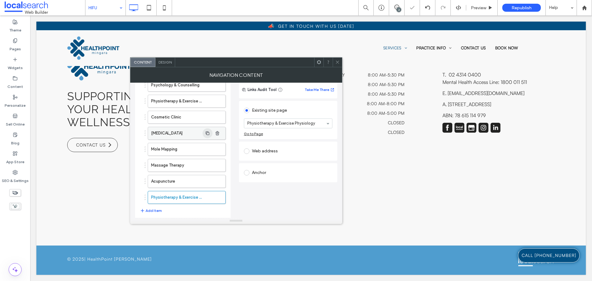
scroll to position [25, 0]
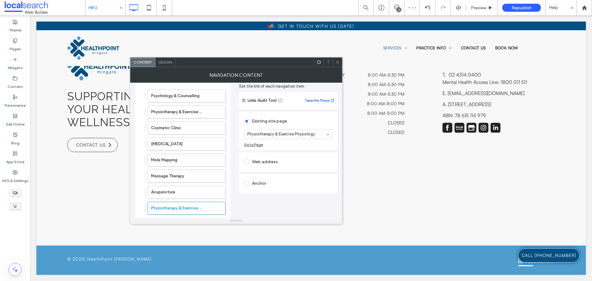
click at [336, 61] on icon at bounding box center [337, 62] width 5 height 5
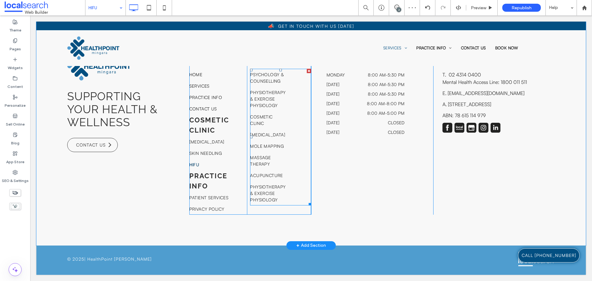
click at [273, 191] on span "Physiotherapy & Exercise Physiology" at bounding box center [267, 192] width 35 height 19
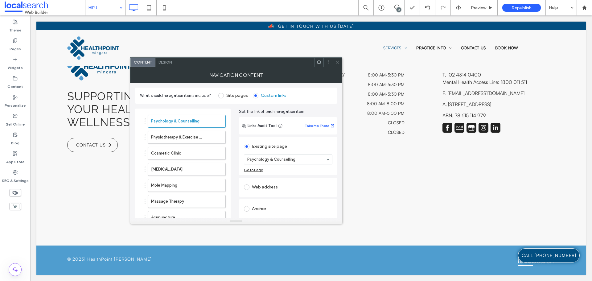
click at [273, 191] on div "Web address" at bounding box center [288, 187] width 88 height 10
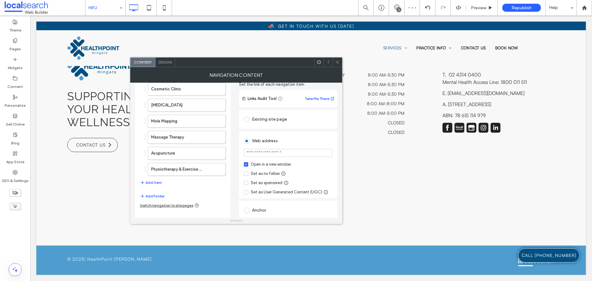
scroll to position [0, 0]
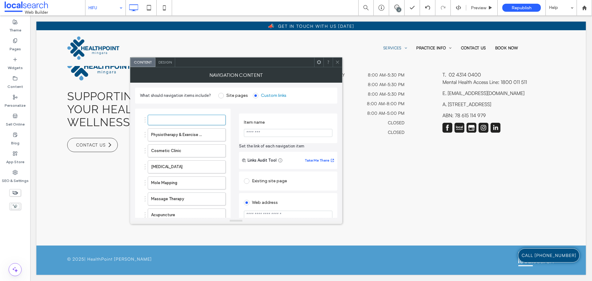
click at [269, 136] on input "Item name" at bounding box center [288, 133] width 88 height 8
click at [261, 181] on div "Existing site page" at bounding box center [288, 181] width 88 height 10
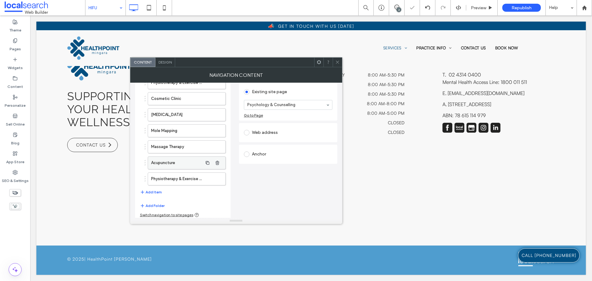
scroll to position [57, 0]
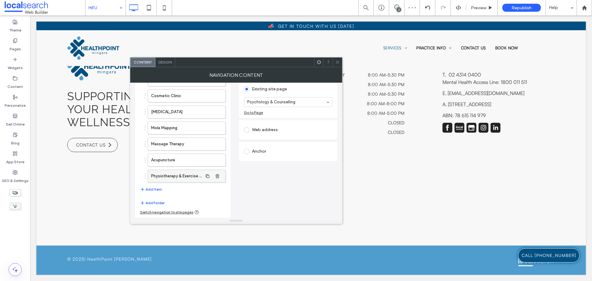
click at [172, 178] on label "Physiotherapy & Exercise Physiology" at bounding box center [176, 176] width 51 height 12
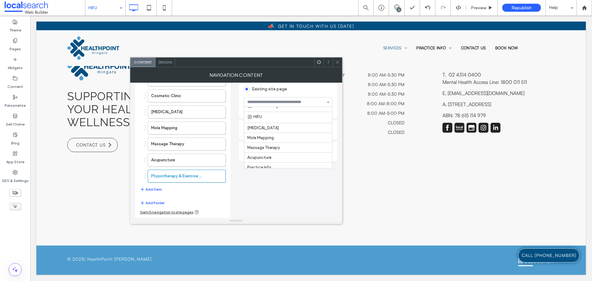
scroll to position [39, 0]
drag, startPoint x: 249, startPoint y: 201, endPoint x: 251, endPoint y: 194, distance: 7.3
click at [250, 198] on div "Set the link of each navigation item Links Audit Tool Take Me There Existing si…" at bounding box center [288, 134] width 98 height 166
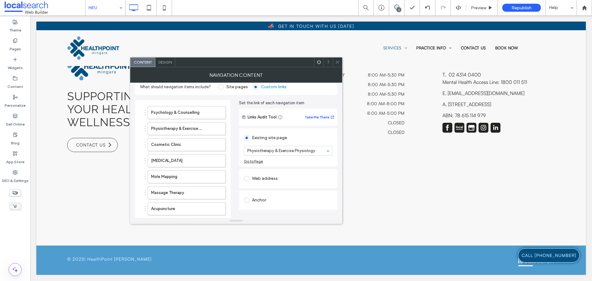
scroll to position [0, 0]
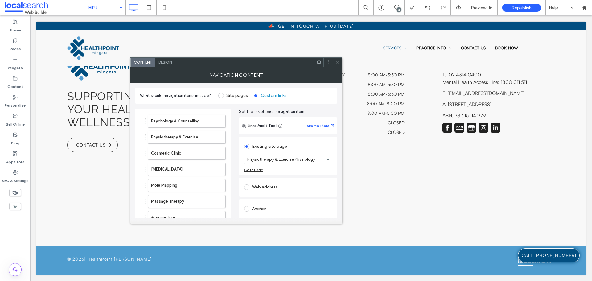
click at [273, 186] on div "Web address" at bounding box center [288, 187] width 88 height 10
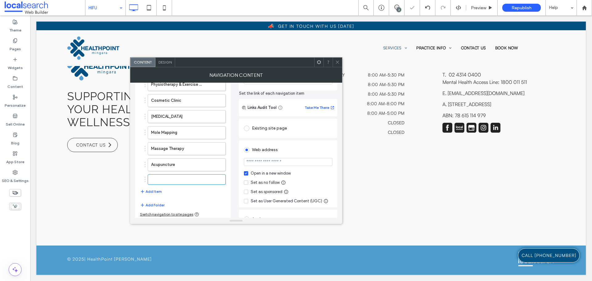
scroll to position [62, 0]
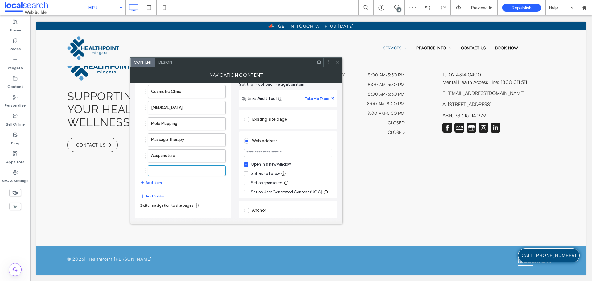
paste input "**********"
type input "**********"
click at [260, 176] on div "Set as no follow" at bounding box center [265, 173] width 29 height 6
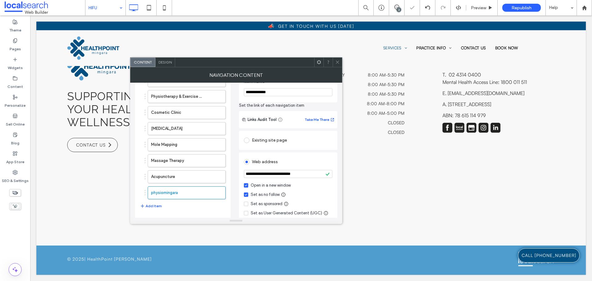
scroll to position [31, 0]
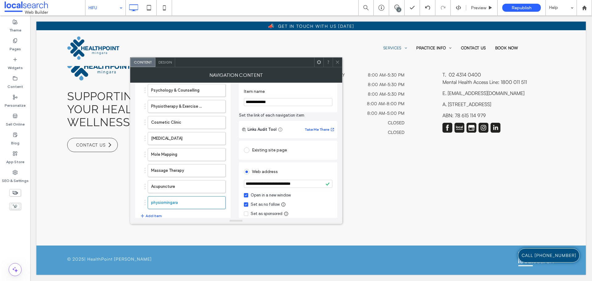
click at [337, 61] on icon at bounding box center [337, 62] width 5 height 5
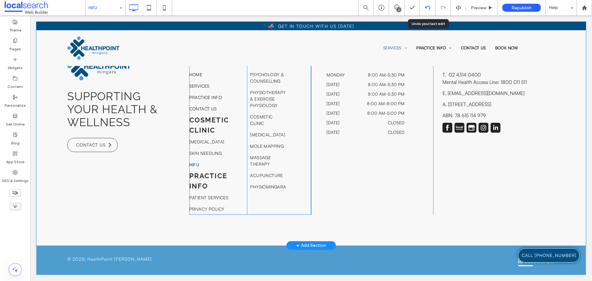
click at [426, 8] on use at bounding box center [427, 8] width 5 height 4
click at [429, 9] on div at bounding box center [296, 140] width 592 height 281
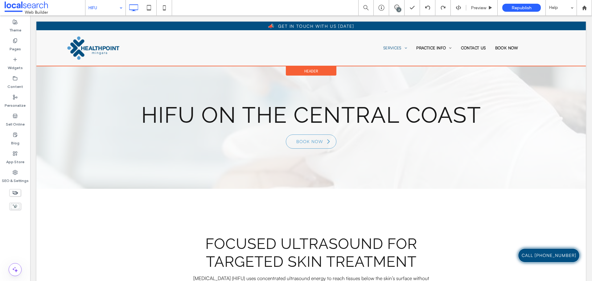
scroll to position [92, 0]
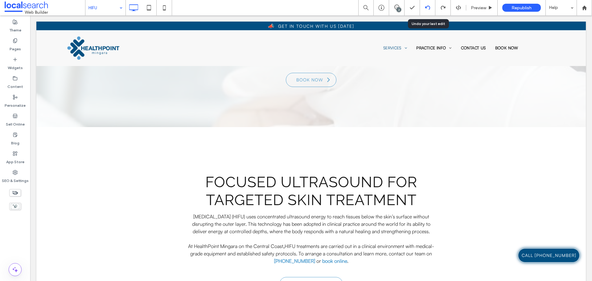
click at [421, 9] on div at bounding box center [427, 7] width 15 height 5
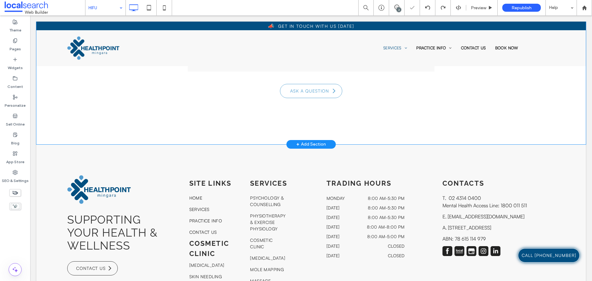
scroll to position [1179, 0]
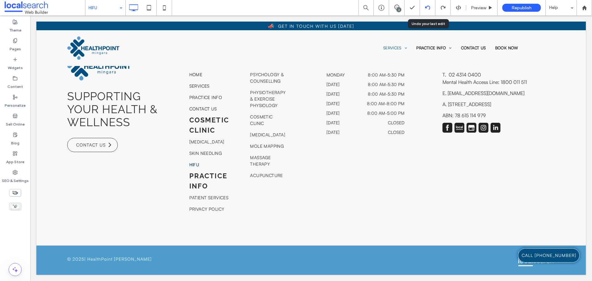
click at [428, 10] on icon at bounding box center [427, 7] width 5 height 5
click at [428, 6] on icon at bounding box center [427, 7] width 5 height 5
click at [428, 7] on icon at bounding box center [427, 7] width 5 height 5
click at [426, 9] on icon at bounding box center [427, 7] width 5 height 5
click at [427, 13] on div at bounding box center [427, 7] width 15 height 15
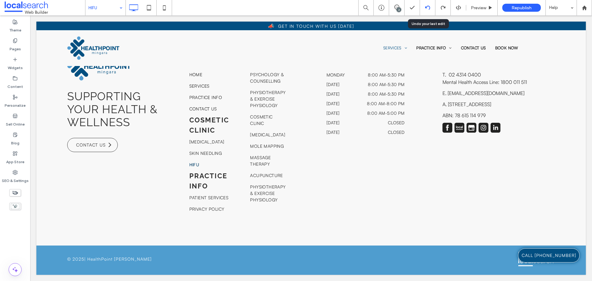
click at [430, 9] on icon at bounding box center [427, 7] width 5 height 5
click at [427, 7] on icon at bounding box center [427, 7] width 5 height 5
click at [425, 10] on icon at bounding box center [427, 7] width 5 height 5
click at [429, 10] on icon at bounding box center [427, 7] width 5 height 5
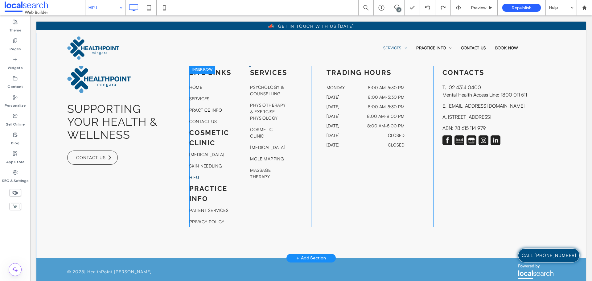
scroll to position [1148, 0]
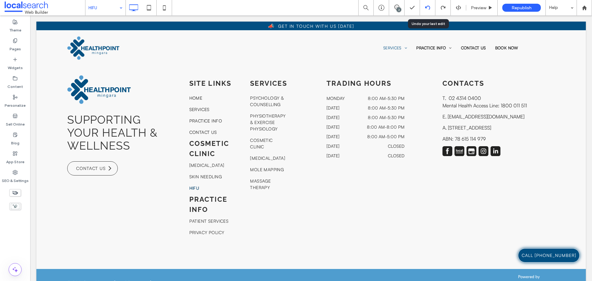
click at [427, 10] on icon at bounding box center [427, 7] width 5 height 5
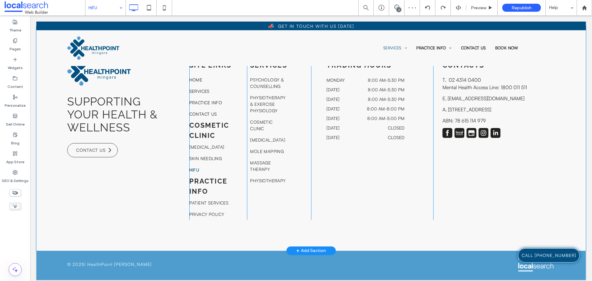
scroll to position [1179, 0]
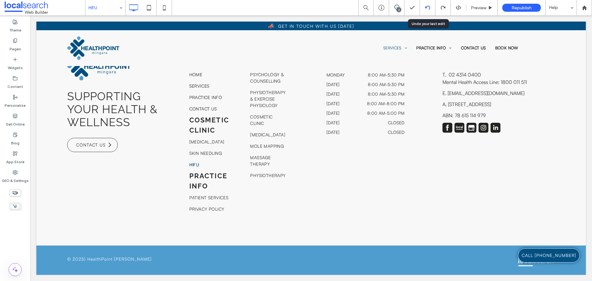
click at [424, 10] on div at bounding box center [427, 7] width 15 height 5
click at [429, 10] on icon at bounding box center [427, 7] width 5 height 5
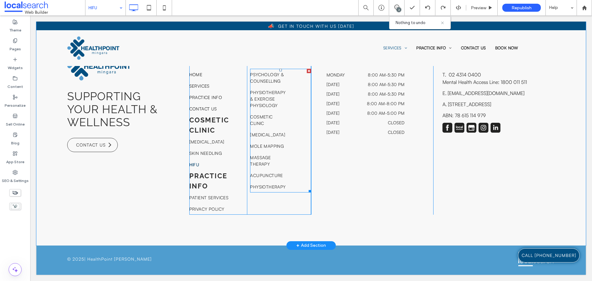
click at [259, 134] on span "[MEDICAL_DATA]" at bounding box center [267, 134] width 35 height 6
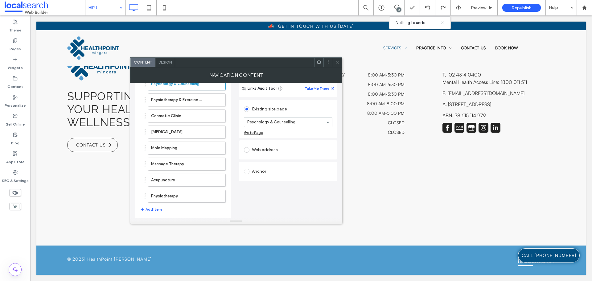
scroll to position [27, 0]
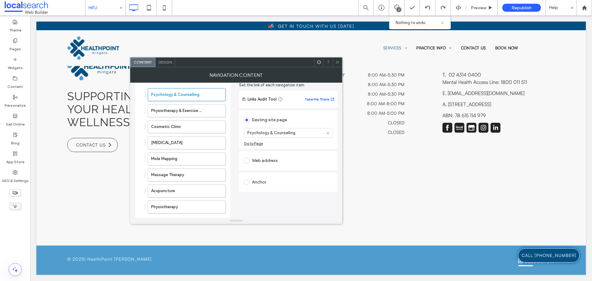
click at [337, 59] on span at bounding box center [337, 62] width 5 height 9
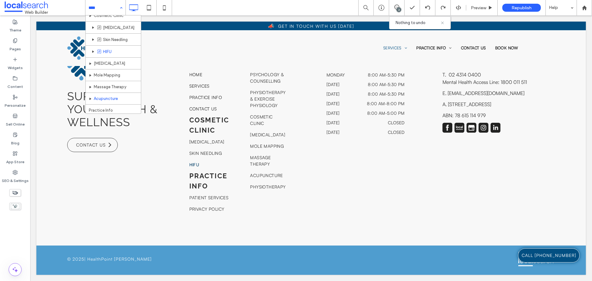
scroll to position [89, 0]
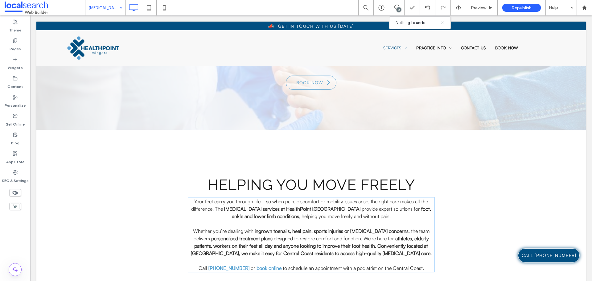
scroll to position [92, 0]
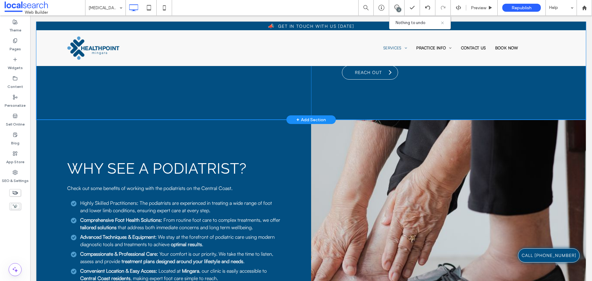
scroll to position [589, 0]
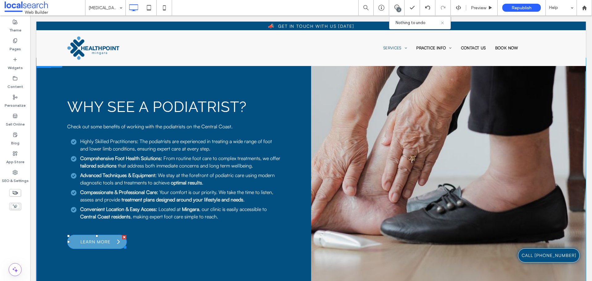
click at [112, 237] on span "Learn More" at bounding box center [95, 242] width 34 height 12
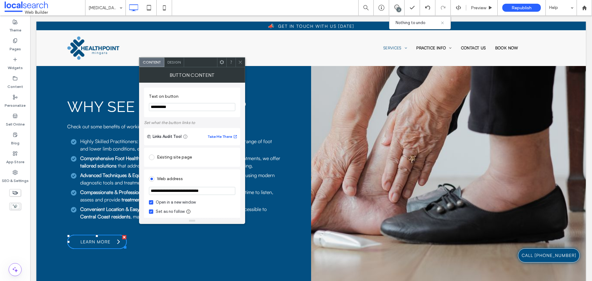
drag, startPoint x: 213, startPoint y: 192, endPoint x: 150, endPoint y: 192, distance: 62.9
click at [150, 192] on input "**********" at bounding box center [192, 191] width 86 height 8
drag, startPoint x: 240, startPoint y: 62, endPoint x: 215, endPoint y: 53, distance: 26.8
click at [240, 62] on icon at bounding box center [240, 62] width 5 height 5
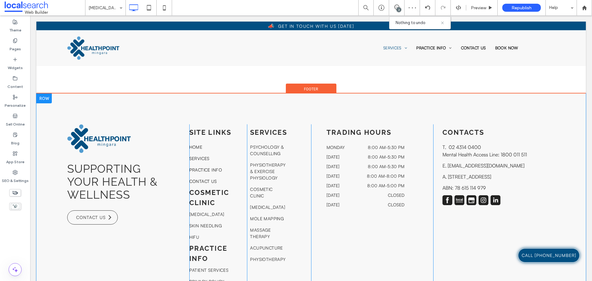
scroll to position [1143, 0]
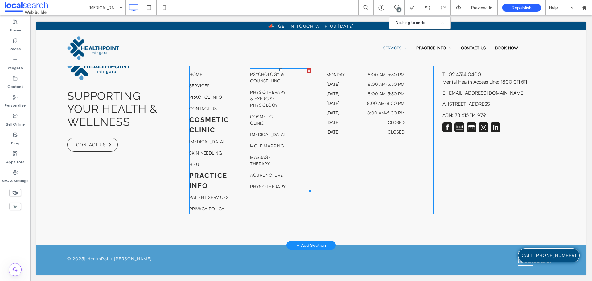
click at [275, 168] on link "Massage Therapy" at bounding box center [267, 160] width 35 height 18
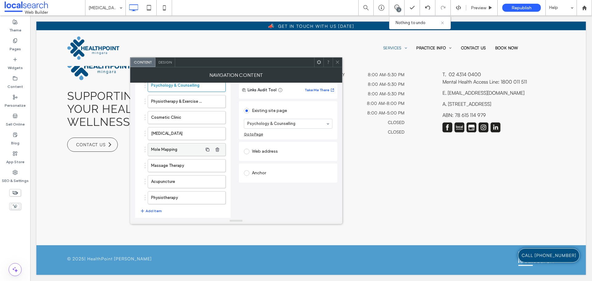
scroll to position [27, 0]
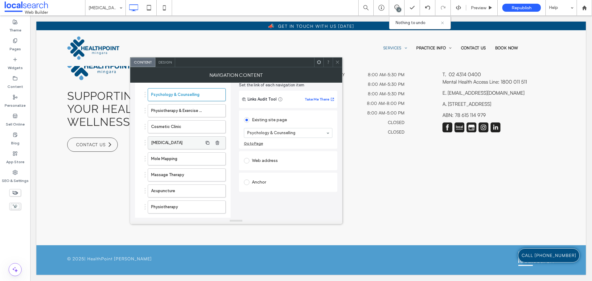
click at [176, 139] on label "[MEDICAL_DATA]" at bounding box center [176, 143] width 51 height 12
click at [268, 159] on div "Web address" at bounding box center [288, 161] width 88 height 10
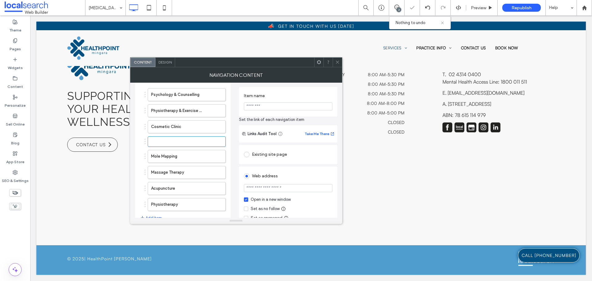
click at [280, 187] on input "url" at bounding box center [288, 188] width 88 height 8
paste input "**********"
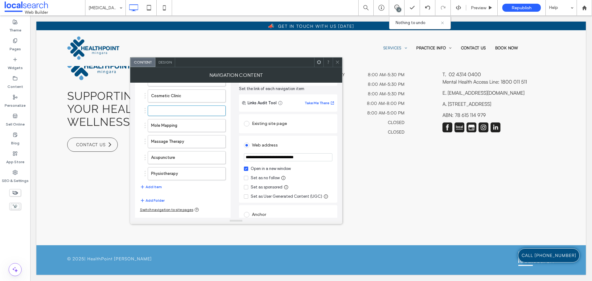
type input "**********"
click at [273, 178] on div "Set as no follow" at bounding box center [265, 178] width 29 height 6
click at [175, 172] on label "Physiotherapy" at bounding box center [176, 176] width 51 height 12
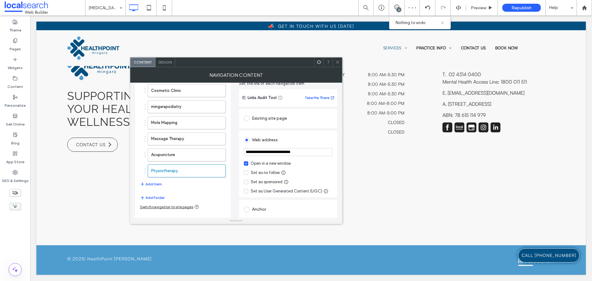
scroll to position [64, 0]
click at [265, 173] on div "Set as no follow" at bounding box center [265, 171] width 29 height 6
click at [187, 153] on label "Acupuncture" at bounding box center [176, 153] width 51 height 12
click at [256, 173] on div "Set as no follow" at bounding box center [265, 171] width 29 height 6
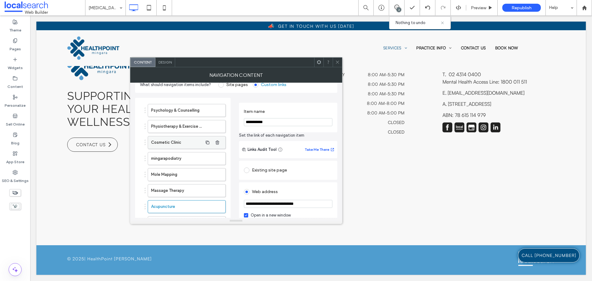
scroll to position [0, 0]
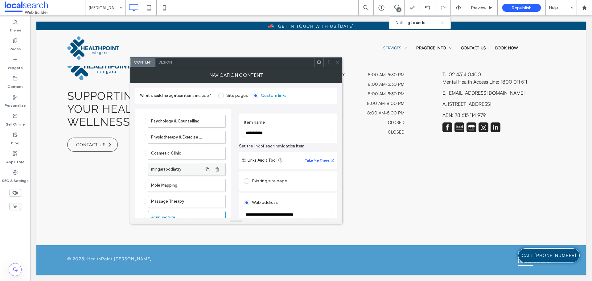
click at [184, 167] on label "mingarapodiatry" at bounding box center [176, 169] width 51 height 12
drag, startPoint x: 260, startPoint y: 133, endPoint x: 244, endPoint y: 135, distance: 16.5
click at [244, 135] on input "**********" at bounding box center [288, 133] width 88 height 8
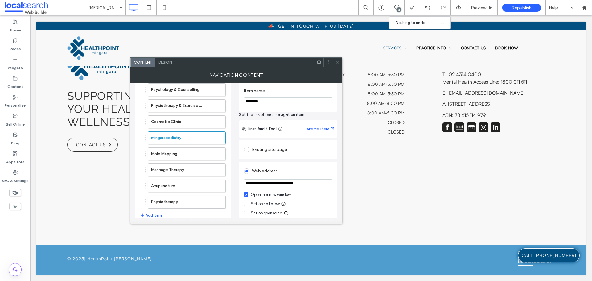
scroll to position [62, 0]
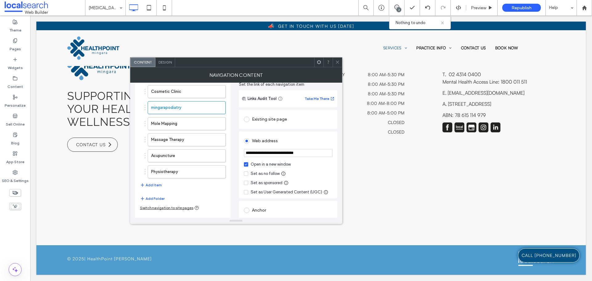
type input "********"
click at [263, 173] on div "Set as no follow" at bounding box center [265, 173] width 29 height 6
click at [336, 64] on icon at bounding box center [337, 62] width 5 height 5
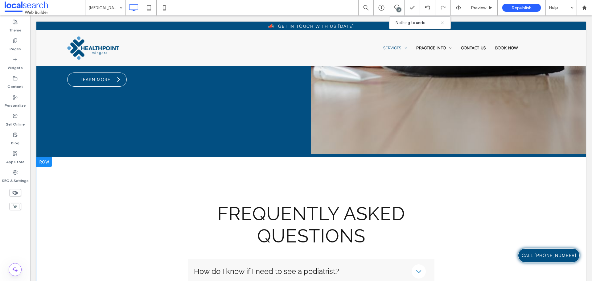
scroll to position [743, 0]
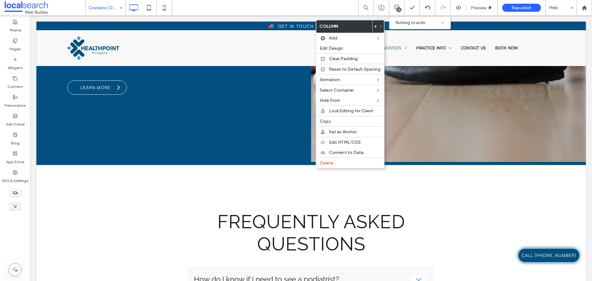
click at [374, 27] on use at bounding box center [375, 26] width 2 height 2
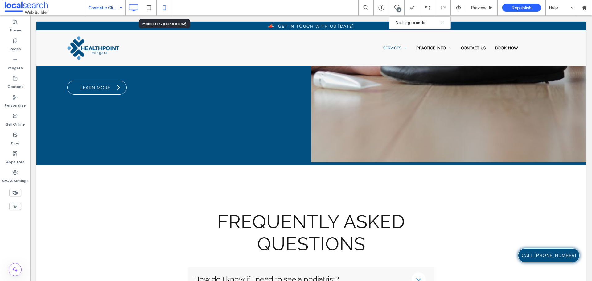
click at [168, 10] on icon at bounding box center [164, 8] width 12 height 12
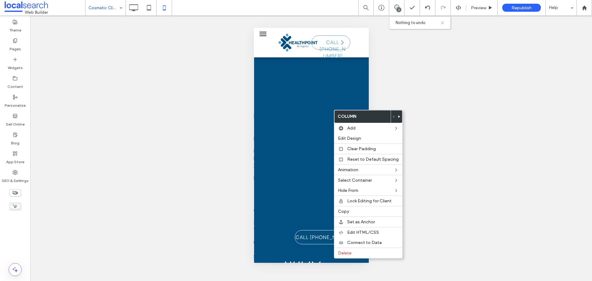
click at [398, 117] on use at bounding box center [399, 116] width 2 height 2
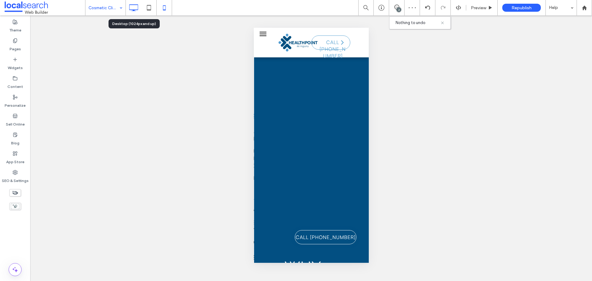
click at [140, 12] on icon at bounding box center [133, 8] width 12 height 12
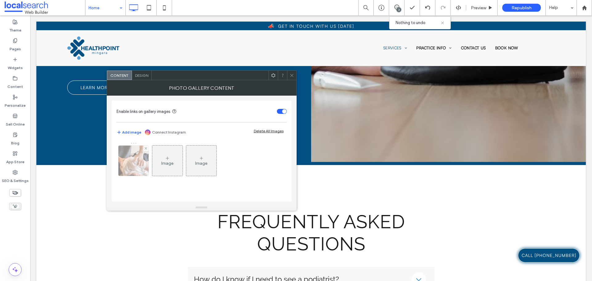
click at [132, 166] on div at bounding box center [133, 161] width 30 height 30
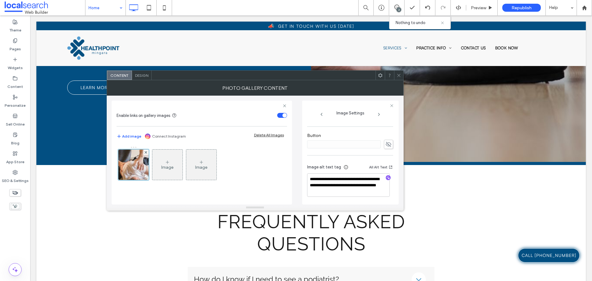
scroll to position [213, 0]
click at [326, 185] on textarea "**********" at bounding box center [348, 184] width 83 height 23
drag, startPoint x: 326, startPoint y: 186, endPoint x: 313, endPoint y: 178, distance: 15.3
click at [313, 178] on textarea "**********" at bounding box center [348, 184] width 83 height 23
type textarea "**********"
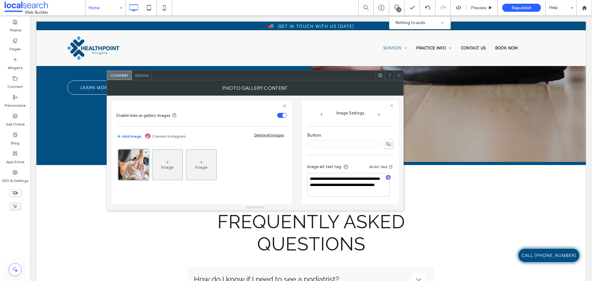
click at [399, 77] on icon at bounding box center [398, 75] width 5 height 5
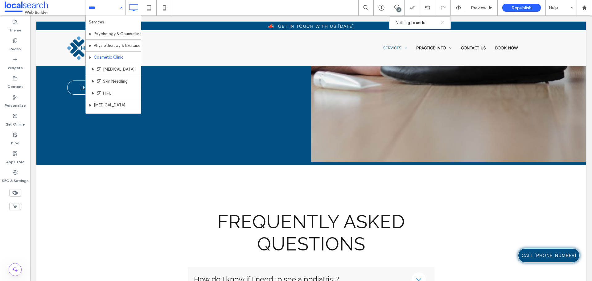
scroll to position [0, 0]
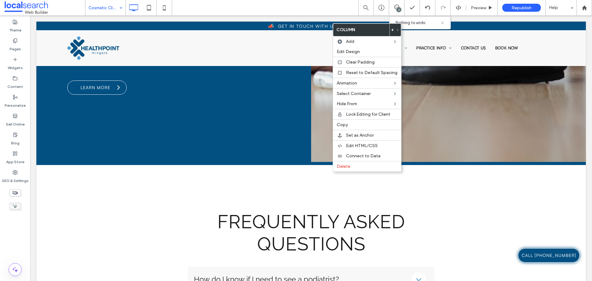
click at [391, 30] on use at bounding box center [392, 30] width 2 height 2
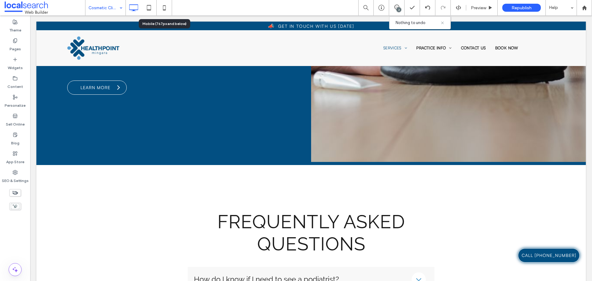
drag, startPoint x: 168, startPoint y: 11, endPoint x: 168, endPoint y: 15, distance: 4.0
click at [168, 11] on icon at bounding box center [164, 8] width 12 height 12
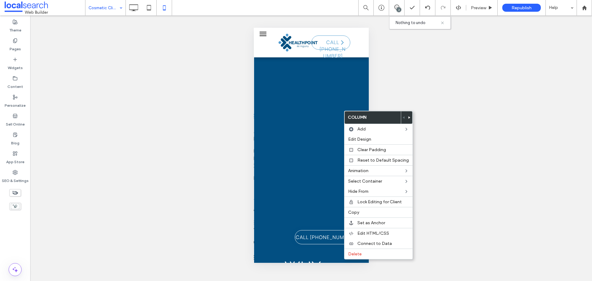
click at [408, 117] on use at bounding box center [409, 117] width 2 height 2
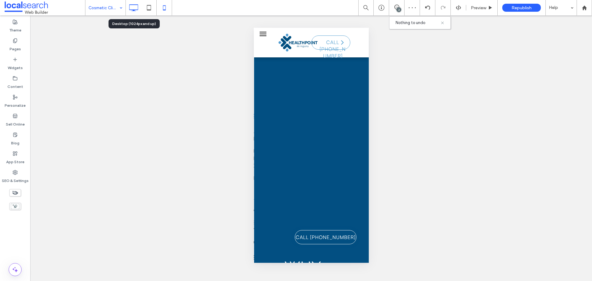
click at [138, 13] on icon at bounding box center [133, 8] width 12 height 12
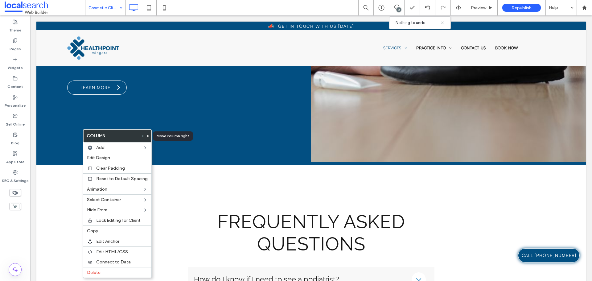
click at [147, 138] on span at bounding box center [148, 136] width 2 height 12
click at [170, 6] on icon at bounding box center [164, 8] width 12 height 12
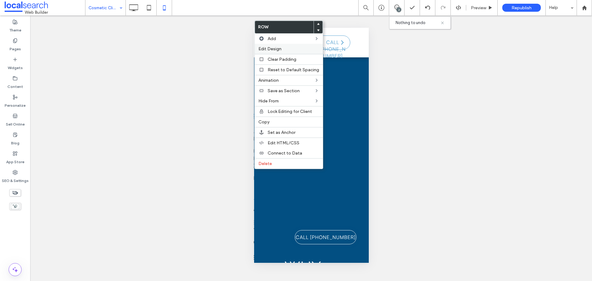
click at [286, 46] on label "Edit Design" at bounding box center [288, 48] width 61 height 5
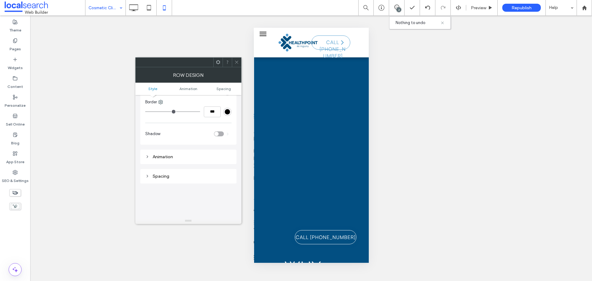
scroll to position [62, 0]
click at [237, 62] on icon at bounding box center [236, 62] width 5 height 5
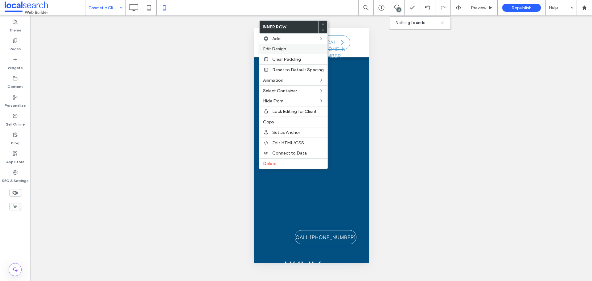
click at [293, 51] on div "Edit Design" at bounding box center [293, 49] width 68 height 10
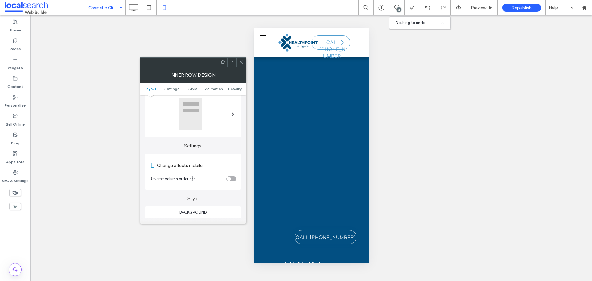
scroll to position [31, 0]
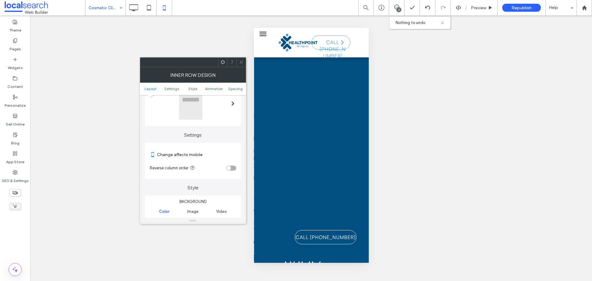
click at [229, 168] on div "toggle" at bounding box center [229, 168] width 4 height 4
click at [244, 63] on div at bounding box center [240, 62] width 9 height 9
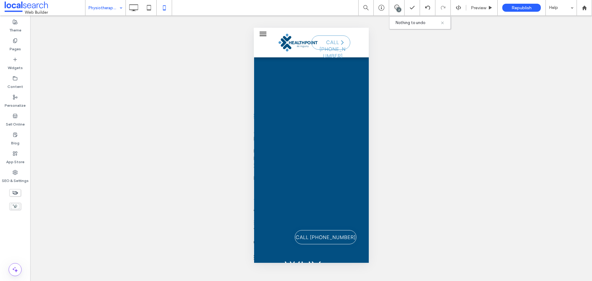
click at [102, 13] on input at bounding box center [103, 7] width 31 height 15
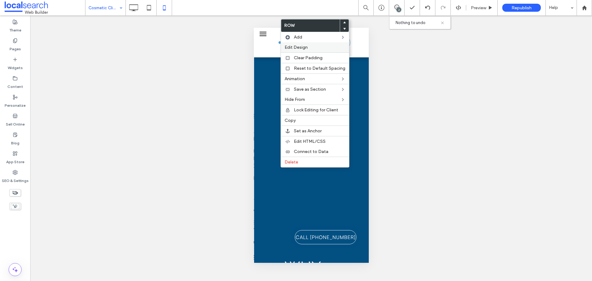
click at [304, 49] on span "Edit Design" at bounding box center [296, 47] width 23 height 5
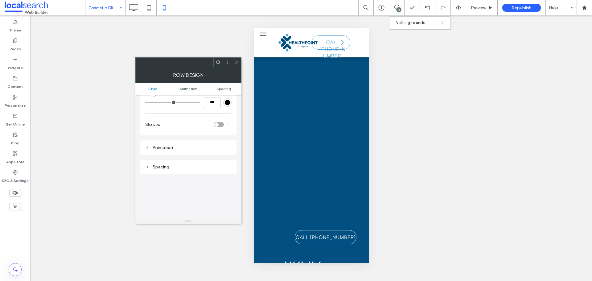
scroll to position [92, 0]
click at [236, 62] on icon at bounding box center [236, 62] width 5 height 5
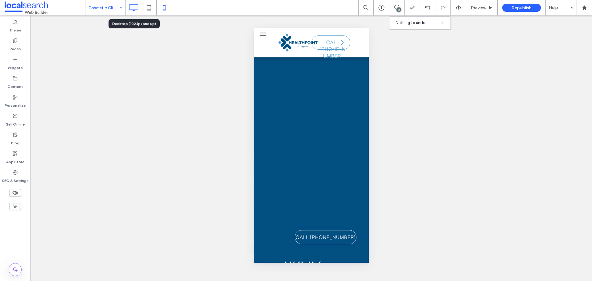
click at [135, 7] on icon at bounding box center [133, 8] width 12 height 12
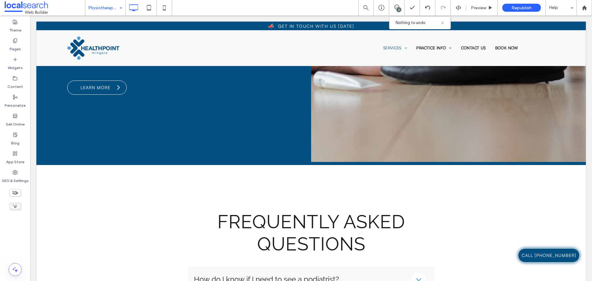
click at [104, 10] on input at bounding box center [103, 7] width 31 height 15
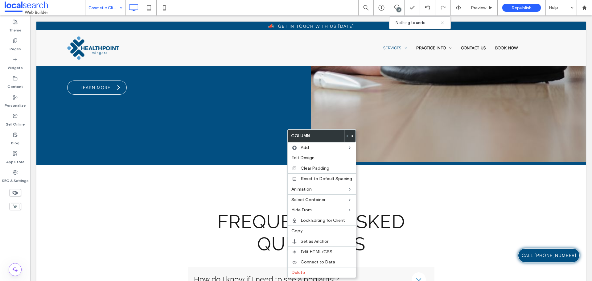
click at [351, 135] on icon at bounding box center [352, 136] width 2 height 2
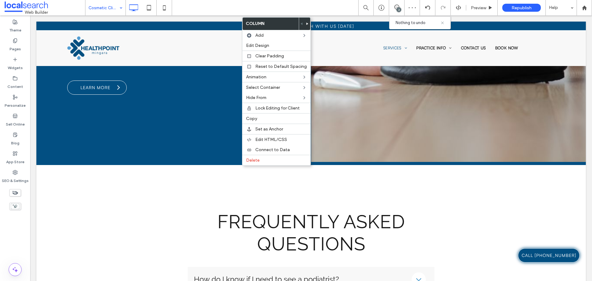
click at [306, 23] on use at bounding box center [307, 24] width 2 height 2
drag, startPoint x: 163, startPoint y: 6, endPoint x: 189, endPoint y: 41, distance: 43.4
click at [163, 6] on icon at bounding box center [164, 8] width 12 height 12
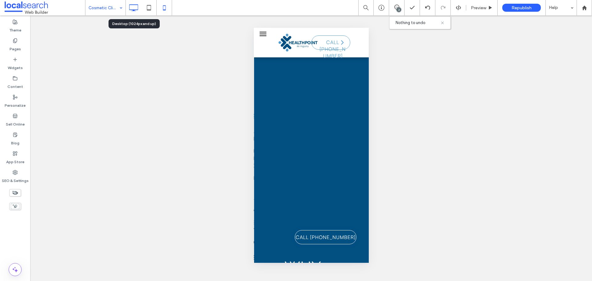
click at [131, 9] on icon at bounding box center [133, 8] width 12 height 12
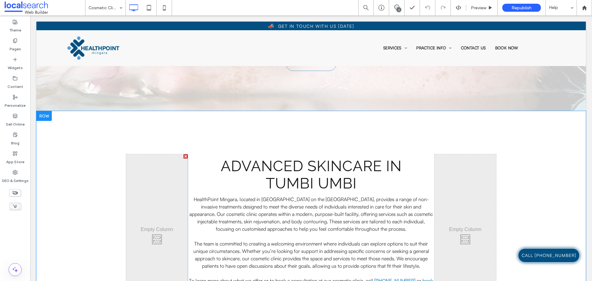
scroll to position [92, 0]
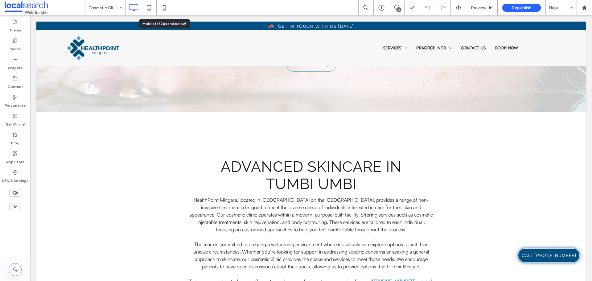
drag, startPoint x: 167, startPoint y: 7, endPoint x: 137, endPoint y: 12, distance: 30.3
click at [167, 7] on icon at bounding box center [164, 8] width 12 height 12
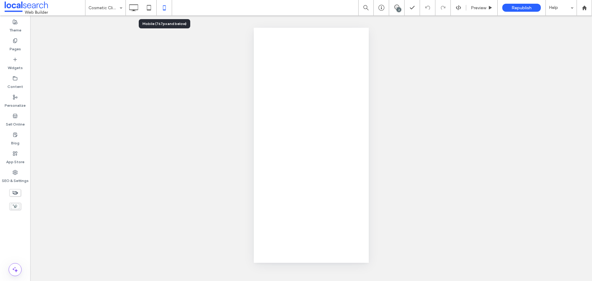
scroll to position [0, 0]
click at [102, 11] on div at bounding box center [296, 140] width 592 height 281
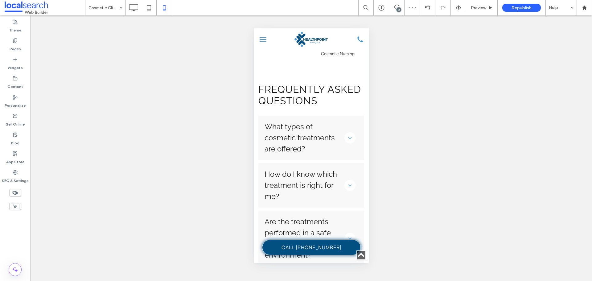
scroll to position [1326, 0]
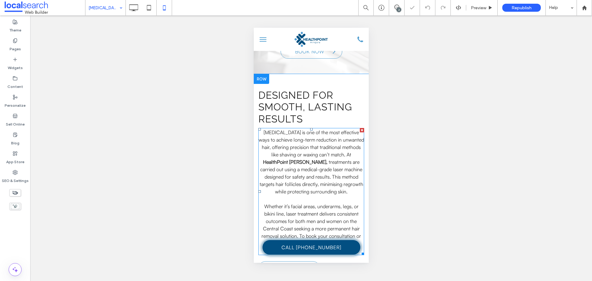
scroll to position [92, 0]
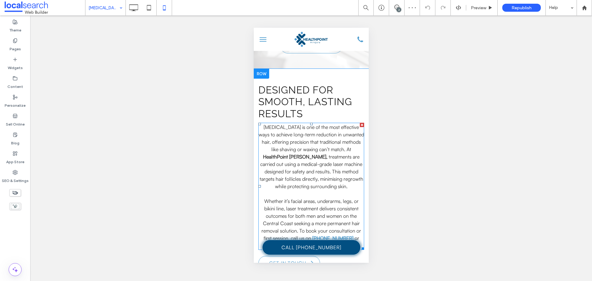
click at [268, 190] on p "[MEDICAL_DATA] is one of the most effective ways to achieve long-term reduction…" at bounding box center [311, 156] width 106 height 67
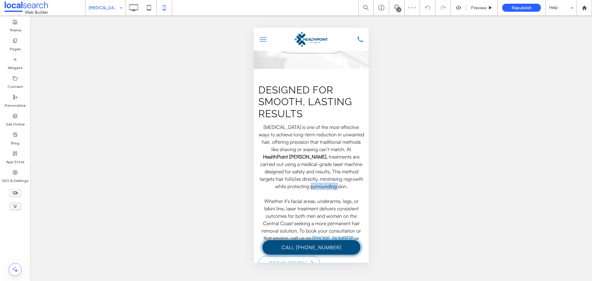
click at [268, 190] on p "[MEDICAL_DATA] is one of the most effective ways to achieve long-term reduction…" at bounding box center [311, 156] width 106 height 67
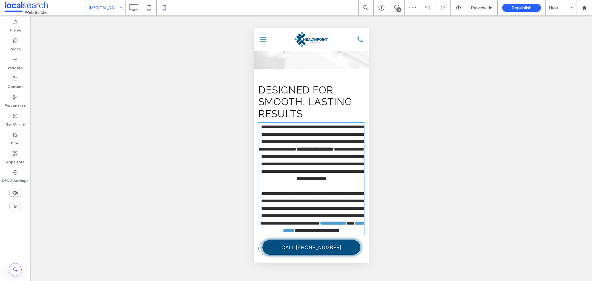
type input "**********"
type input "**"
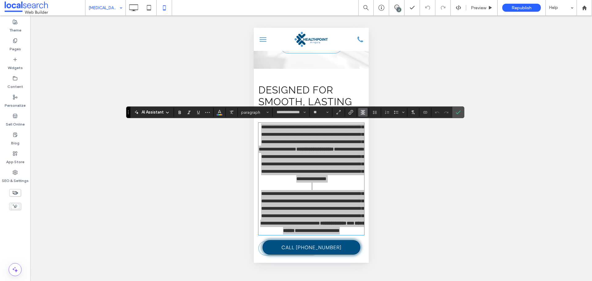
click at [363, 113] on use "Alignment" at bounding box center [363, 112] width 4 height 4
click at [361, 121] on icon "ui.textEditor.alignment.left" at bounding box center [361, 122] width 3 height 2
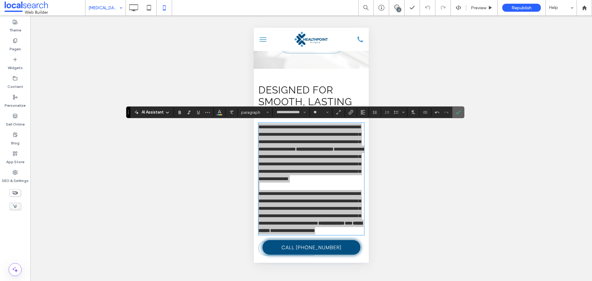
click at [457, 111] on icon "Confirm" at bounding box center [458, 112] width 5 height 5
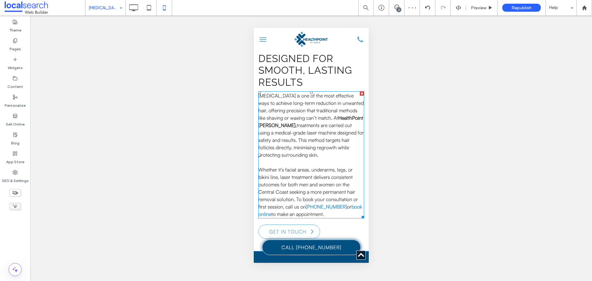
scroll to position [123, 0]
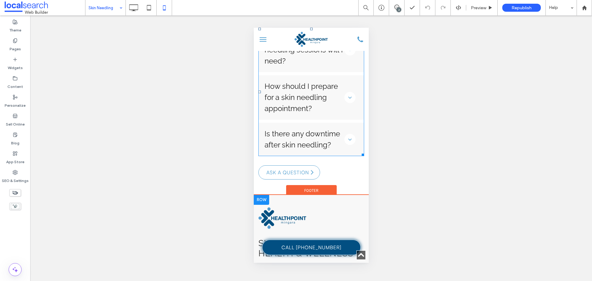
scroll to position [1171, 0]
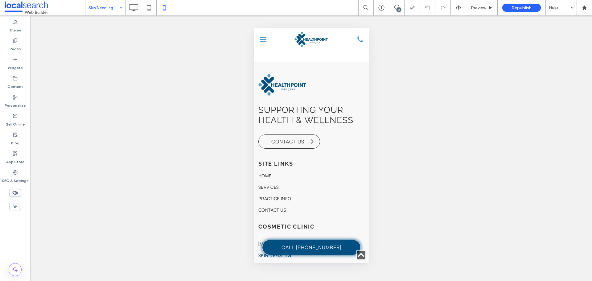
click at [97, 6] on input at bounding box center [103, 7] width 31 height 15
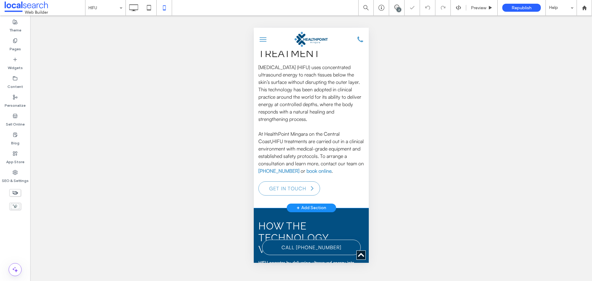
scroll to position [185, 0]
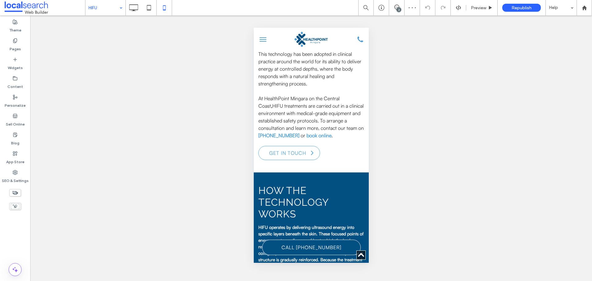
click at [109, 11] on input at bounding box center [103, 7] width 31 height 15
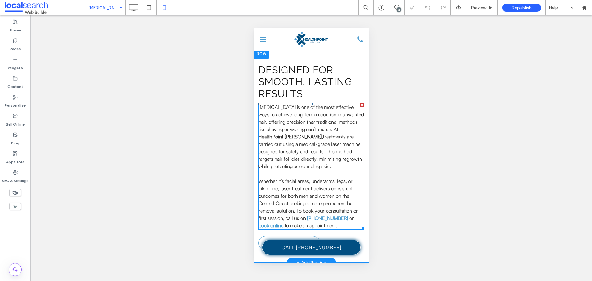
scroll to position [123, 0]
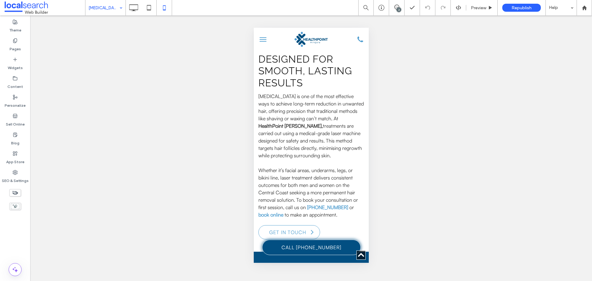
click at [104, 8] on input at bounding box center [103, 7] width 31 height 15
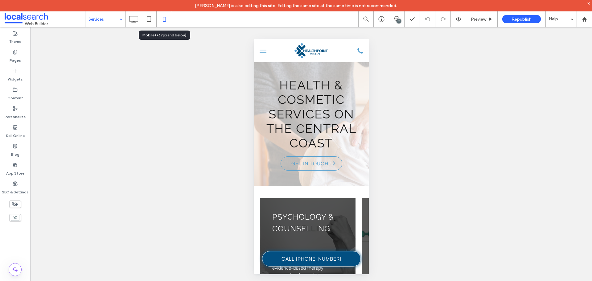
click at [166, 21] on icon at bounding box center [164, 19] width 12 height 12
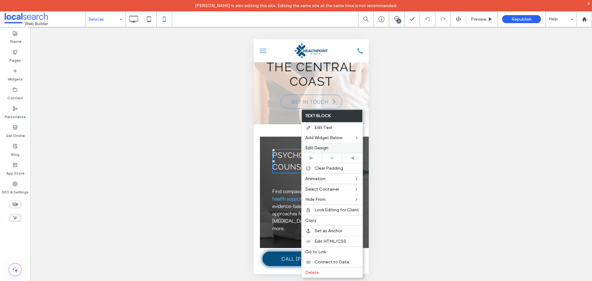
click at [318, 145] on div "Edit Design" at bounding box center [331, 148] width 61 height 10
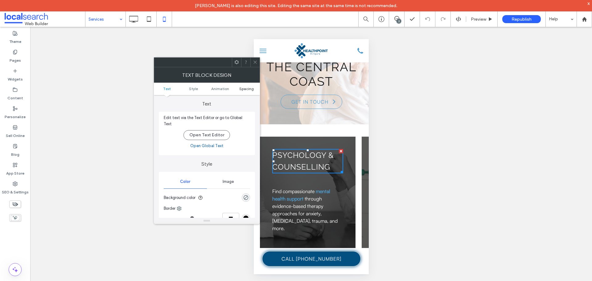
click at [246, 90] on span "Spacing" at bounding box center [246, 88] width 14 height 5
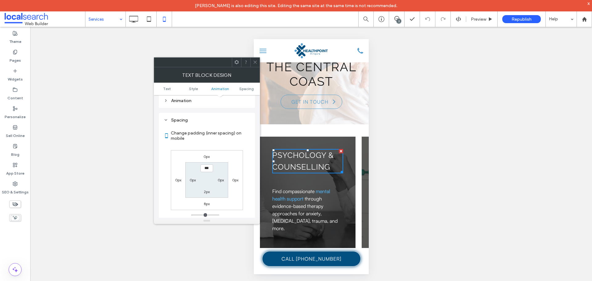
scroll to position [173, 0]
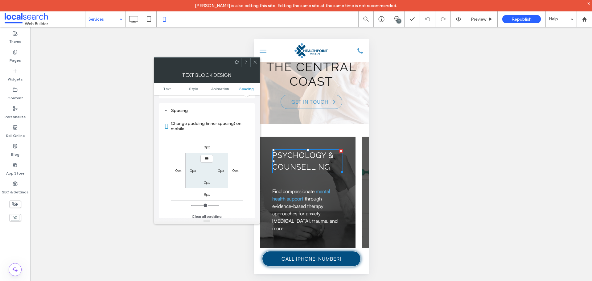
click at [209, 145] on label "0px" at bounding box center [206, 147] width 6 height 5
type input "*"
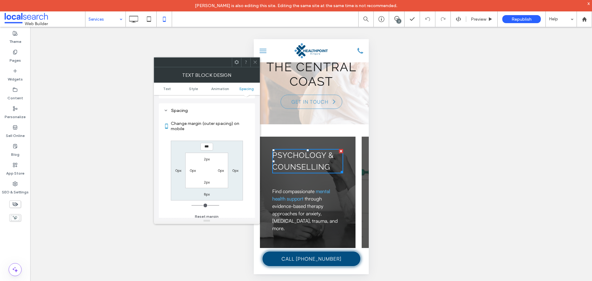
type input "*"
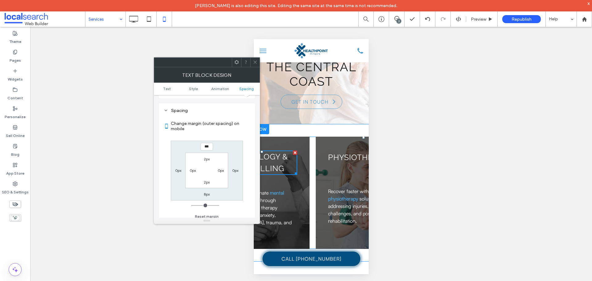
scroll to position [0, 31]
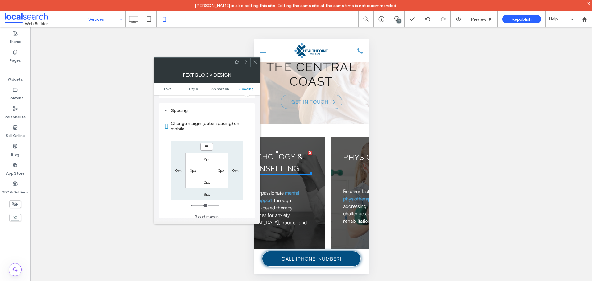
click at [205, 143] on input "***" at bounding box center [206, 147] width 13 height 8
type input "***"
click at [206, 192] on label "8px" at bounding box center [207, 194] width 6 height 5
type input "*"
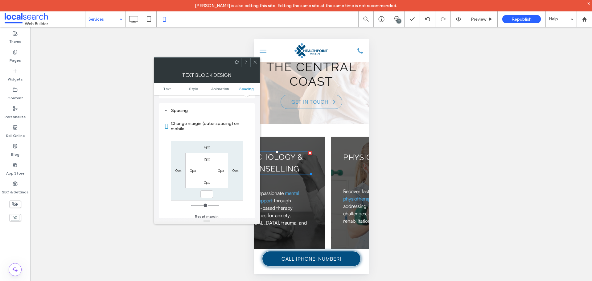
type input "***"
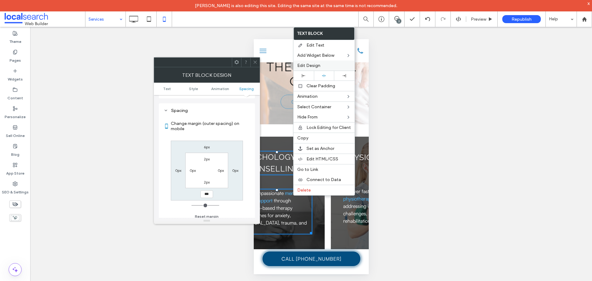
click at [301, 64] on span "Edit Design" at bounding box center [308, 65] width 23 height 5
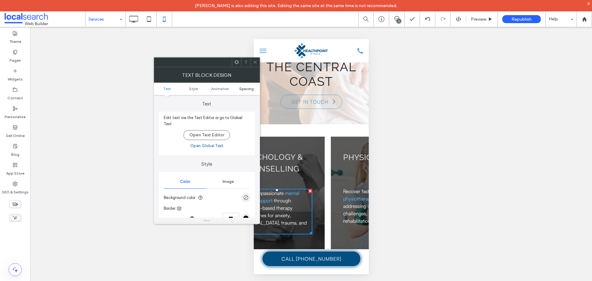
click at [250, 87] on span "Spacing" at bounding box center [246, 88] width 14 height 5
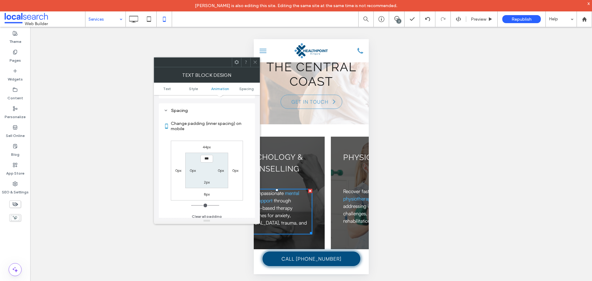
scroll to position [173, 0]
click at [207, 145] on label "44px" at bounding box center [207, 147] width 8 height 5
type input "**"
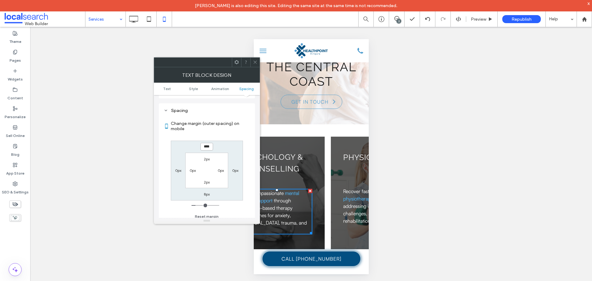
click at [205, 144] on input "****" at bounding box center [206, 147] width 13 height 8
type input "****"
type input "**"
type input "****"
type input "**"
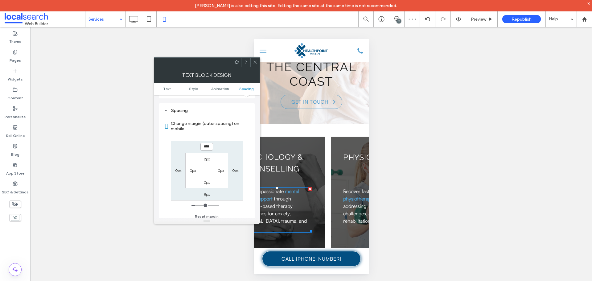
type input "****"
type input "**"
type input "****"
type input "**"
click at [206, 144] on input "****" at bounding box center [206, 147] width 13 height 8
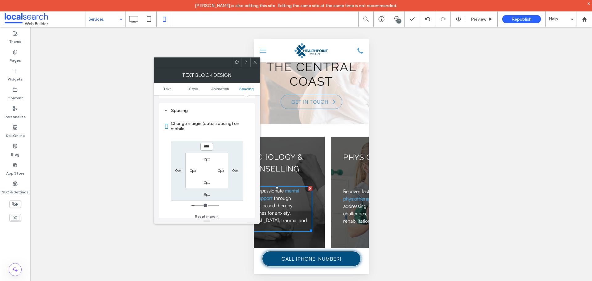
type input "****"
type input "**"
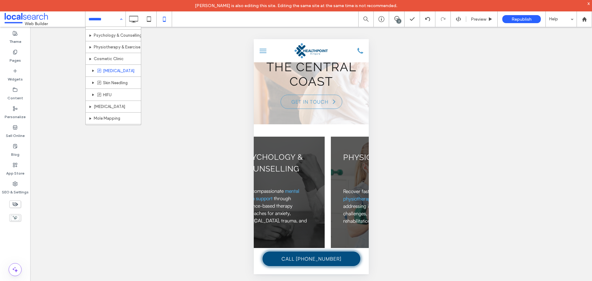
scroll to position [31, 0]
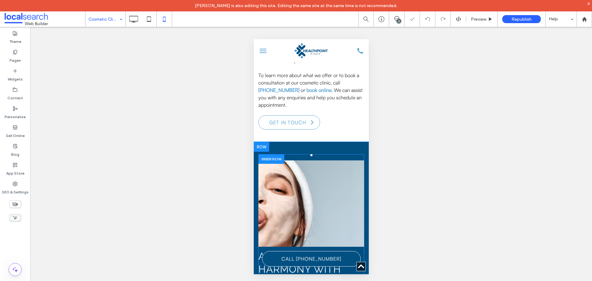
scroll to position [339, 0]
click at [273, 157] on div at bounding box center [271, 159] width 26 height 10
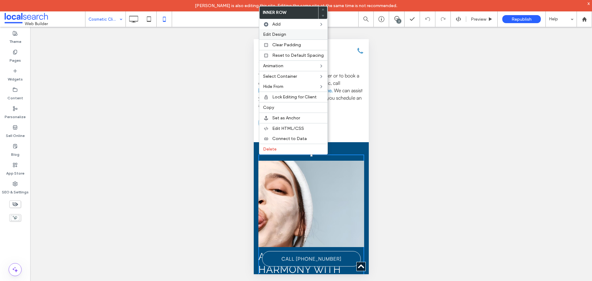
click at [294, 37] on div "Edit Design" at bounding box center [293, 34] width 68 height 10
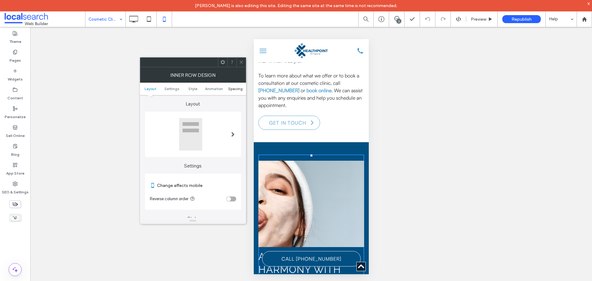
click at [239, 90] on span "Spacing" at bounding box center [235, 88] width 14 height 5
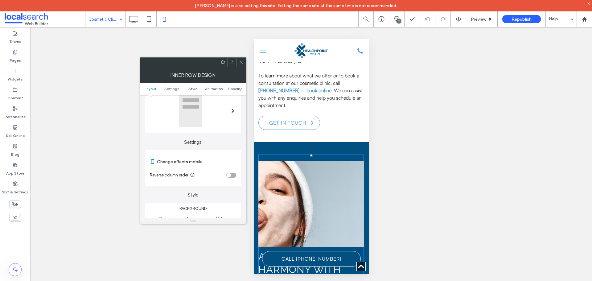
scroll to position [13, 0]
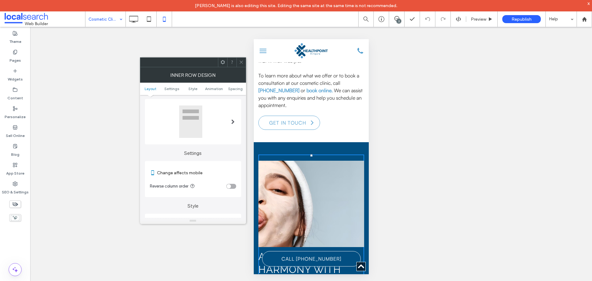
click at [227, 186] on div "toggle" at bounding box center [229, 186] width 4 height 4
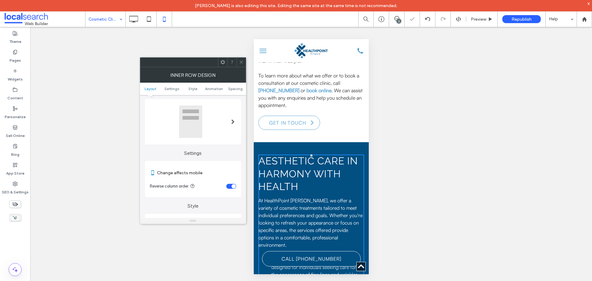
click at [240, 63] on use at bounding box center [241, 62] width 3 height 3
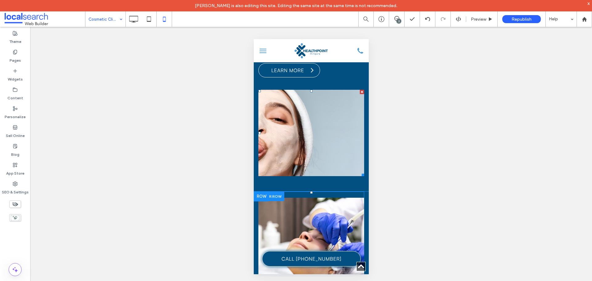
scroll to position [863, 0]
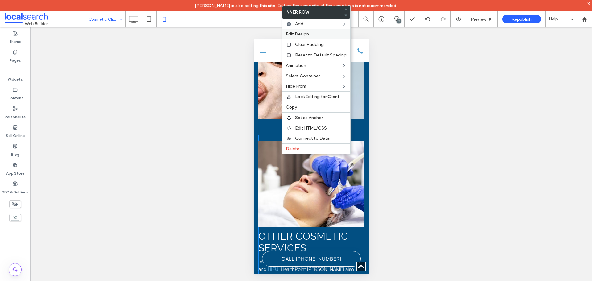
click at [306, 35] on span "Edit Design" at bounding box center [297, 33] width 23 height 5
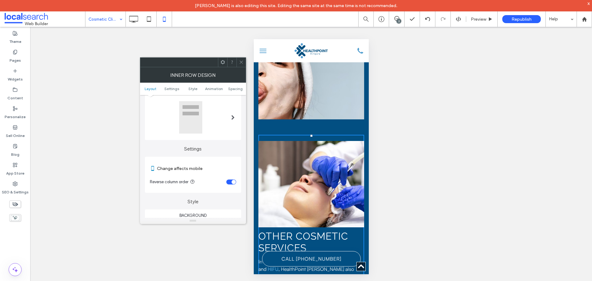
scroll to position [31, 0]
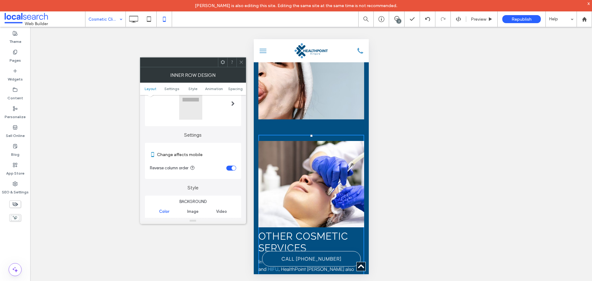
click at [228, 169] on div "toggle" at bounding box center [231, 168] width 10 height 5
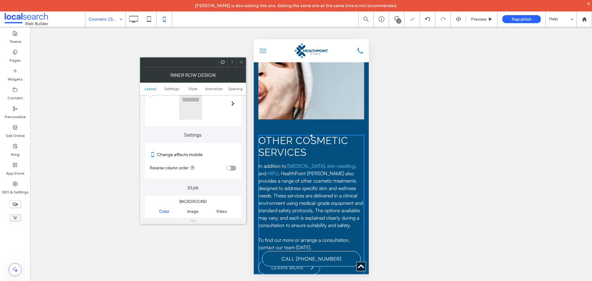
click at [242, 63] on icon at bounding box center [241, 62] width 5 height 5
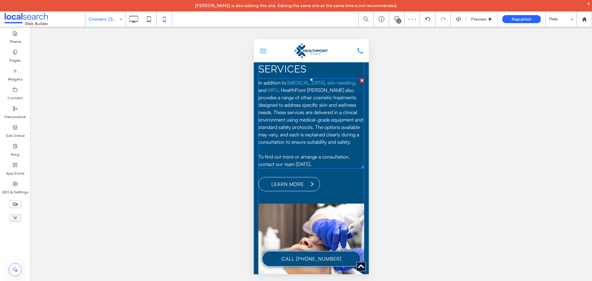
scroll to position [956, 0]
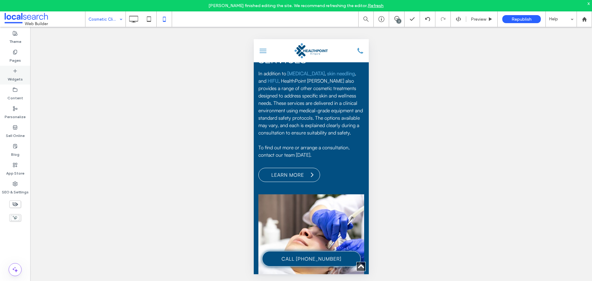
drag, startPoint x: 18, startPoint y: 58, endPoint x: 28, endPoint y: 66, distance: 12.7
click at [18, 58] on label "Pages" at bounding box center [15, 59] width 11 height 9
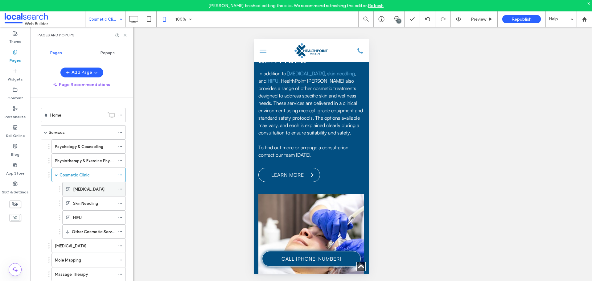
click at [119, 189] on icon at bounding box center [120, 189] width 4 height 4
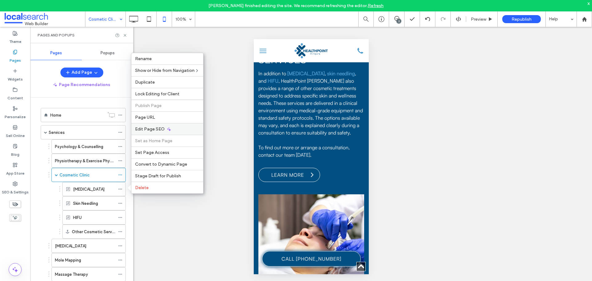
click at [162, 128] on span "Edit Page SEO" at bounding box center [150, 128] width 30 height 5
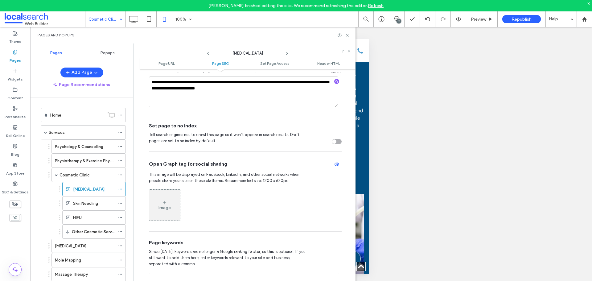
scroll to position [216, 0]
click at [333, 140] on div "toggle" at bounding box center [337, 141] width 10 height 5
click at [121, 204] on icon at bounding box center [120, 203] width 4 height 4
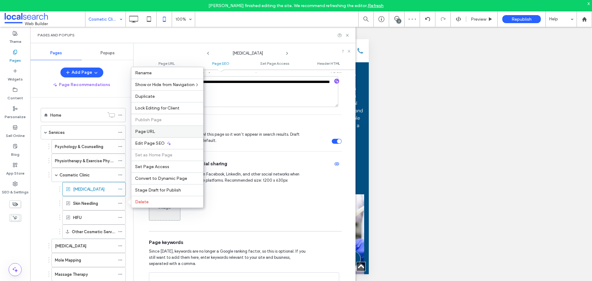
click at [161, 132] on label "Page URL" at bounding box center [167, 131] width 64 height 5
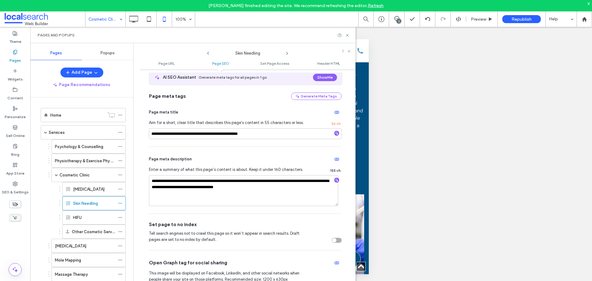
scroll to position [154, 0]
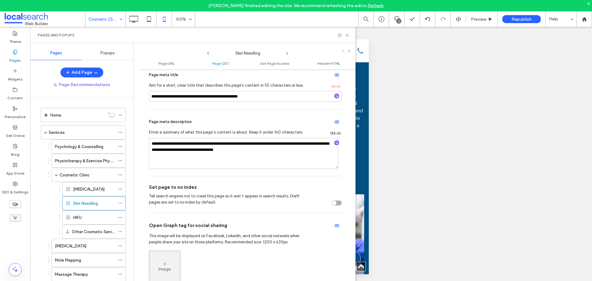
click at [334, 205] on div "toggle" at bounding box center [337, 202] width 10 height 5
click at [120, 217] on use at bounding box center [119, 217] width 3 height 1
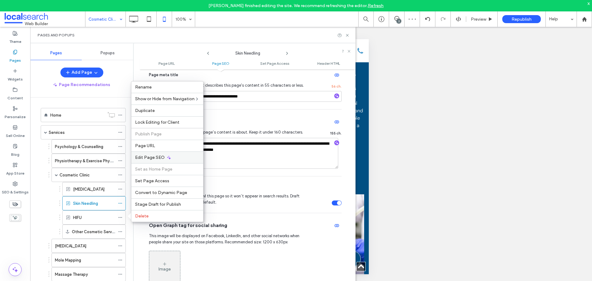
click at [159, 159] on span "Edit Page SEO" at bounding box center [150, 157] width 30 height 5
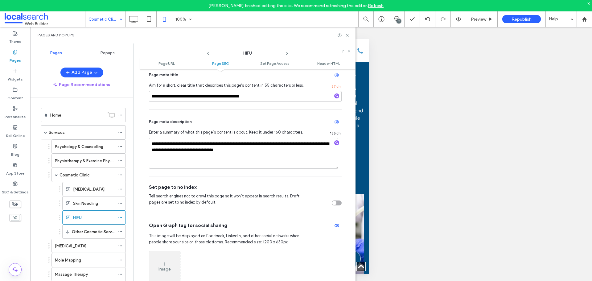
click at [332, 206] on div "Set page to no index Tell search engines not to crawl this page so it won’t app…" at bounding box center [245, 194] width 193 height 36
click at [332, 203] on div "toggle" at bounding box center [334, 203] width 4 height 4
click at [119, 231] on icon at bounding box center [120, 231] width 4 height 4
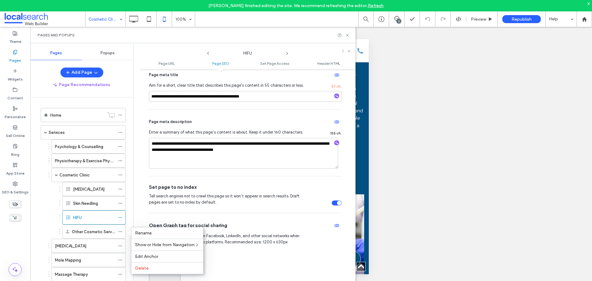
click at [401, 22] on div "2" at bounding box center [398, 21] width 5 height 5
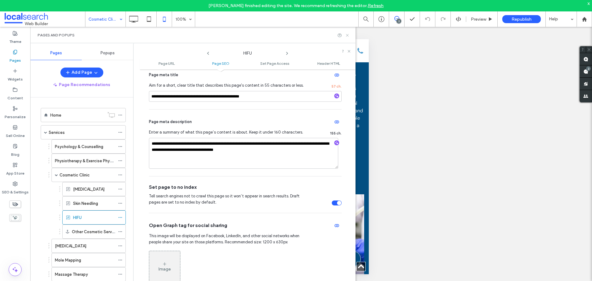
click at [346, 35] on icon at bounding box center [347, 35] width 5 height 5
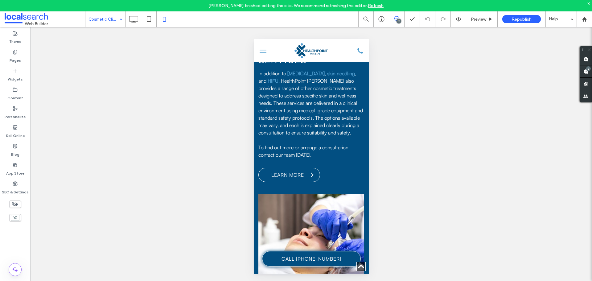
click at [398, 18] on div "2" at bounding box center [396, 18] width 15 height 5
click at [396, 21] on icon at bounding box center [396, 18] width 5 height 5
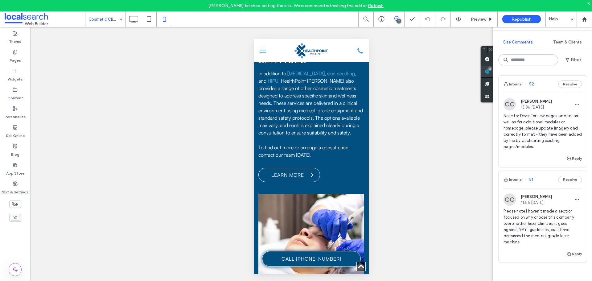
click at [587, 73] on div "Site Comments Team & Clients Filter Internal 52 Resolve CC Celia Casey 13:36 Se…" at bounding box center [542, 147] width 99 height 265
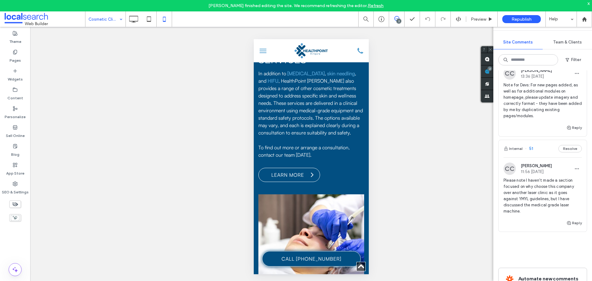
scroll to position [0, 0]
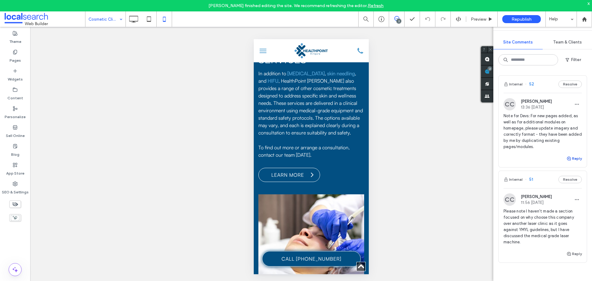
click at [568, 158] on button "Reply" at bounding box center [573, 158] width 15 height 7
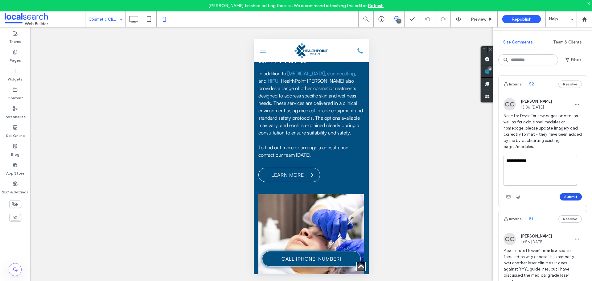
type textarea "**********"
click at [568, 195] on button "Submit" at bounding box center [571, 196] width 22 height 7
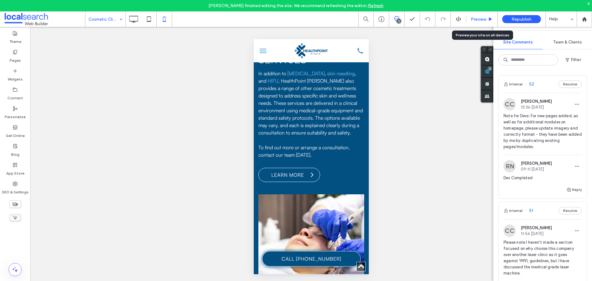
click at [474, 17] on span "Preview" at bounding box center [478, 19] width 15 height 5
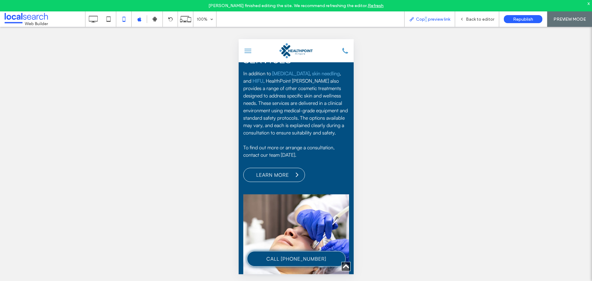
drag, startPoint x: 426, startPoint y: 20, endPoint x: 422, endPoint y: 20, distance: 3.4
click at [426, 20] on span "Copy preview link" at bounding box center [433, 19] width 34 height 5
click at [506, 38] on div "Unhide? Yes Unhide? Yes Unhide? Yes Unhide? Yes Unhide? Yes Unhide? Yes Unhide?…" at bounding box center [296, 159] width 592 height 265
click at [442, 22] on div "Copy preview link" at bounding box center [429, 18] width 51 height 15
click at [440, 18] on span "Copy preview link" at bounding box center [433, 19] width 34 height 5
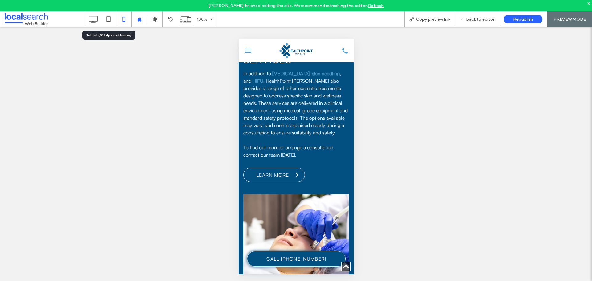
drag, startPoint x: 107, startPoint y: 18, endPoint x: 141, endPoint y: 23, distance: 34.1
click at [107, 18] on use at bounding box center [108, 18] width 4 height 5
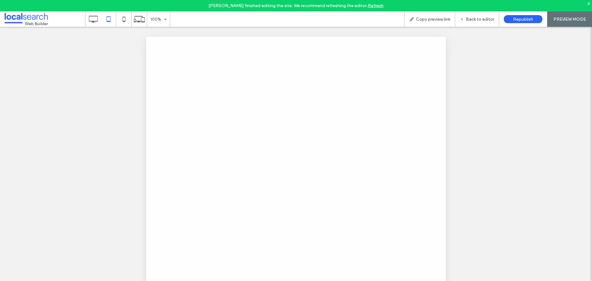
click at [465, 20] on div at bounding box center [296, 140] width 592 height 281
click at [472, 24] on div "Back to editor" at bounding box center [477, 18] width 44 height 15
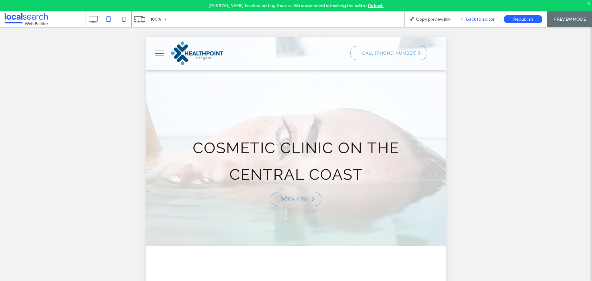
click at [472, 24] on div "Back to editor" at bounding box center [477, 18] width 44 height 15
click at [475, 20] on span "Back to editor" at bounding box center [480, 19] width 28 height 5
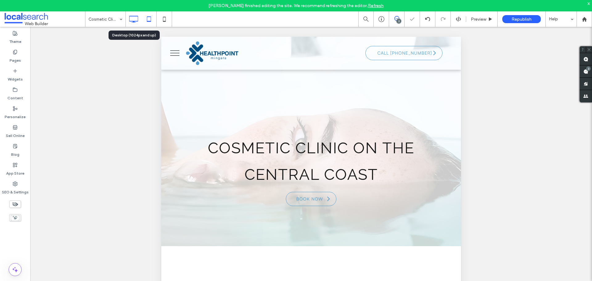
click at [135, 23] on icon at bounding box center [133, 19] width 12 height 12
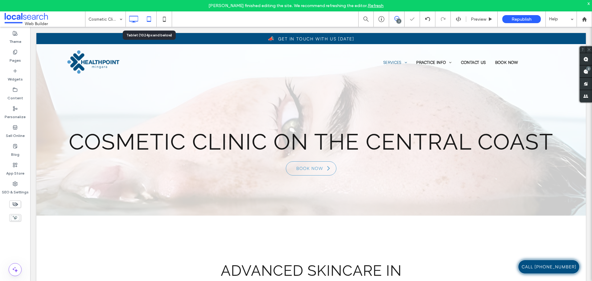
click at [153, 20] on icon at bounding box center [149, 19] width 12 height 12
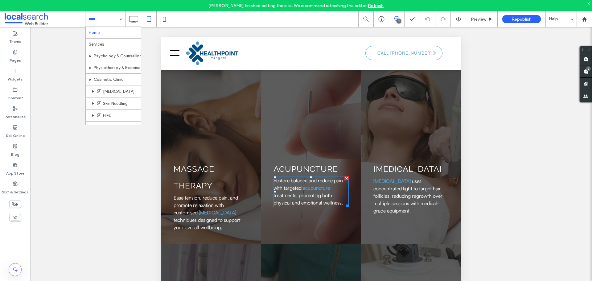
scroll to position [1264, 0]
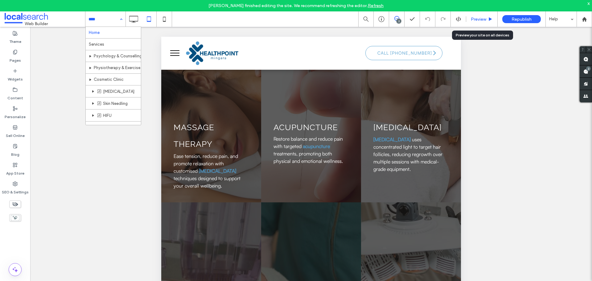
click at [478, 25] on div "Preview" at bounding box center [481, 18] width 31 height 15
click at [478, 21] on span "Preview" at bounding box center [478, 19] width 15 height 5
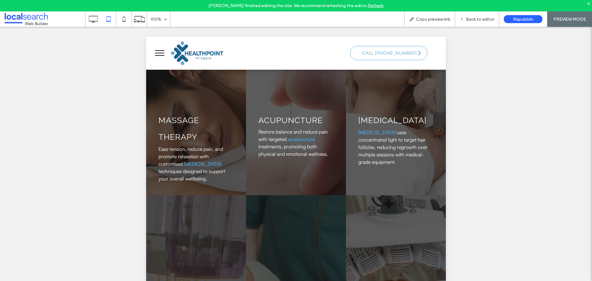
scroll to position [1264, 0]
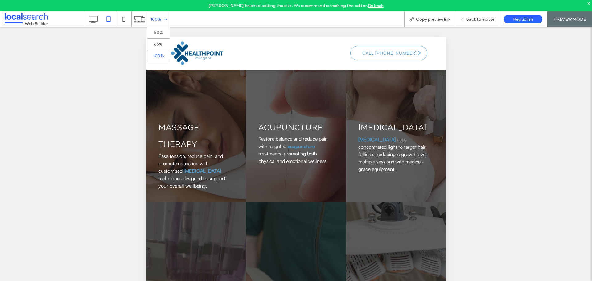
click at [155, 22] on div "100%" at bounding box center [155, 18] width 17 height 15
click at [157, 19] on div "100%" at bounding box center [155, 18] width 17 height 15
click at [160, 20] on div "100%" at bounding box center [155, 18] width 17 height 15
click at [159, 20] on div "100%" at bounding box center [155, 18] width 17 height 15
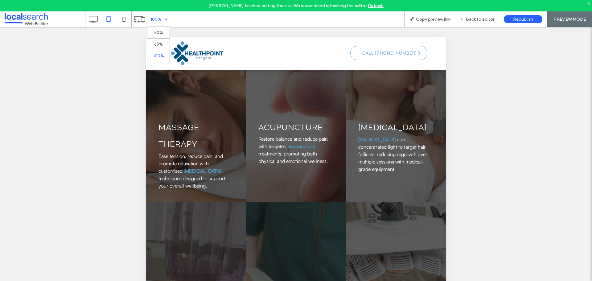
click at [159, 20] on div "100%" at bounding box center [155, 18] width 17 height 15
click at [156, 20] on div "100%" at bounding box center [155, 18] width 17 height 15
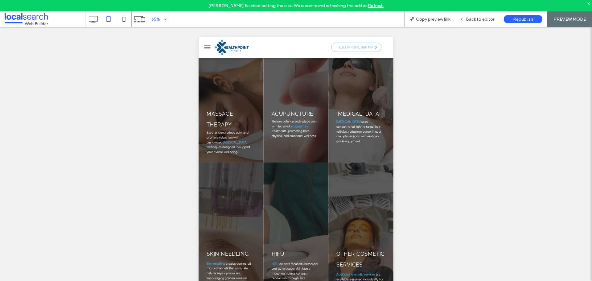
scroll to position [1202, 0]
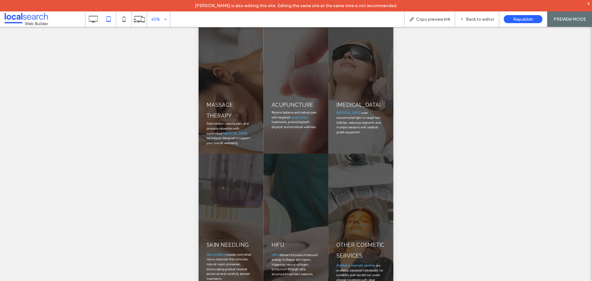
scroll to position [62, 0]
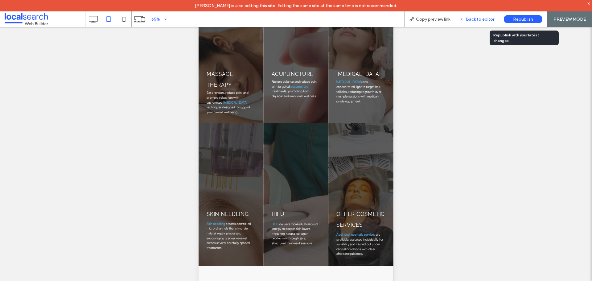
click at [482, 21] on span "Back to editor" at bounding box center [480, 19] width 28 height 5
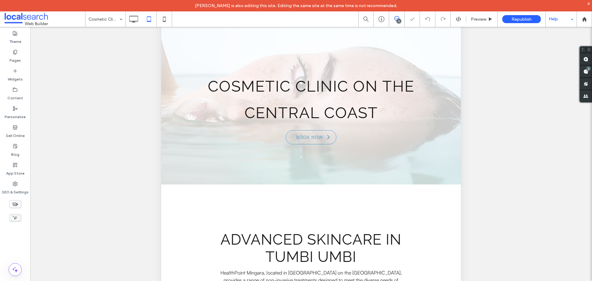
scroll to position [0, 0]
click at [583, 18] on use at bounding box center [584, 19] width 5 height 5
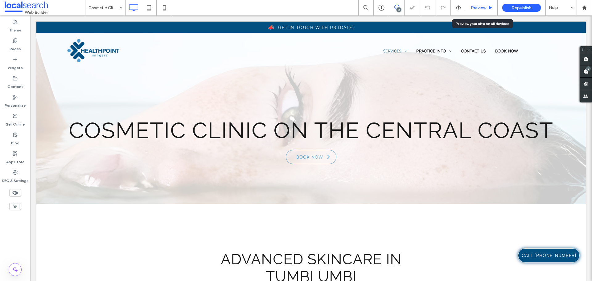
click at [476, 6] on span "Preview" at bounding box center [478, 7] width 15 height 5
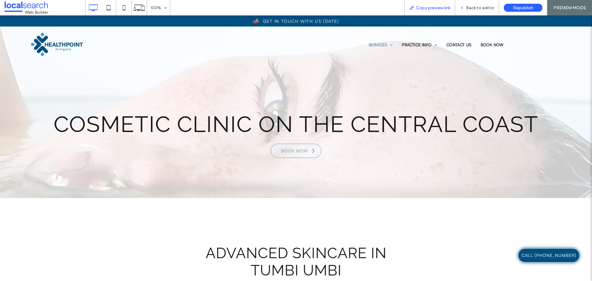
click at [437, 10] on span "Copy preview link" at bounding box center [433, 7] width 34 height 5
click at [484, 6] on span "Back to editor" at bounding box center [480, 7] width 28 height 5
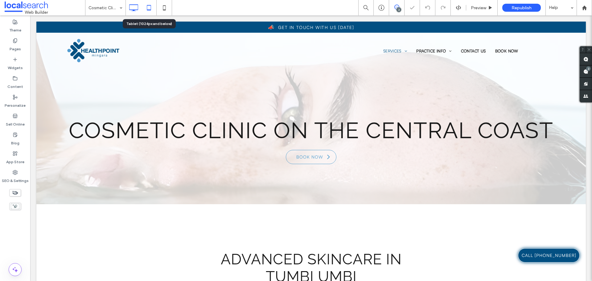
click at [146, 7] on icon at bounding box center [149, 8] width 12 height 12
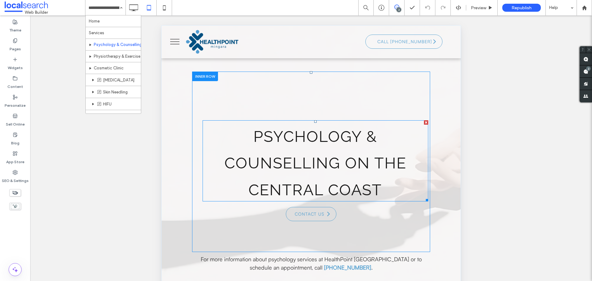
click at [230, 147] on h1 "Psychology & Counselling On The Central Coast" at bounding box center [316, 161] width 226 height 80
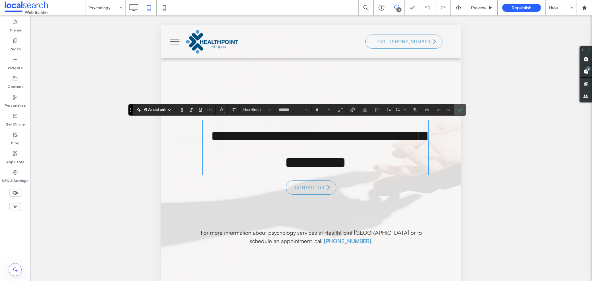
click at [246, 195] on div "**********" at bounding box center [311, 156] width 226 height 77
click at [462, 110] on icon "Confirm" at bounding box center [459, 109] width 5 height 5
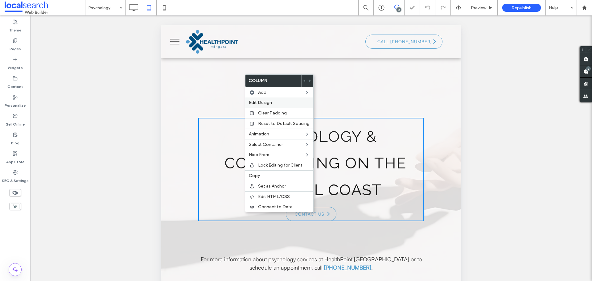
click at [265, 100] on div "Edit Design" at bounding box center [279, 102] width 68 height 10
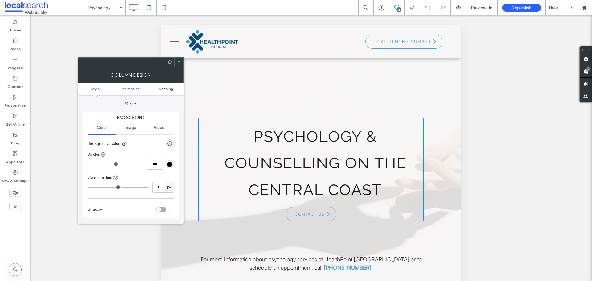
click at [166, 89] on span "Spacing" at bounding box center [166, 88] width 14 height 5
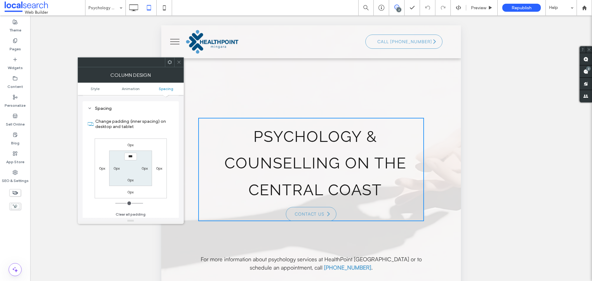
scroll to position [145, 0]
click at [180, 63] on icon at bounding box center [179, 62] width 5 height 5
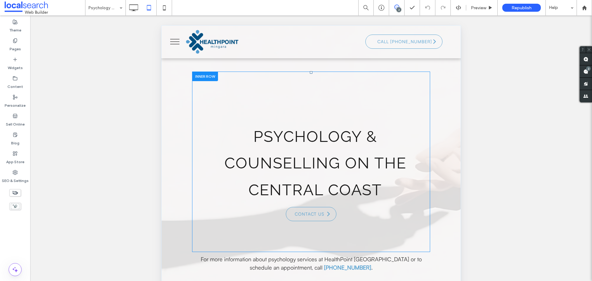
click at [203, 209] on div "Psychology & Counselling On The Central Coast CONTACT US Click To Paste" at bounding box center [311, 169] width 226 height 103
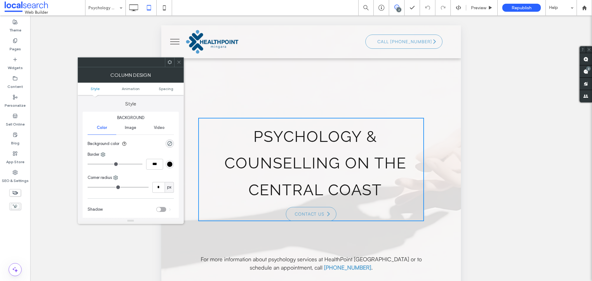
click at [177, 64] on icon at bounding box center [179, 62] width 5 height 5
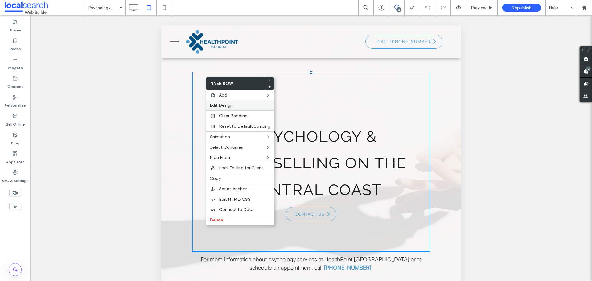
click at [230, 106] on span "Edit Design" at bounding box center [221, 105] width 23 height 5
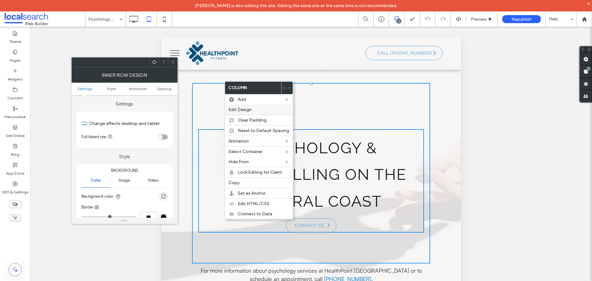
click at [246, 109] on span "Edit Design" at bounding box center [239, 109] width 23 height 5
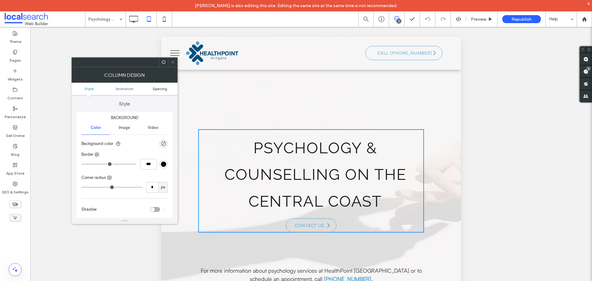
click at [169, 90] on link "Spacing" at bounding box center [159, 88] width 35 height 5
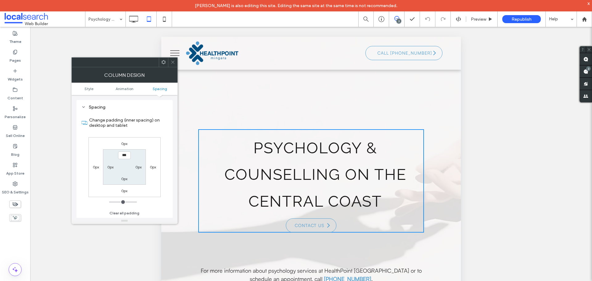
drag, startPoint x: 172, startPoint y: 62, endPoint x: 35, endPoint y: 66, distance: 137.6
click at [172, 62] on icon at bounding box center [172, 62] width 5 height 5
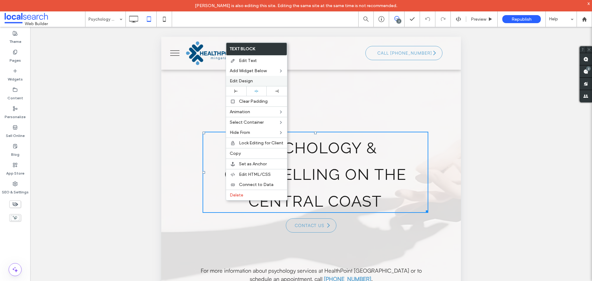
click at [249, 82] on span "Edit Design" at bounding box center [241, 80] width 23 height 5
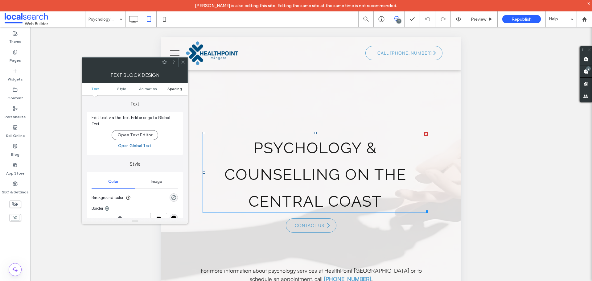
click at [181, 87] on span "Spacing" at bounding box center [174, 88] width 14 height 5
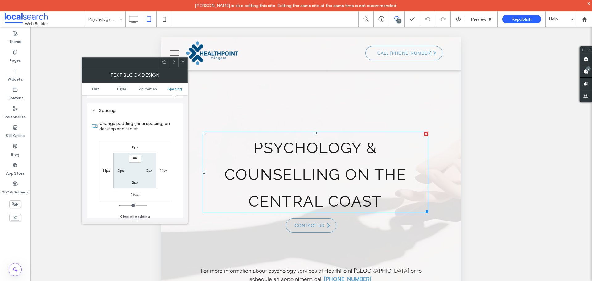
scroll to position [173, 0]
click at [104, 168] on label "14px" at bounding box center [105, 170] width 7 height 5
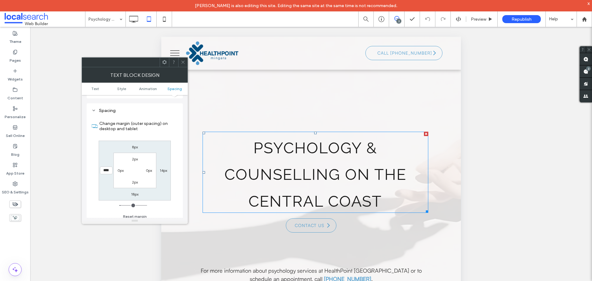
type input "**"
type input "*"
type input "***"
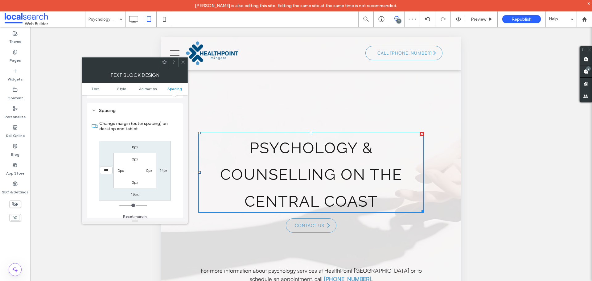
click at [162, 168] on label "14px" at bounding box center [163, 170] width 7 height 5
type input "**"
type input "*"
type input "***"
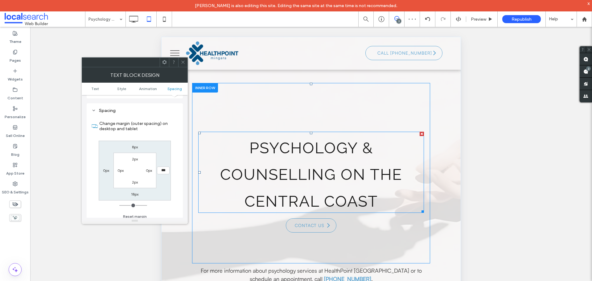
click at [237, 189] on h1 "Psychology & Counselling On The Central Coast" at bounding box center [311, 172] width 226 height 80
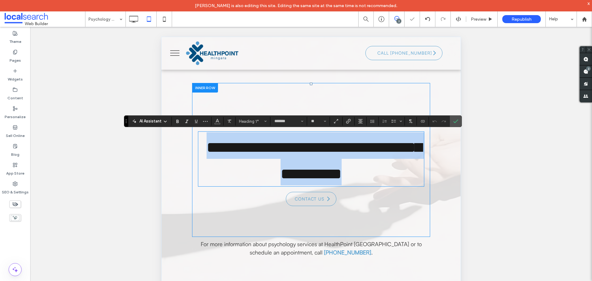
click at [232, 206] on div "**********" at bounding box center [311, 167] width 226 height 77
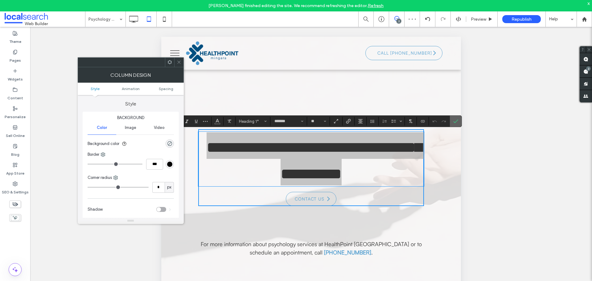
drag, startPoint x: 456, startPoint y: 116, endPoint x: 296, endPoint y: 80, distance: 163.9
click at [456, 116] on span "Confirm" at bounding box center [455, 121] width 5 height 10
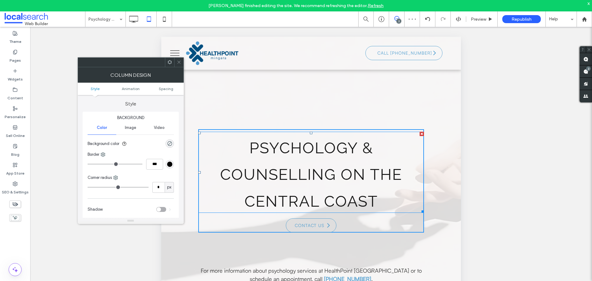
click at [417, 172] on h1 "Psychology & Counselling On The Central Coast" at bounding box center [311, 172] width 226 height 80
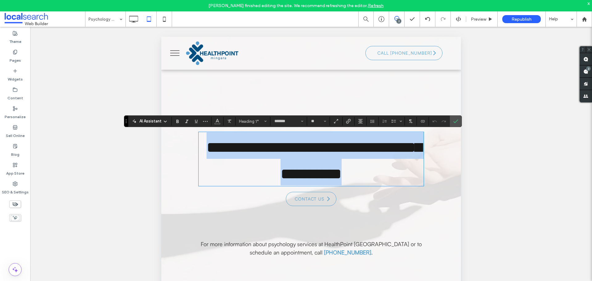
click at [409, 178] on h1 "**********" at bounding box center [311, 158] width 226 height 53
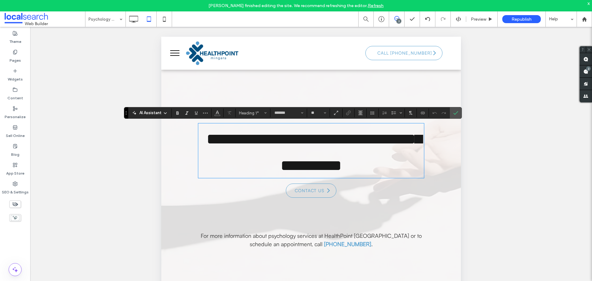
scroll to position [0, 0]
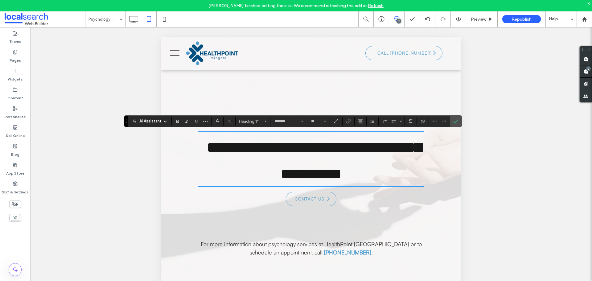
click at [377, 237] on div "**********" at bounding box center [311, 160] width 238 height 154
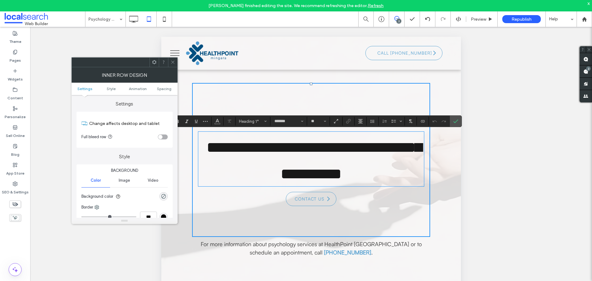
click at [377, 237] on div "**********" at bounding box center [311, 160] width 238 height 154
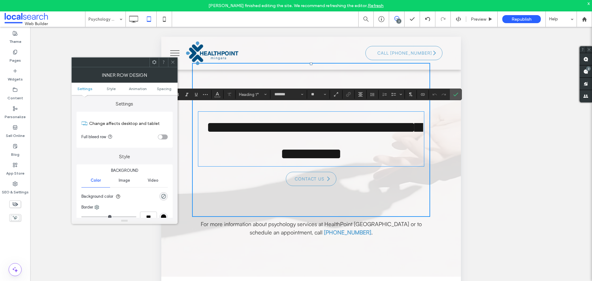
scroll to position [31, 0]
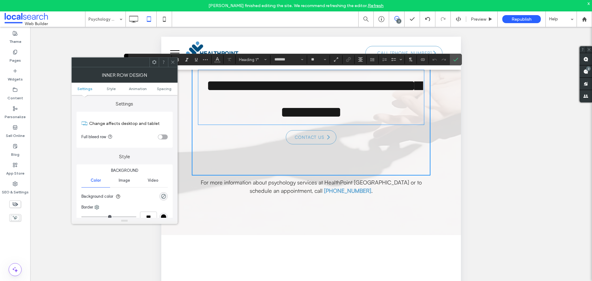
click at [412, 175] on div "**********" at bounding box center [311, 98] width 238 height 154
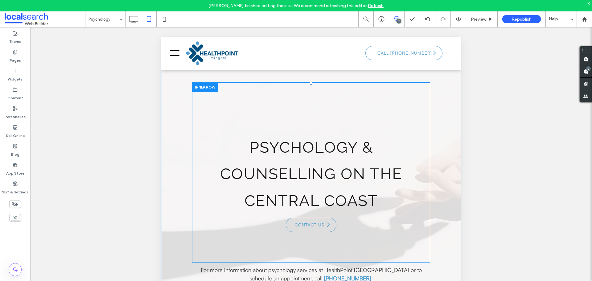
scroll to position [0, 0]
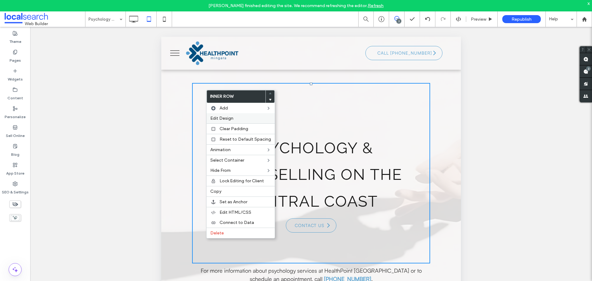
click at [232, 119] on span "Edit Design" at bounding box center [221, 118] width 23 height 5
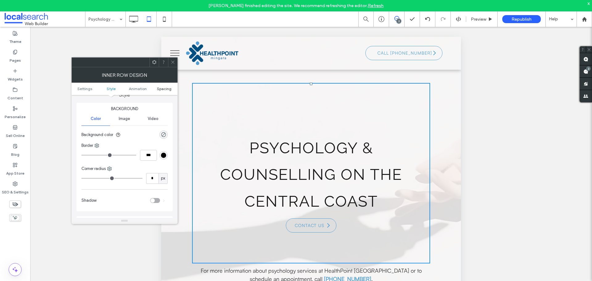
click at [169, 88] on span "Spacing" at bounding box center [164, 88] width 14 height 5
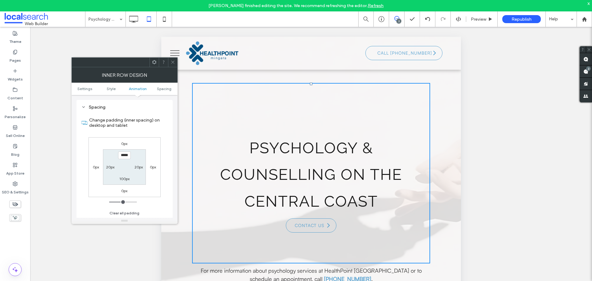
scroll to position [197, 0]
click at [137, 168] on label "20px" at bounding box center [138, 167] width 8 height 5
type input "**"
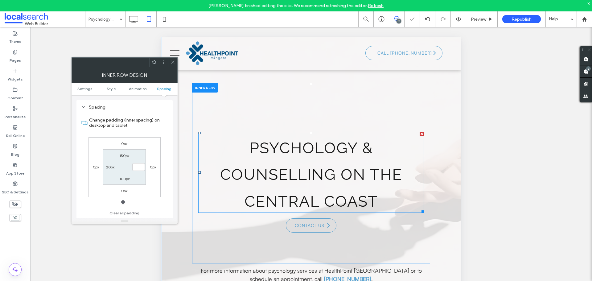
type input "*"
type input "***"
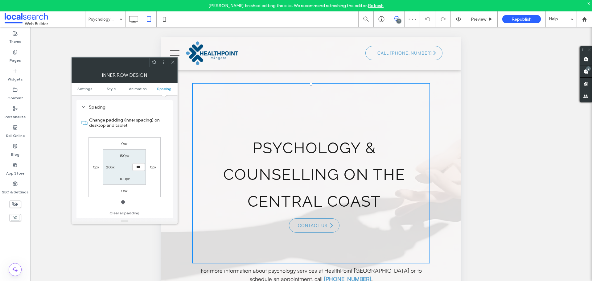
click at [111, 168] on label "20px" at bounding box center [110, 167] width 8 height 5
type input "**"
type input "*"
type input "***"
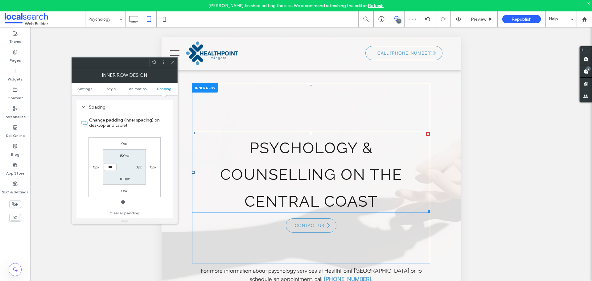
click at [338, 189] on h1 "Psychology & Counselling On The Central Coast" at bounding box center [311, 172] width 238 height 80
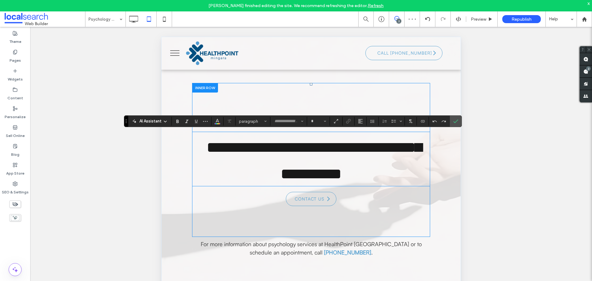
type input "*******"
type input "**"
click at [223, 172] on span "**********" at bounding box center [314, 161] width 215 height 42
click at [230, 153] on h1 "**********" at bounding box center [311, 158] width 238 height 53
drag, startPoint x: 208, startPoint y: 218, endPoint x: 211, endPoint y: 206, distance: 12.0
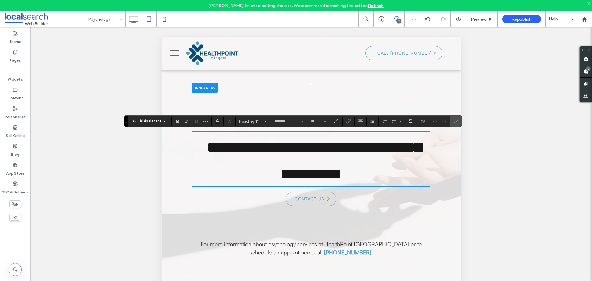
click at [208, 206] on div "**********" at bounding box center [311, 167] width 238 height 77
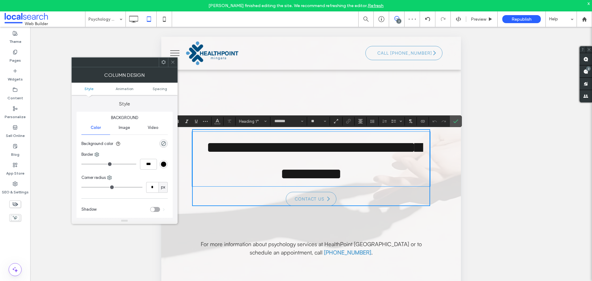
click at [212, 186] on h1 "**********" at bounding box center [311, 158] width 238 height 53
click at [223, 186] on h1 "**********" at bounding box center [311, 158] width 238 height 53
